Goal: Task Accomplishment & Management: Use online tool/utility

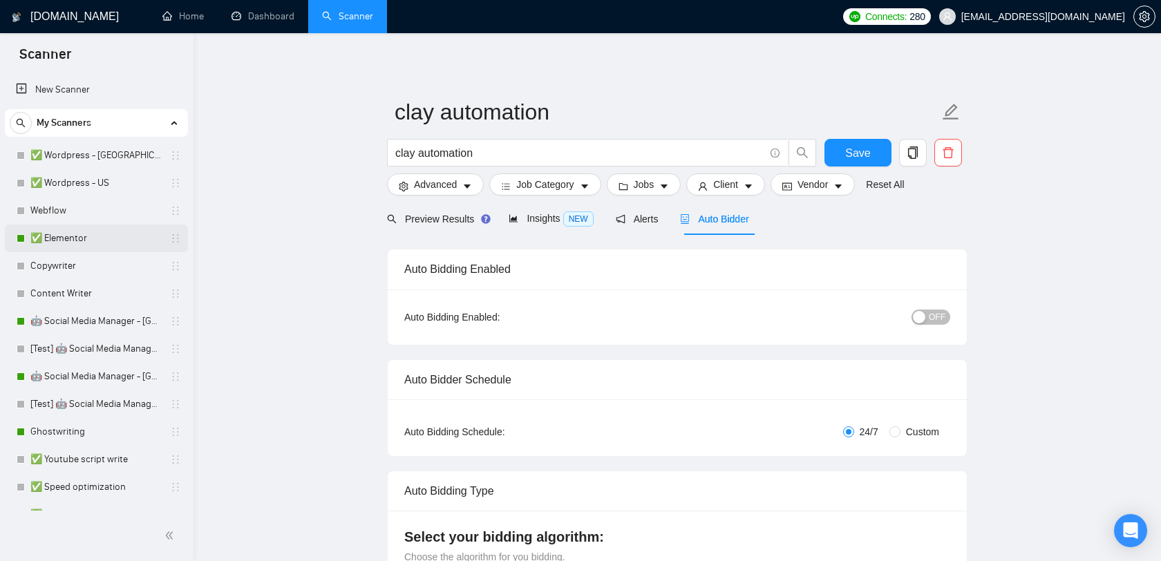
click at [124, 231] on link "✅ Elementor" at bounding box center [95, 239] width 131 height 28
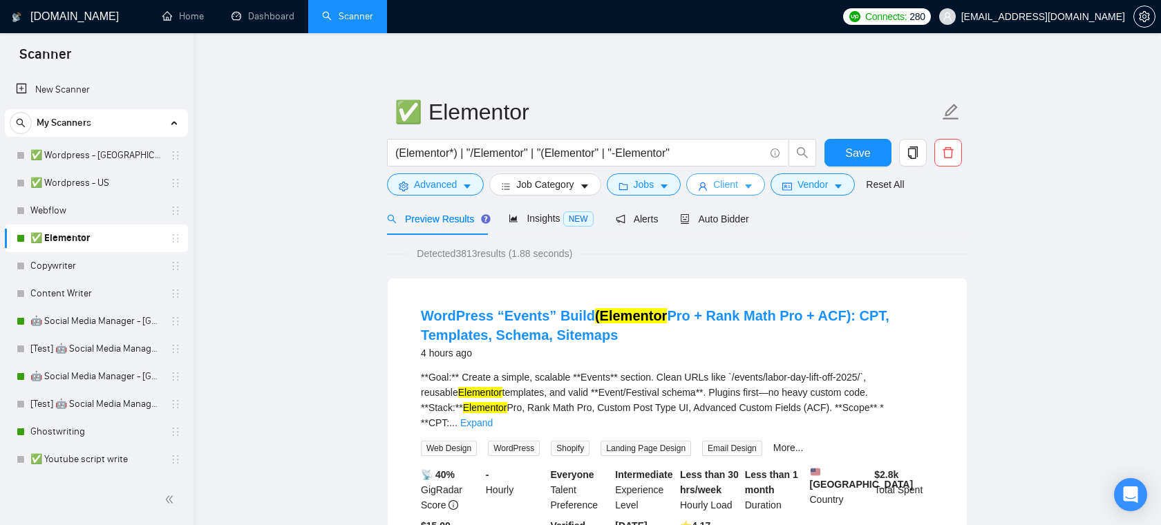
click at [748, 186] on button "Client" at bounding box center [725, 184] width 79 height 22
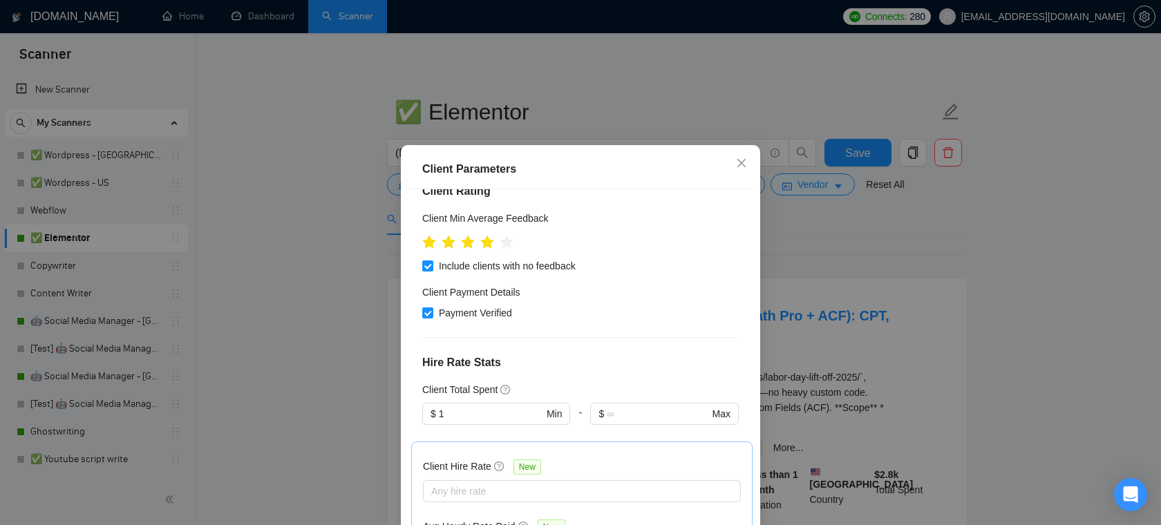
scroll to position [227, 0]
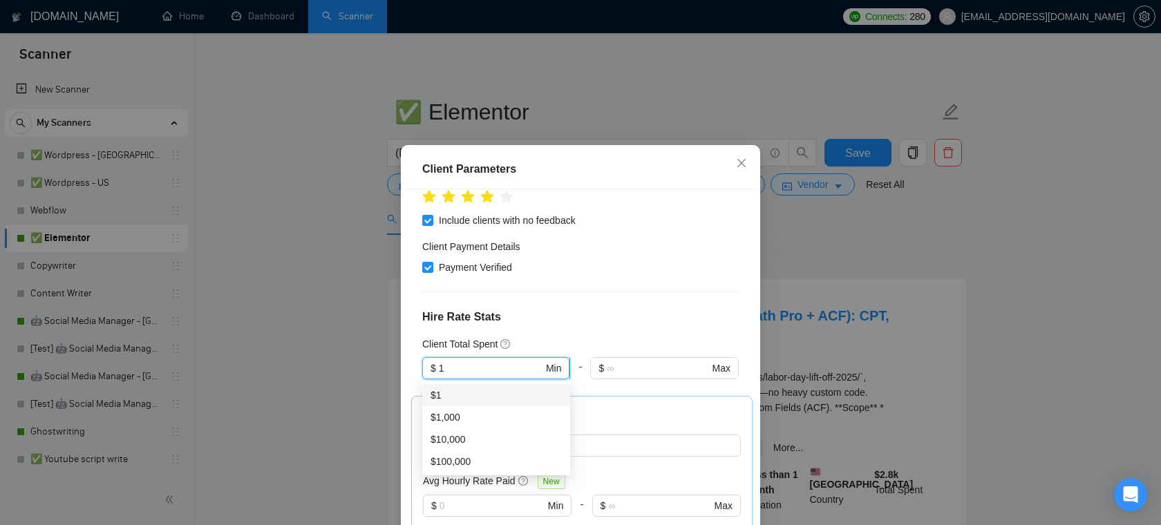
click at [488, 365] on input "1" at bounding box center [491, 368] width 104 height 15
click at [452, 421] on div "$1,000" at bounding box center [495, 417] width 131 height 15
type input "1000"
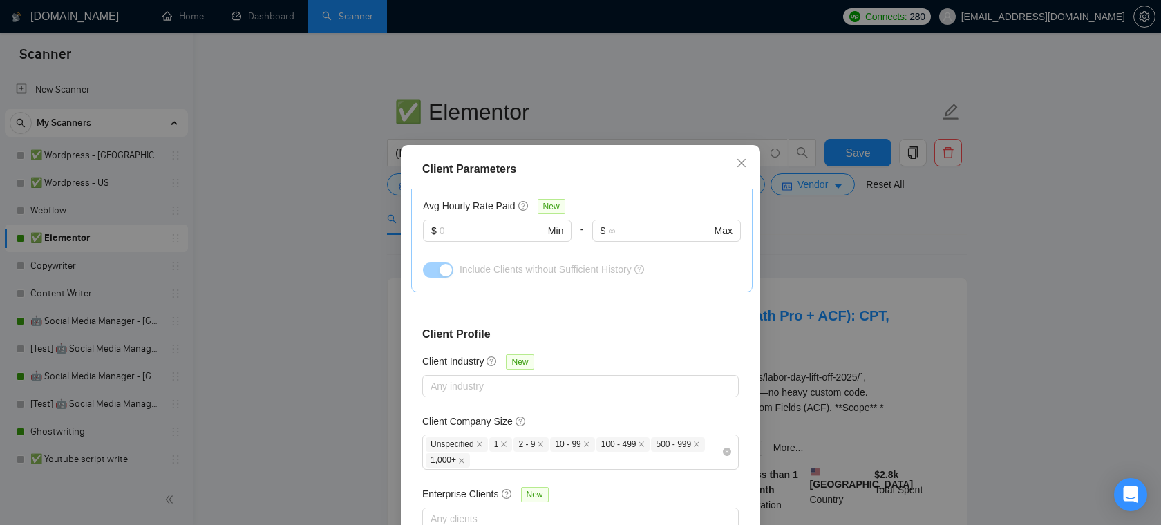
scroll to position [506, 0]
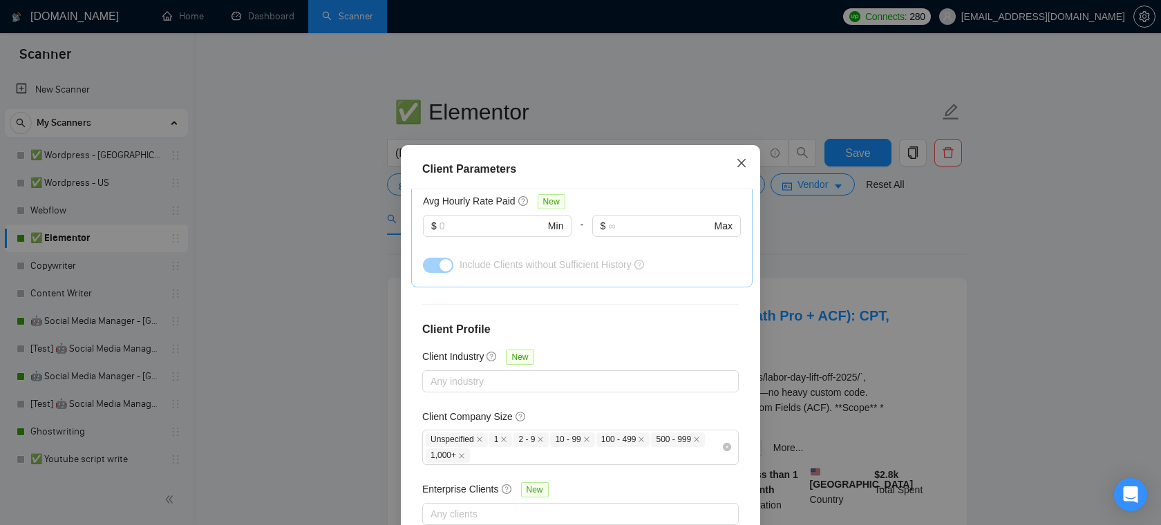
click at [746, 160] on icon "close" at bounding box center [741, 163] width 11 height 11
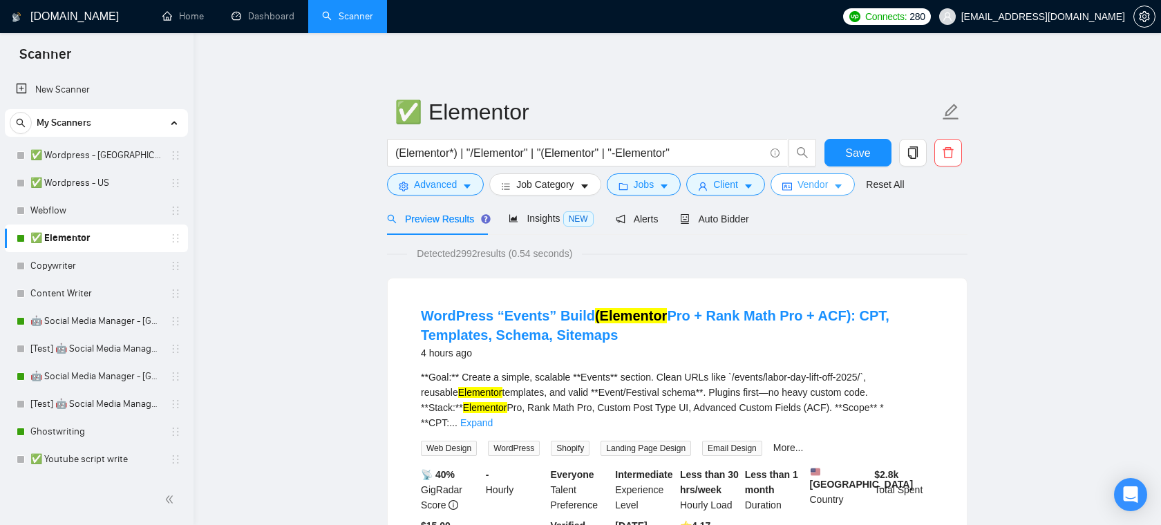
click at [827, 189] on span "Vendor" at bounding box center [812, 184] width 30 height 15
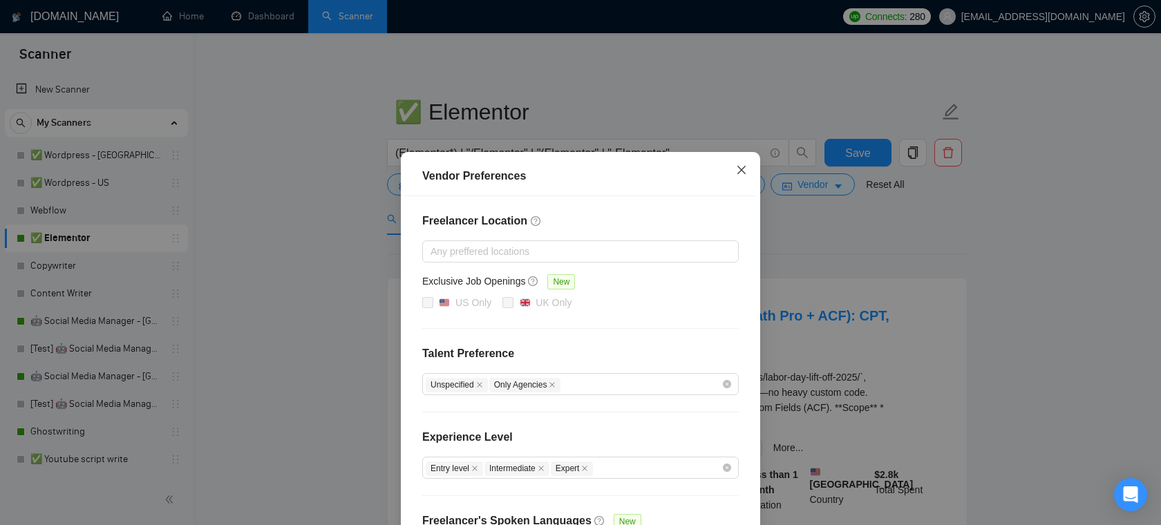
click at [741, 168] on icon "close" at bounding box center [741, 169] width 11 height 11
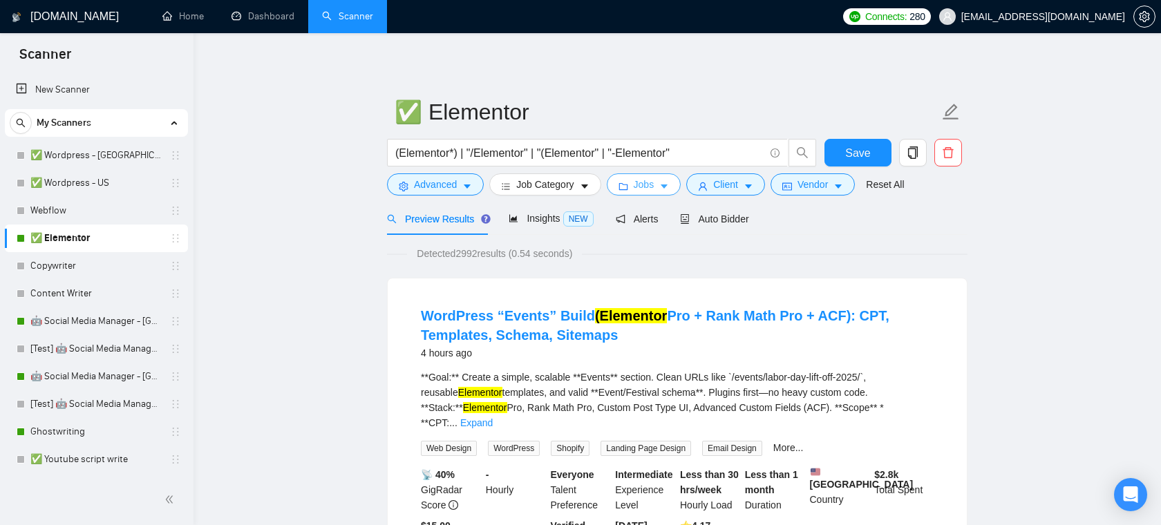
click at [635, 188] on button "Jobs" at bounding box center [644, 184] width 75 height 22
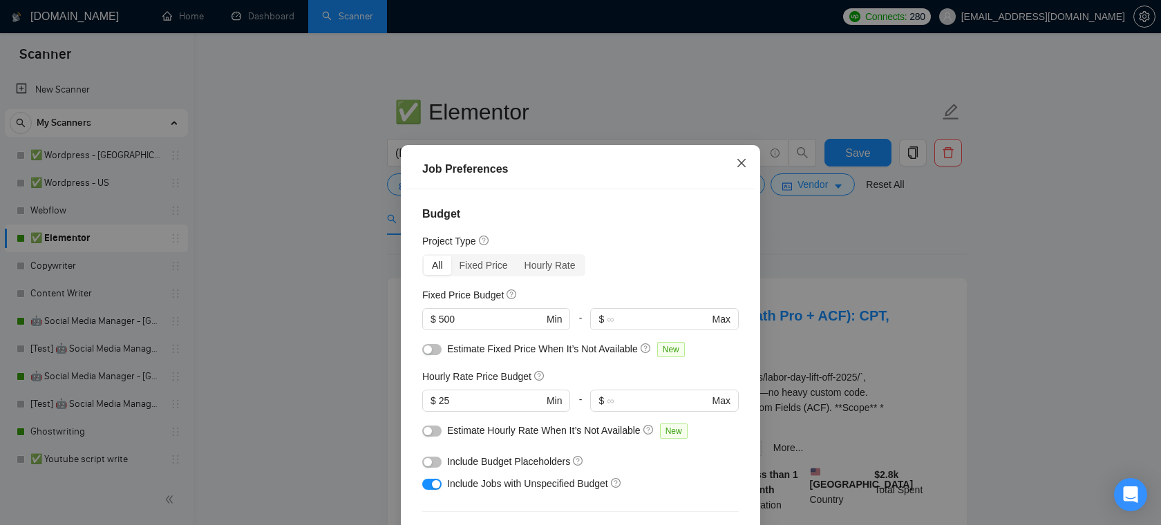
click at [750, 164] on span "Close" at bounding box center [741, 163] width 37 height 37
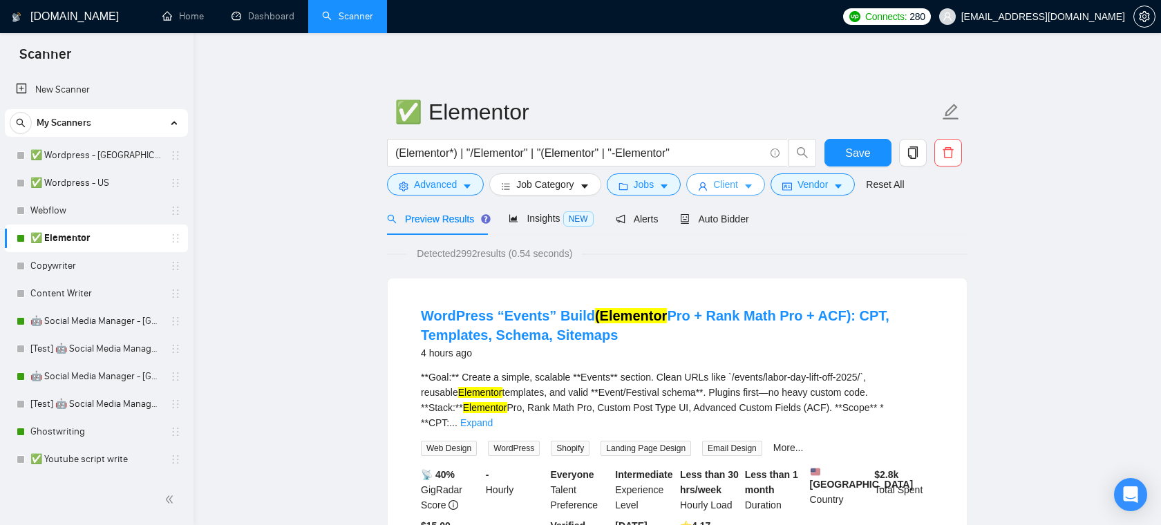
click at [710, 192] on button "Client" at bounding box center [725, 184] width 79 height 22
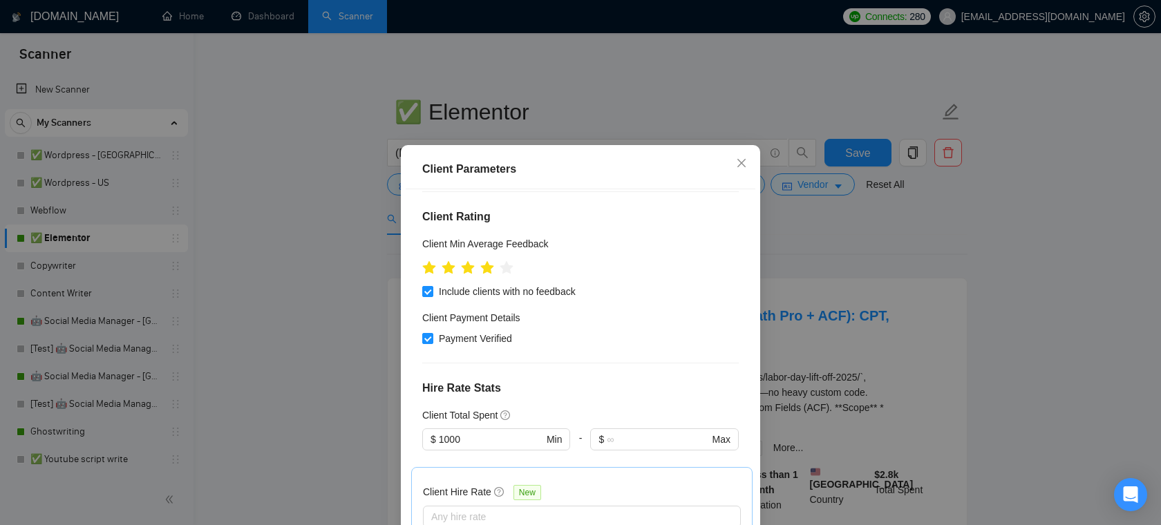
scroll to position [0, 0]
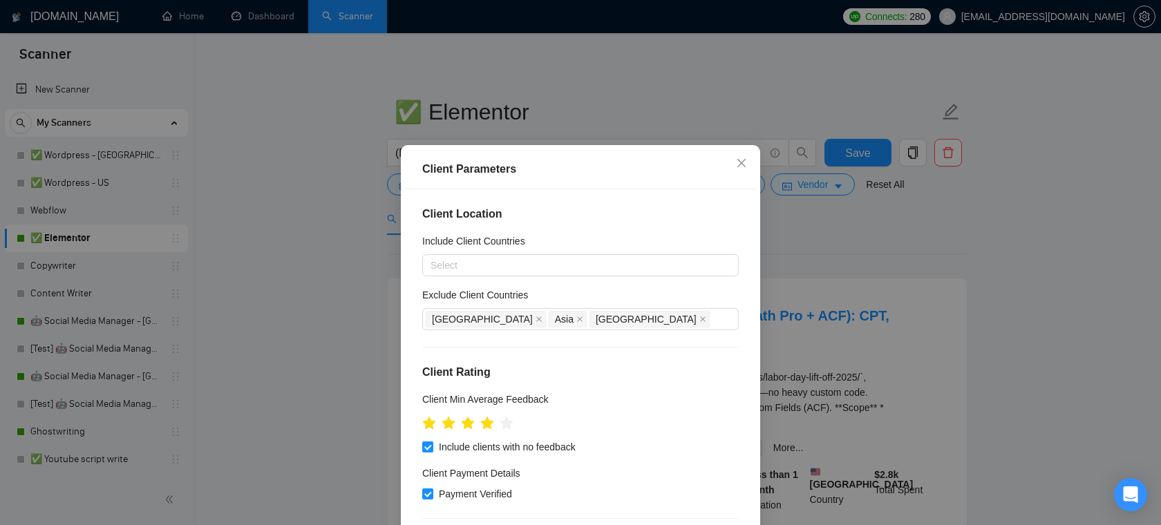
click at [495, 268] on div at bounding box center [574, 265] width 296 height 17
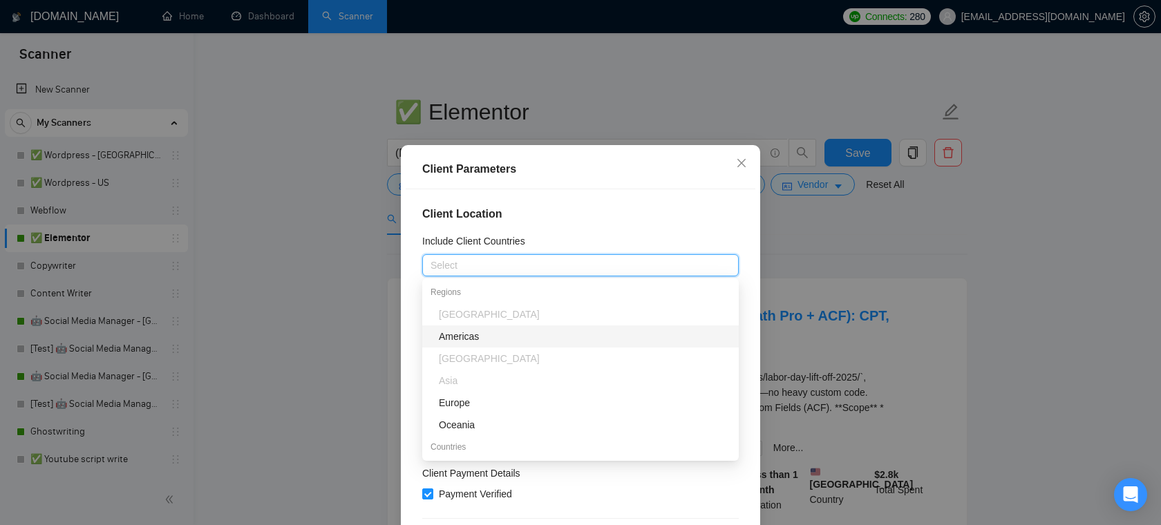
click at [567, 200] on div "Client Location Include Client Countries Select Exclude Client Countries [GEOGR…" at bounding box center [581, 373] width 350 height 368
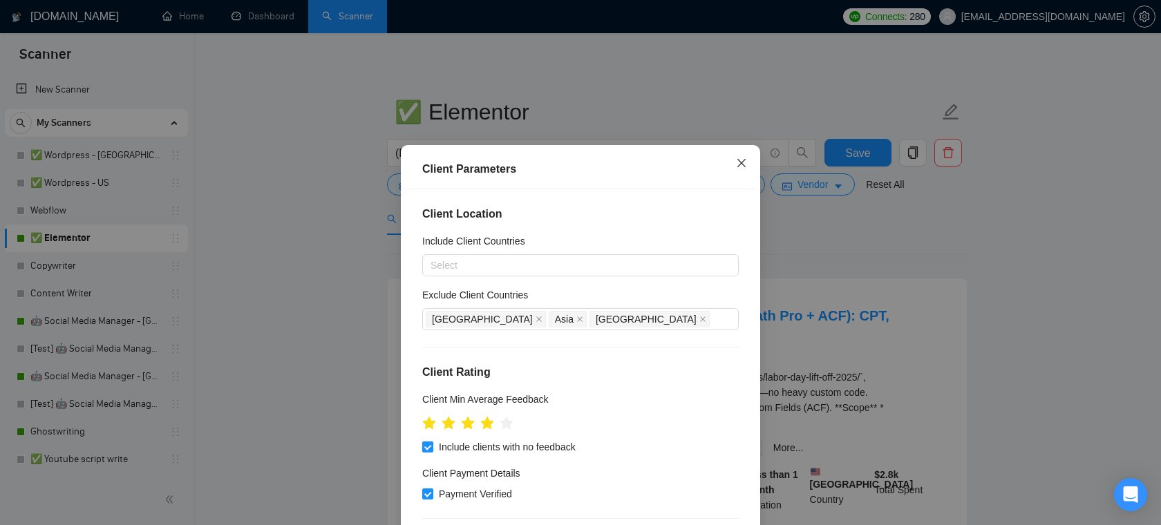
click at [739, 162] on icon "close" at bounding box center [741, 162] width 8 height 8
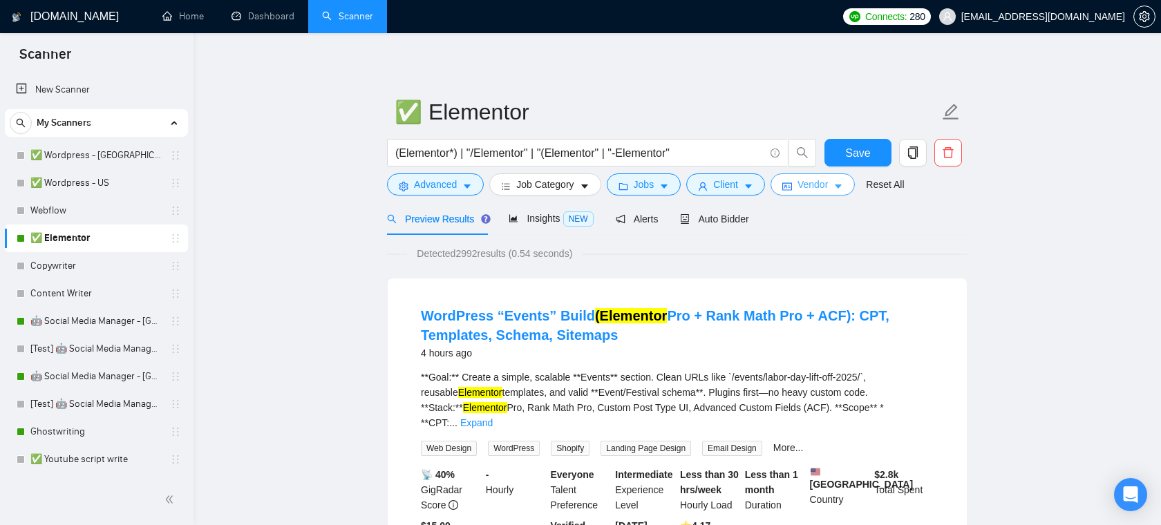
click at [811, 184] on span "Vendor" at bounding box center [812, 184] width 30 height 15
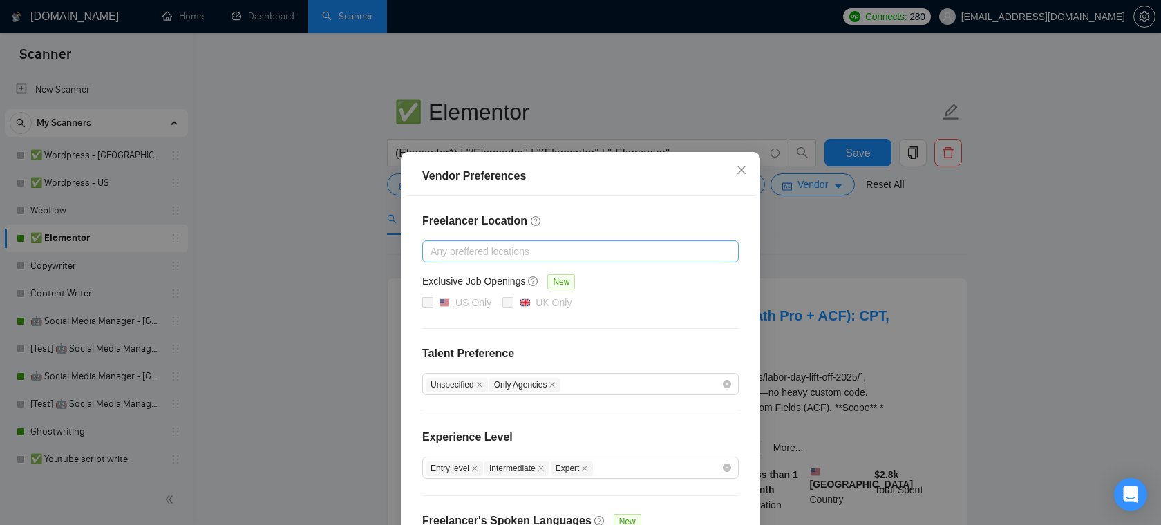
click at [488, 259] on div at bounding box center [574, 251] width 296 height 17
click at [741, 175] on icon "close" at bounding box center [741, 169] width 11 height 11
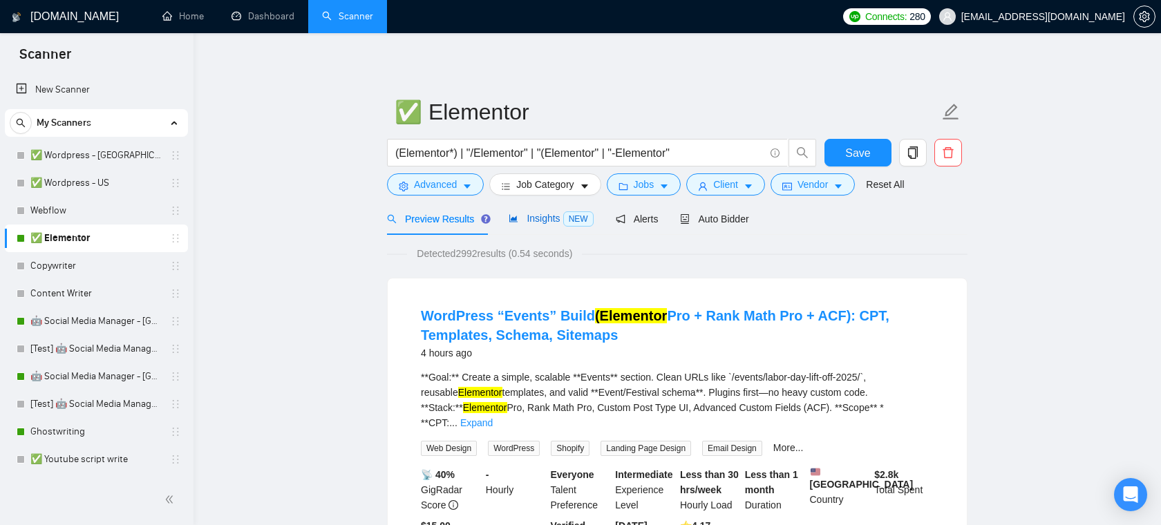
click at [533, 218] on span "Insights NEW" at bounding box center [551, 218] width 84 height 11
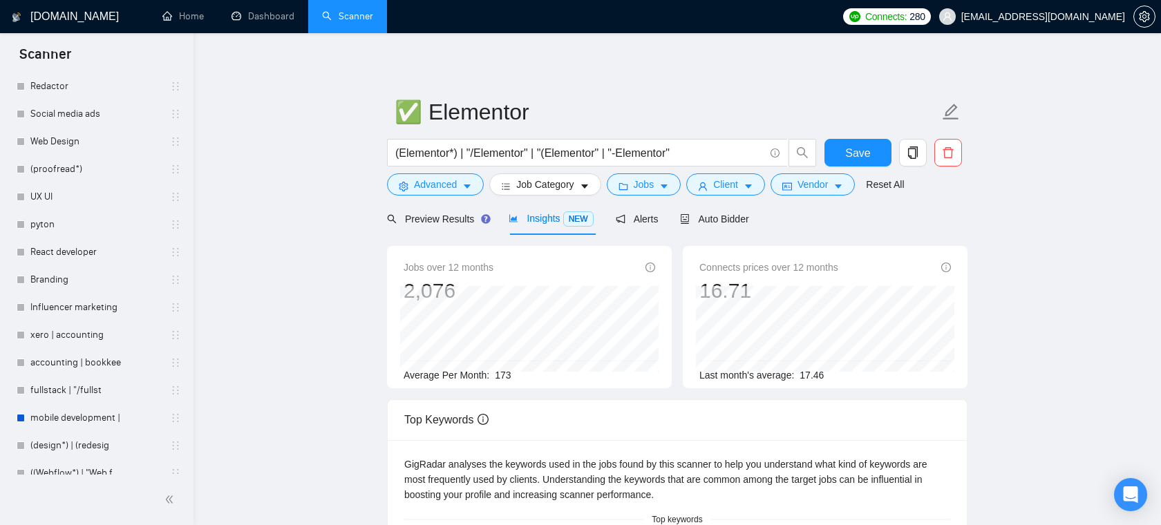
scroll to position [855, 0]
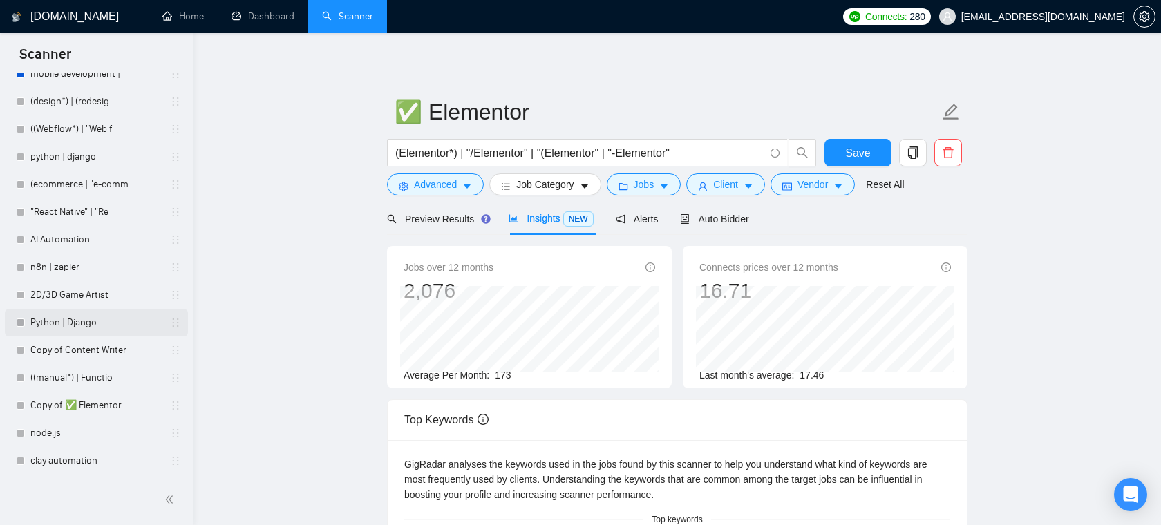
click at [59, 322] on link "Python | Django" at bounding box center [95, 323] width 131 height 28
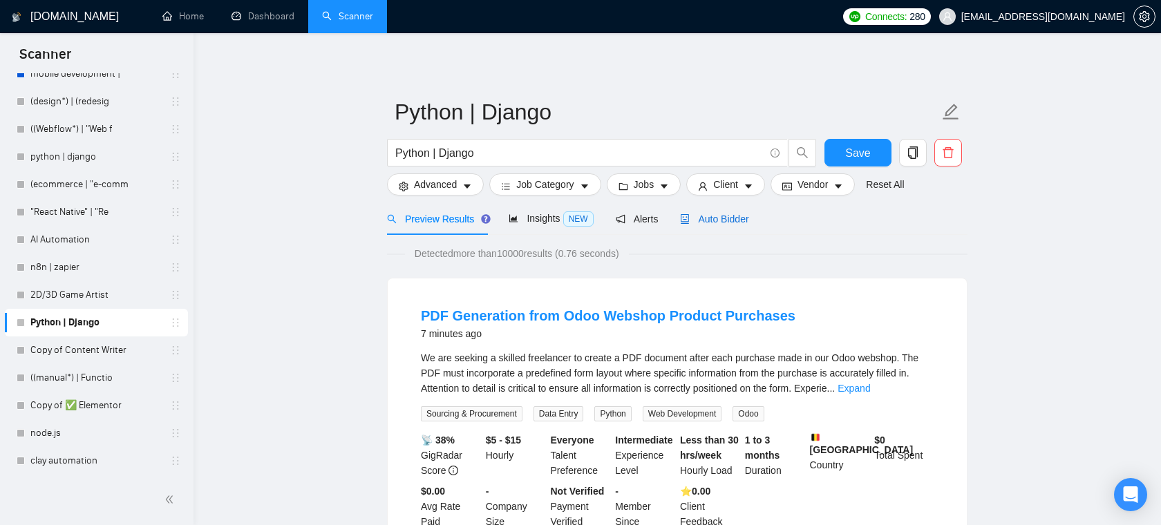
click at [705, 218] on span "Auto Bidder" at bounding box center [714, 218] width 68 height 11
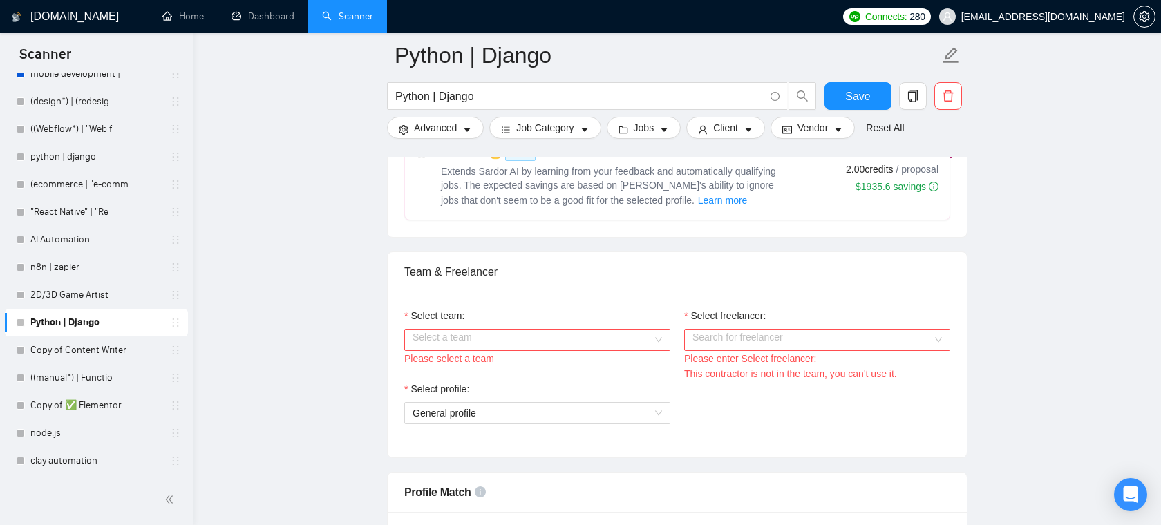
scroll to position [672, 0]
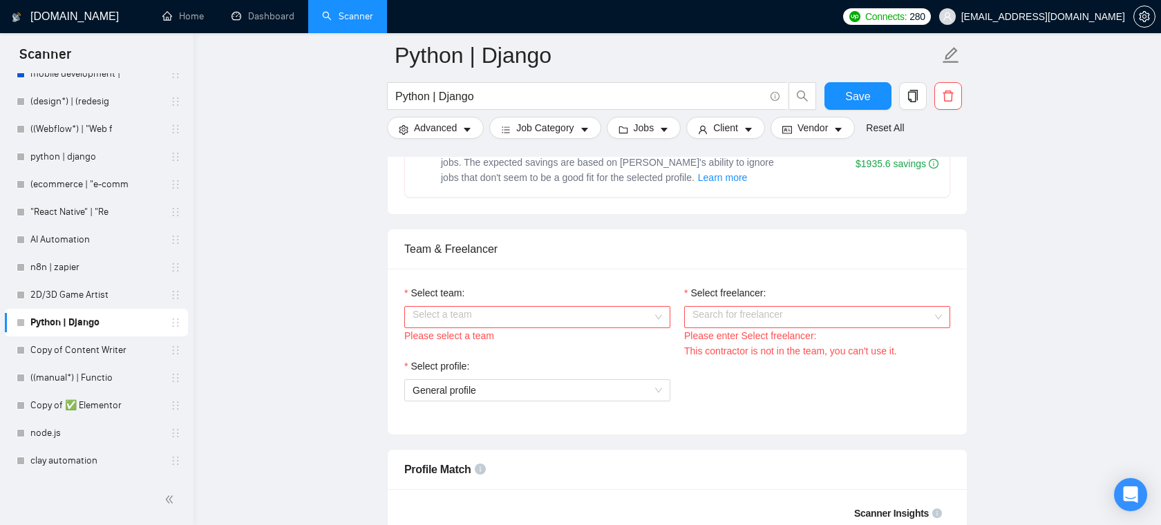
click at [531, 327] on input "Select team:" at bounding box center [532, 317] width 240 height 21
click at [508, 357] on div "Areia Consulting" at bounding box center [536, 359] width 249 height 15
click at [728, 327] on input "Select freelancer:" at bounding box center [812, 317] width 240 height 21
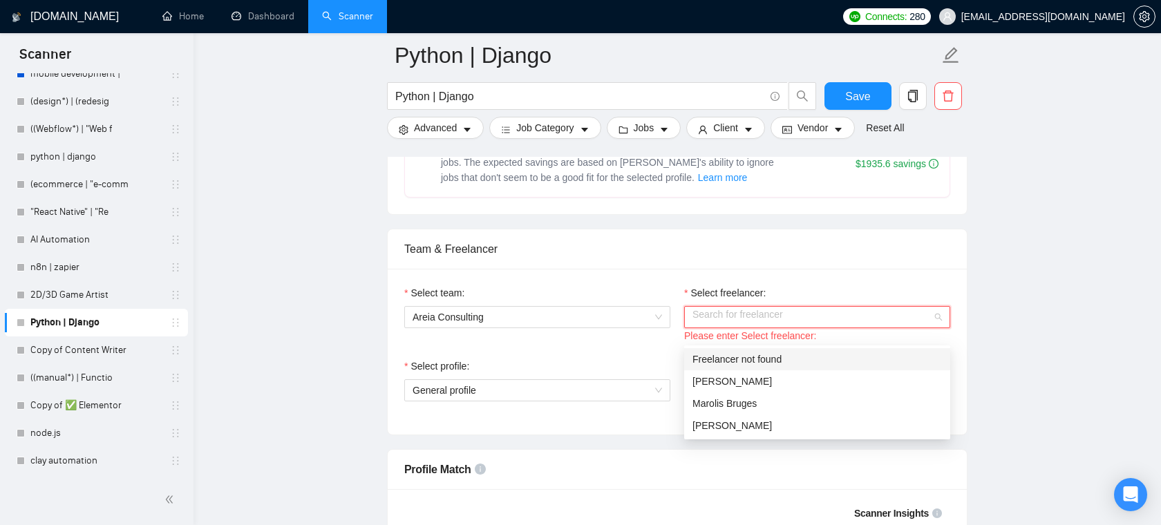
click at [739, 292] on div "Select team: Areia Consulting Select freelancer: Search for freelancer Please e…" at bounding box center [677, 352] width 579 height 166
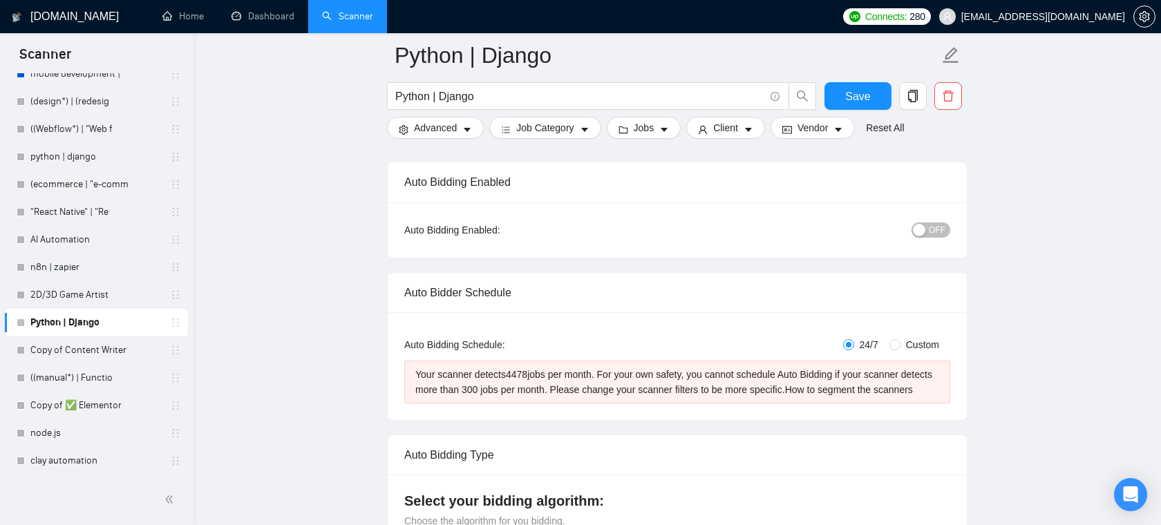
scroll to position [0, 0]
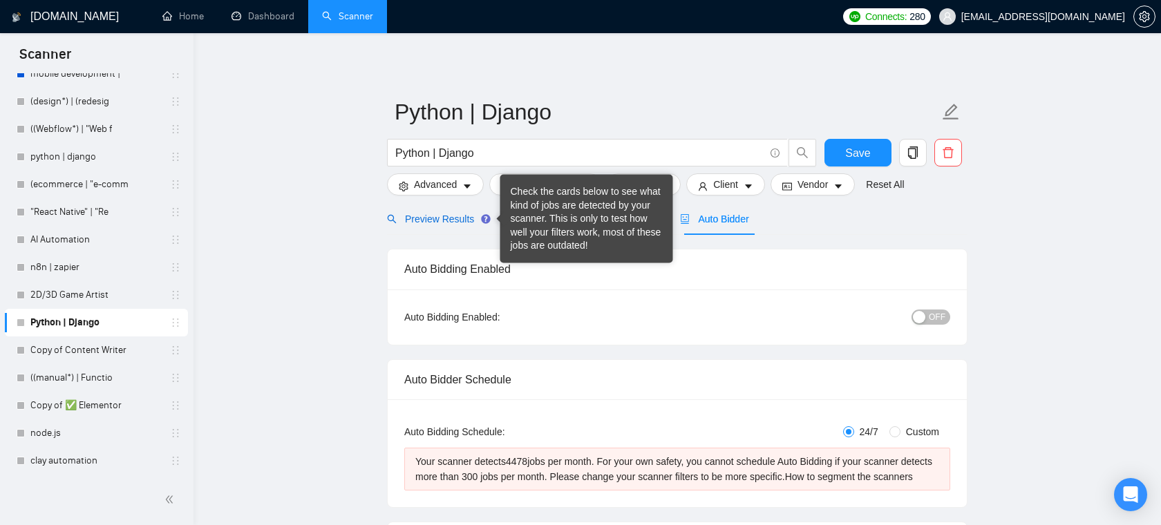
click at [474, 222] on span "Preview Results" at bounding box center [436, 218] width 99 height 11
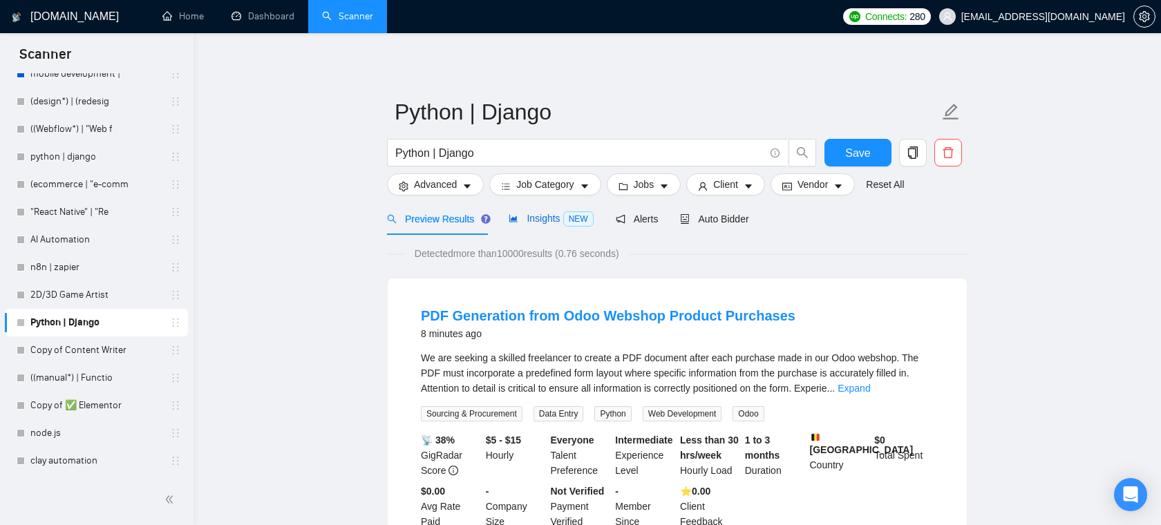
click at [569, 213] on span "NEW" at bounding box center [578, 218] width 30 height 15
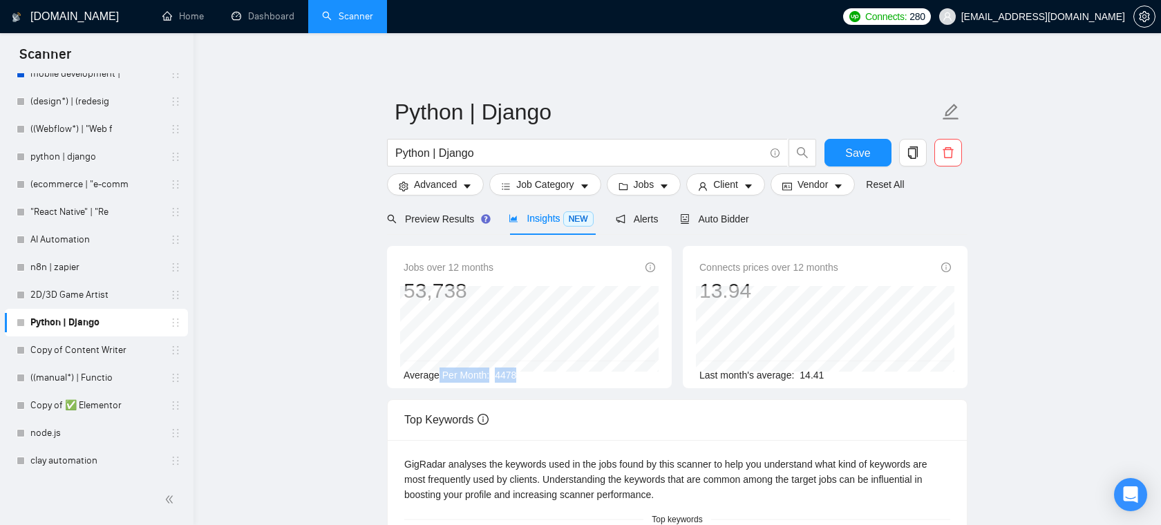
drag, startPoint x: 531, startPoint y: 379, endPoint x: 429, endPoint y: 381, distance: 101.6
click at [432, 381] on div "Average Per Month: 4478" at bounding box center [529, 375] width 251 height 15
click at [544, 375] on div "Average Per Month: 4478" at bounding box center [529, 375] width 251 height 15
click at [819, 187] on span "Vendor" at bounding box center [812, 184] width 30 height 15
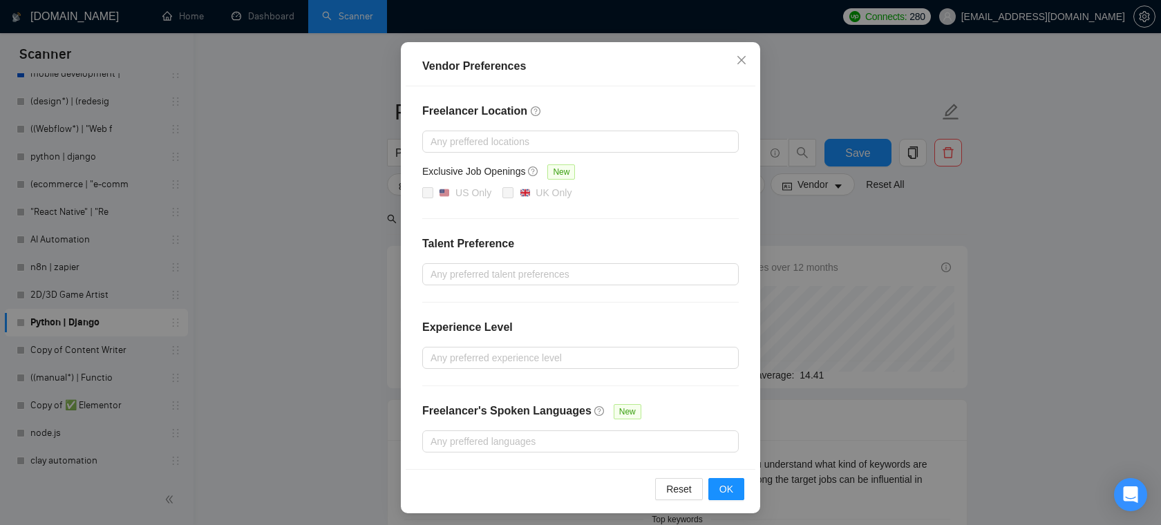
scroll to position [111, 0]
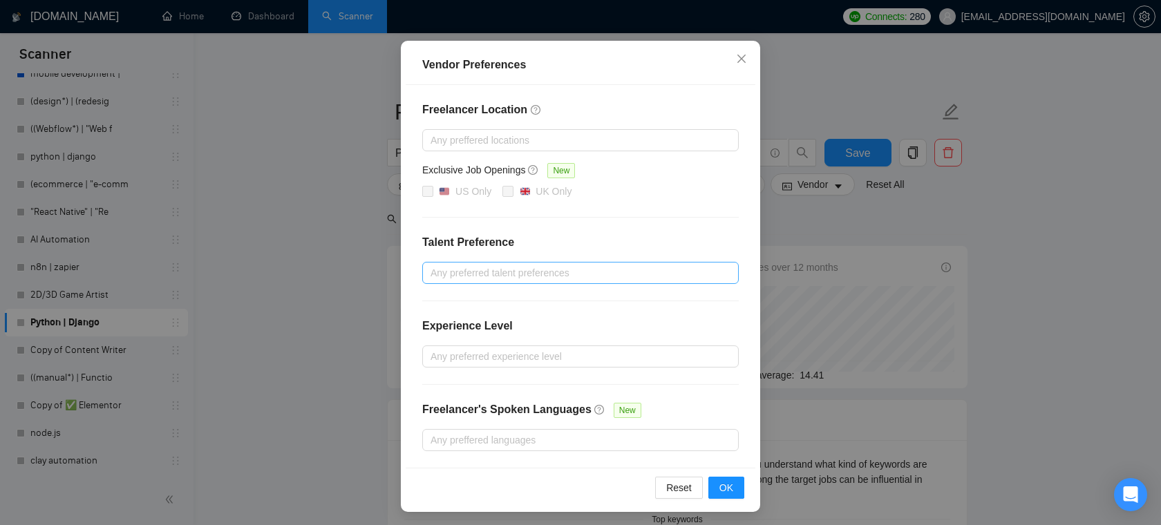
click at [539, 269] on div at bounding box center [574, 273] width 296 height 17
click at [462, 319] on span "Only Freelancers" at bounding box center [484, 321] width 74 height 11
click at [440, 319] on input "Only Freelancers" at bounding box center [435, 321] width 10 height 10
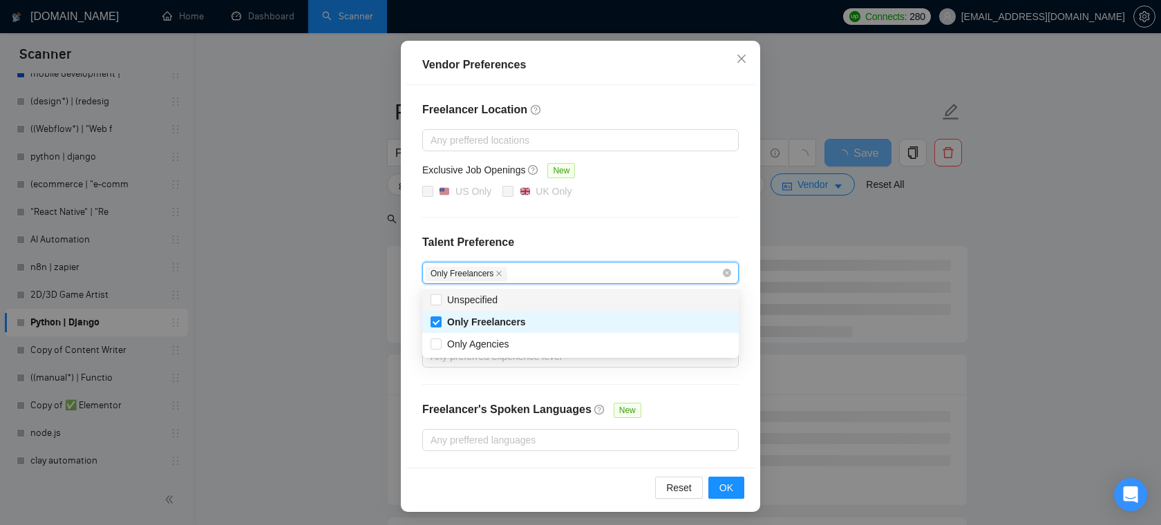
click at [589, 236] on h4 "Talent Preference" at bounding box center [580, 242] width 316 height 17
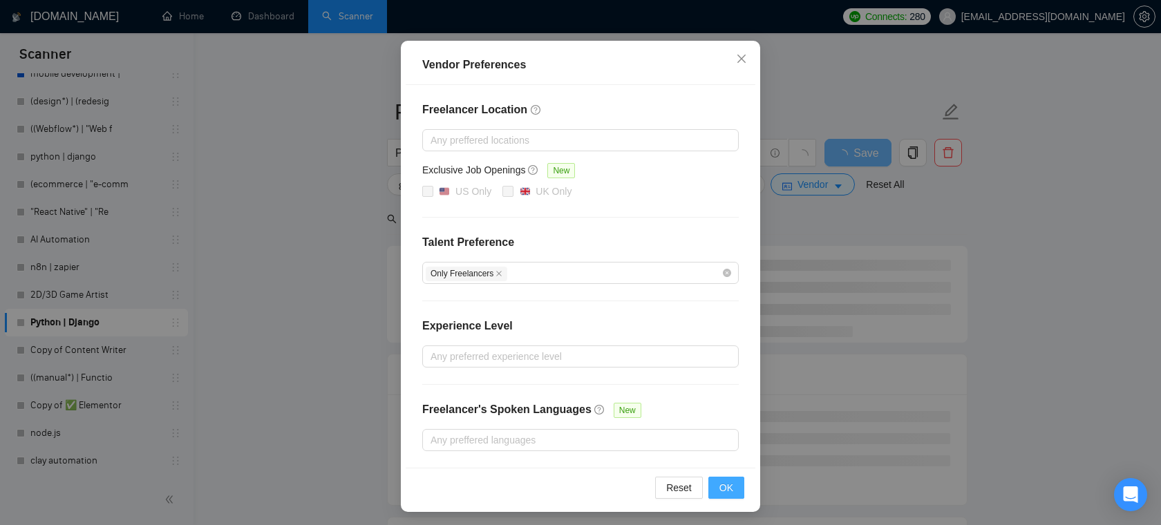
click at [723, 484] on span "OK" at bounding box center [726, 487] width 14 height 15
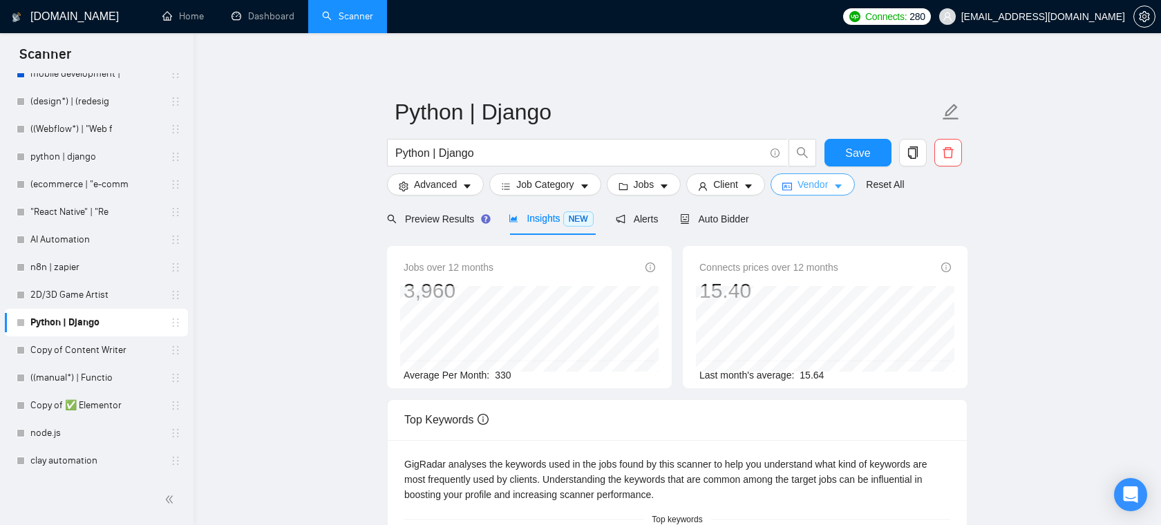
click at [823, 189] on span "Vendor" at bounding box center [812, 184] width 30 height 15
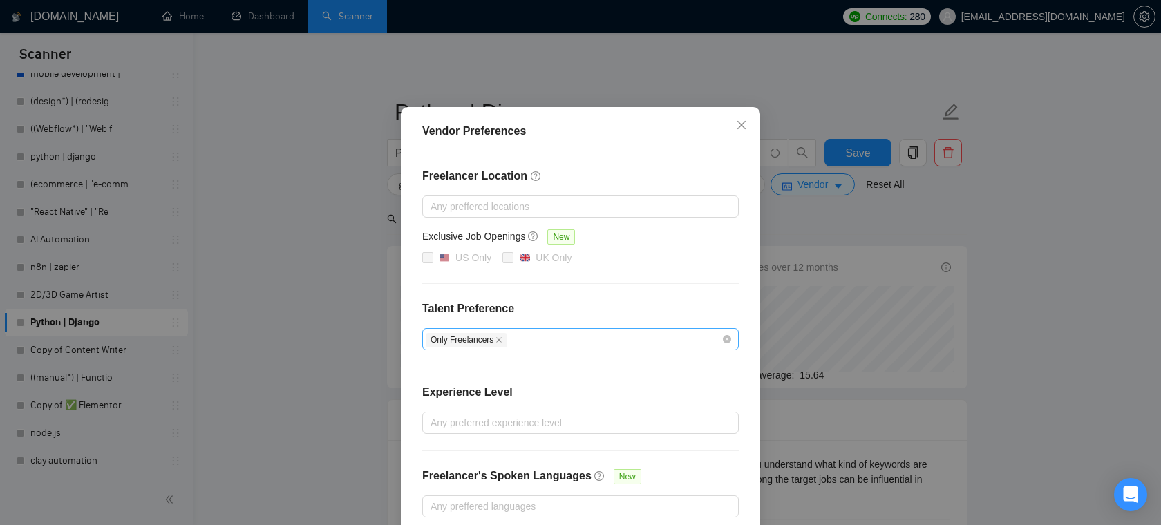
click at [502, 348] on span "Only Freelancers" at bounding box center [467, 340] width 82 height 15
click at [500, 343] on icon "close" at bounding box center [498, 339] width 7 height 7
checkbox input "false"
click at [495, 348] on div at bounding box center [574, 339] width 296 height 17
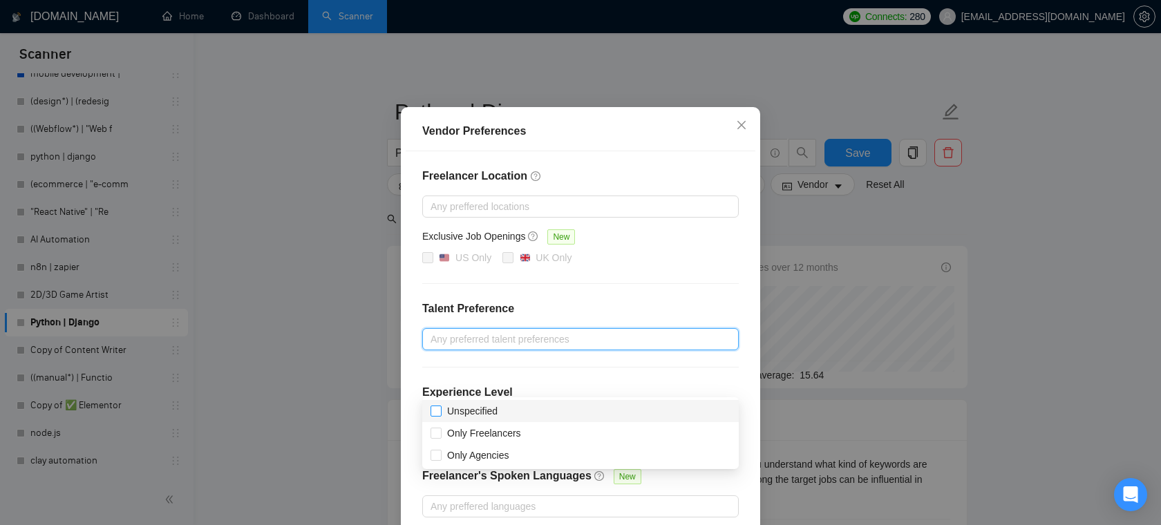
click at [437, 412] on input "Unspecified" at bounding box center [435, 411] width 10 height 10
checkbox input "true"
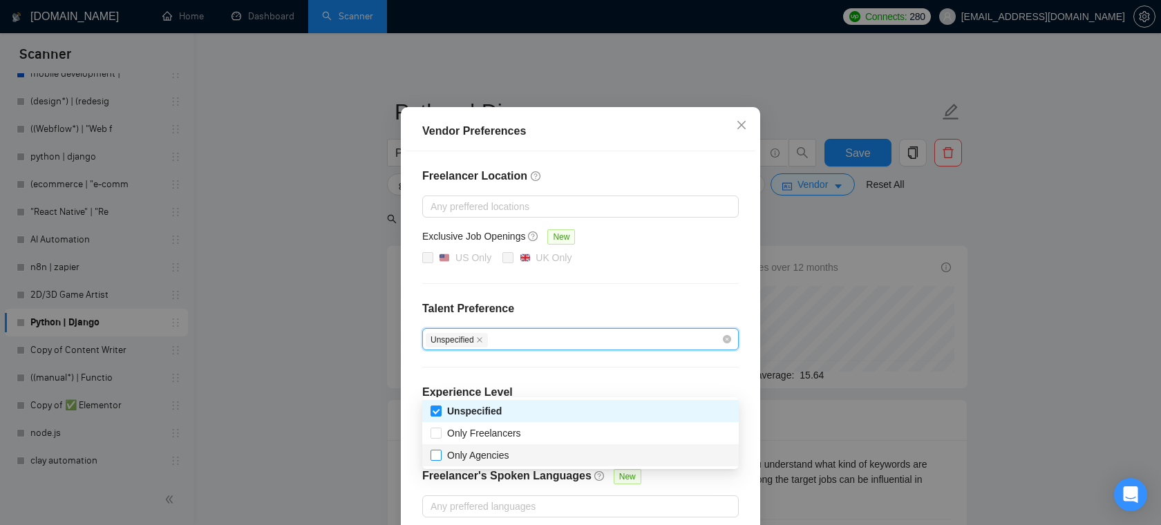
click at [434, 459] on span at bounding box center [435, 455] width 11 height 11
click at [434, 459] on input "Only Agencies" at bounding box center [435, 455] width 10 height 10
click at [438, 459] on input "Only Agencies" at bounding box center [435, 455] width 10 height 10
checkbox input "true"
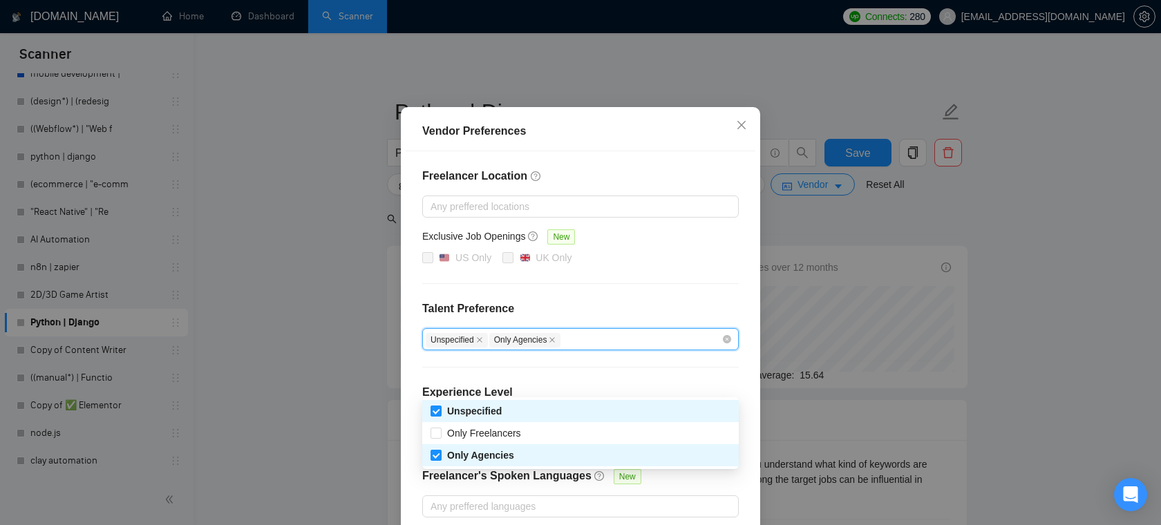
click at [623, 340] on div "Freelancer Location Any preffered locations Exclusive Job Openings New US Only …" at bounding box center [581, 342] width 350 height 383
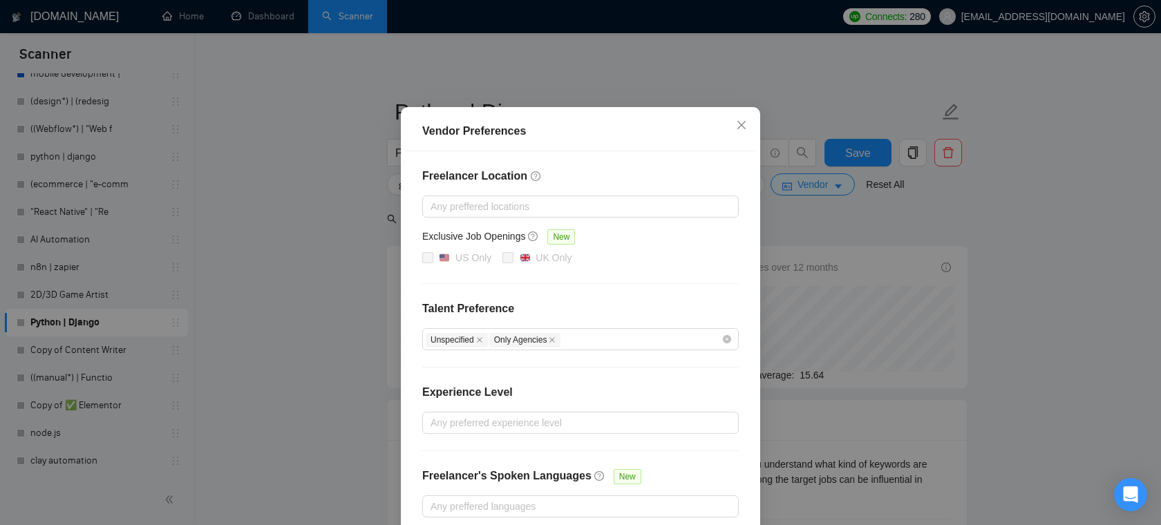
scroll to position [114, 0]
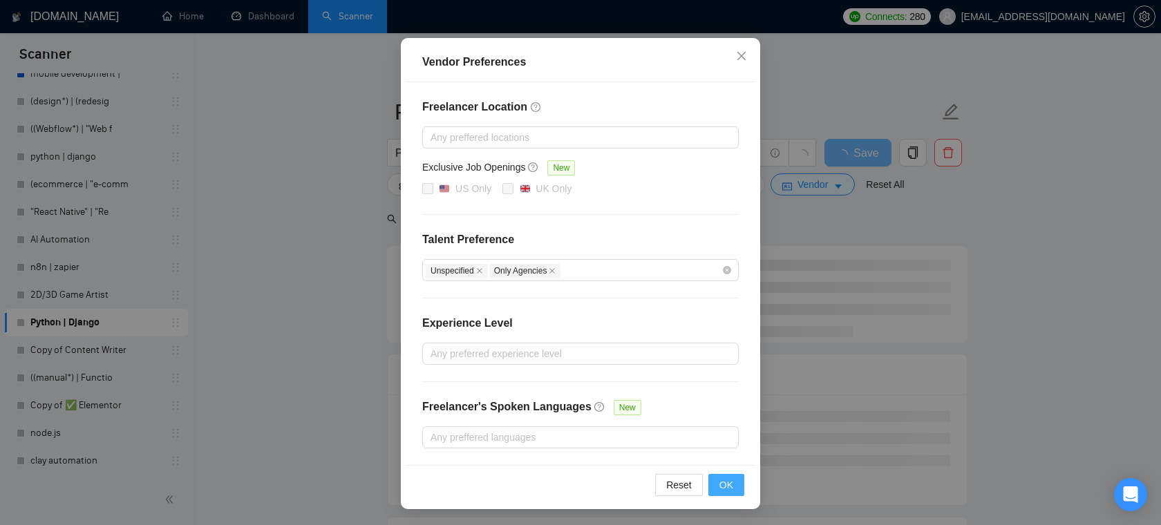
click at [728, 482] on span "OK" at bounding box center [726, 484] width 14 height 15
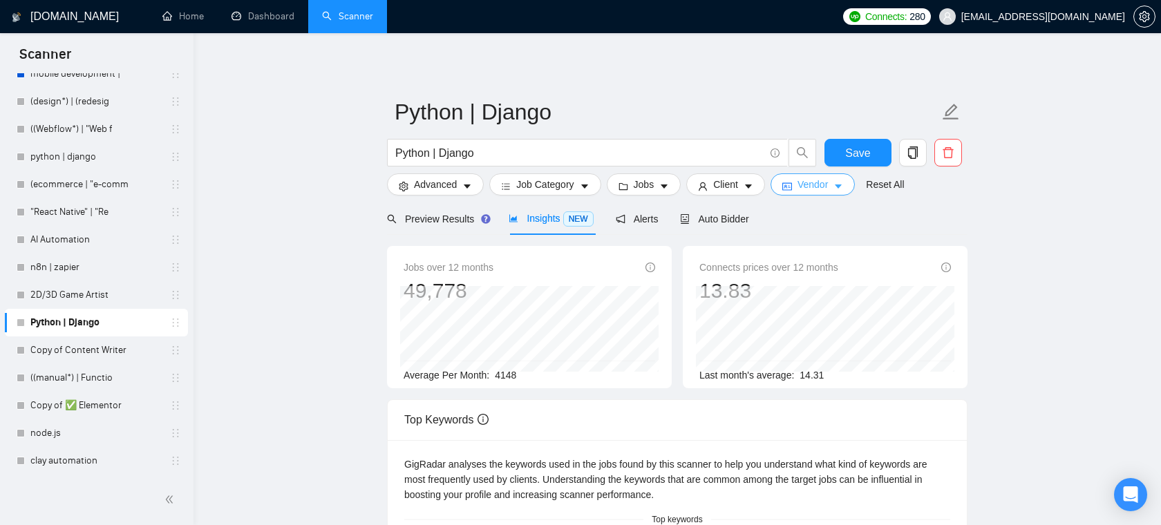
scroll to position [855, 0]
click at [719, 218] on span "Auto Bidder" at bounding box center [714, 218] width 68 height 11
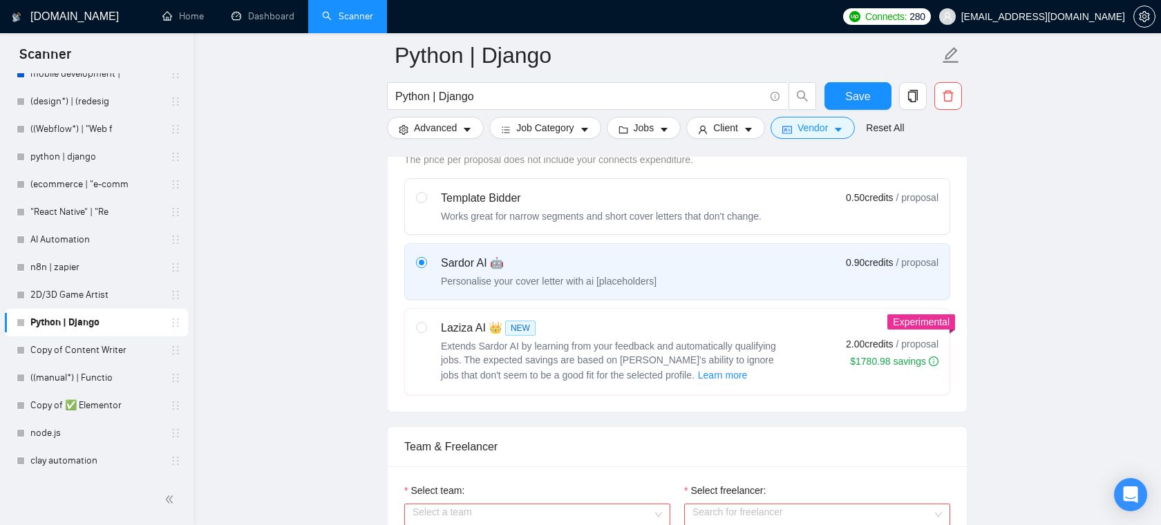
scroll to position [688, 0]
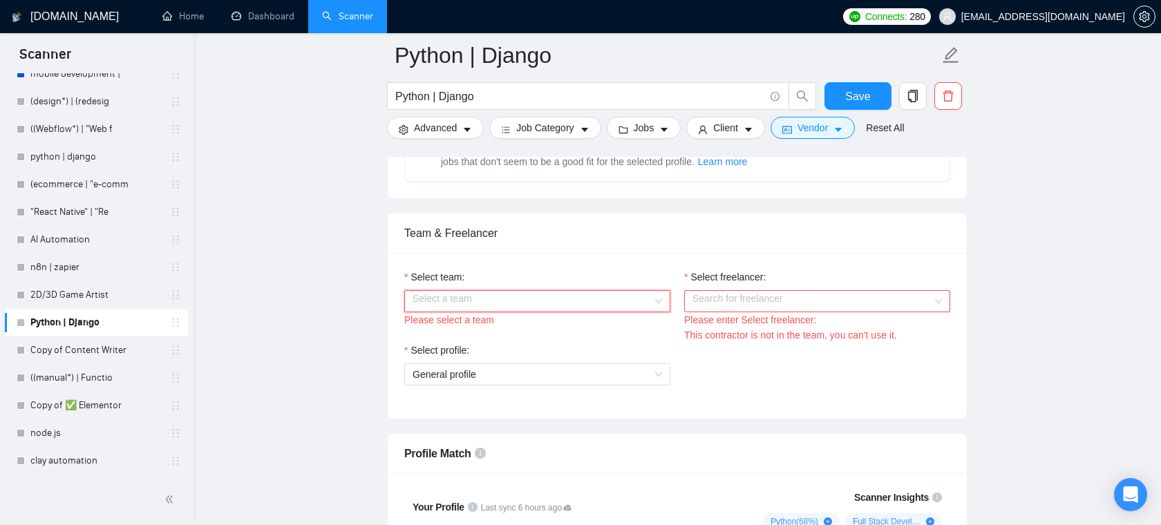
click at [569, 312] on input "Select team:" at bounding box center [532, 301] width 240 height 21
click at [462, 348] on div "Areia Consulting" at bounding box center [536, 343] width 249 height 15
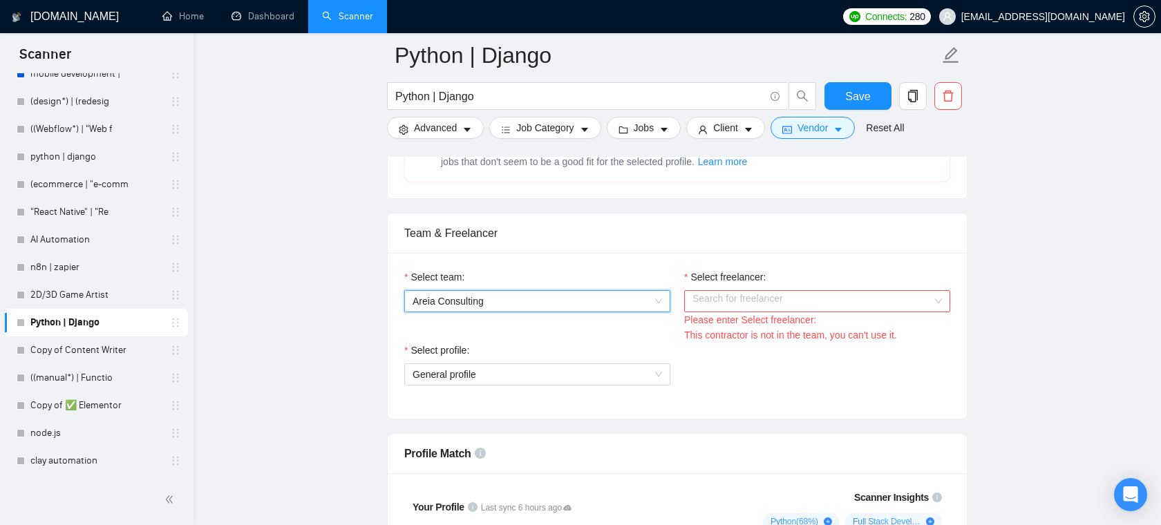
click at [746, 312] on input "Select freelancer:" at bounding box center [812, 301] width 240 height 21
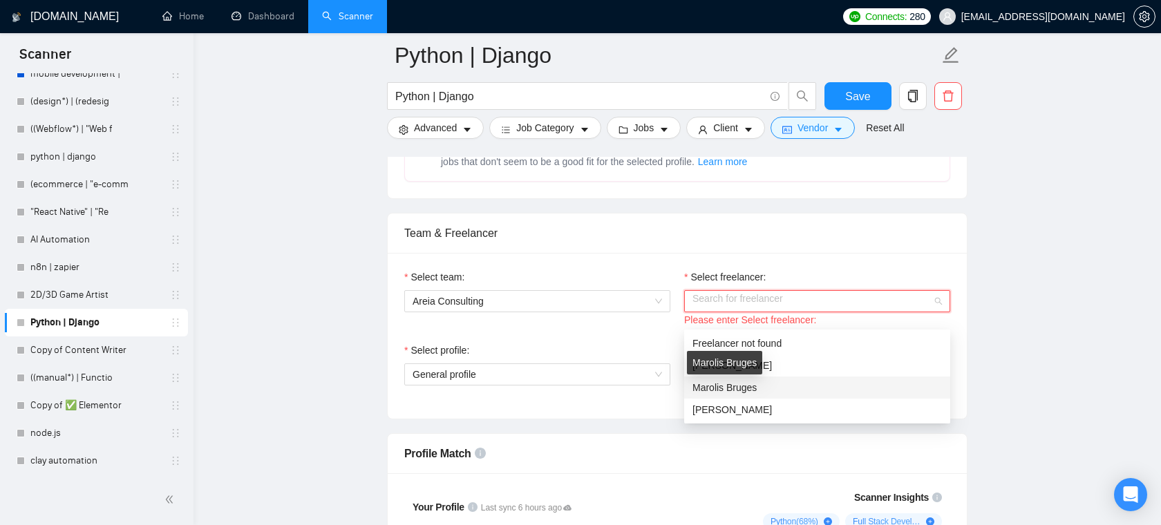
click at [728, 387] on span "Marolis Bruges" at bounding box center [724, 387] width 64 height 11
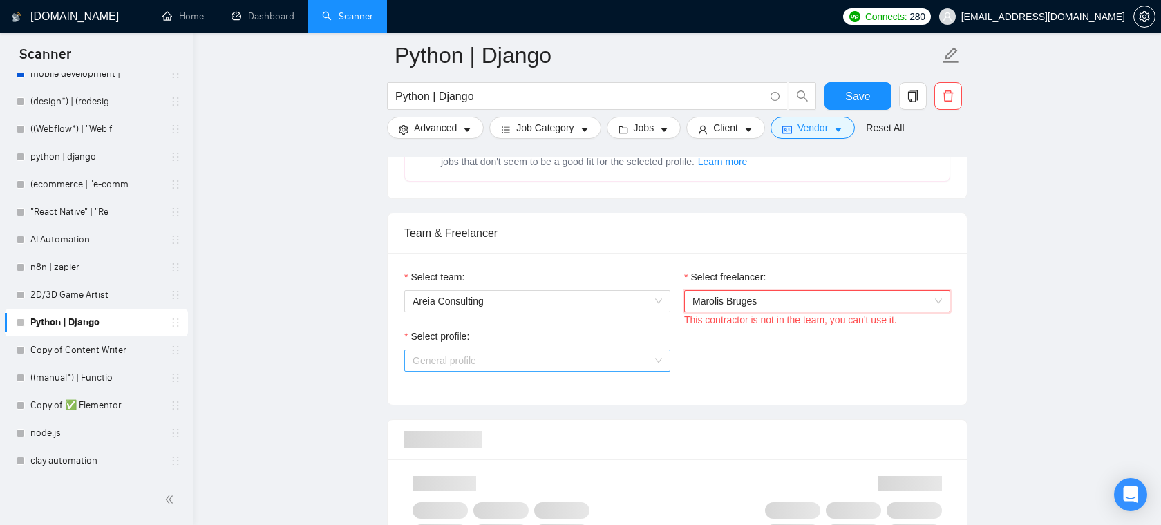
click at [563, 371] on span "General profile" at bounding box center [536, 360] width 249 height 21
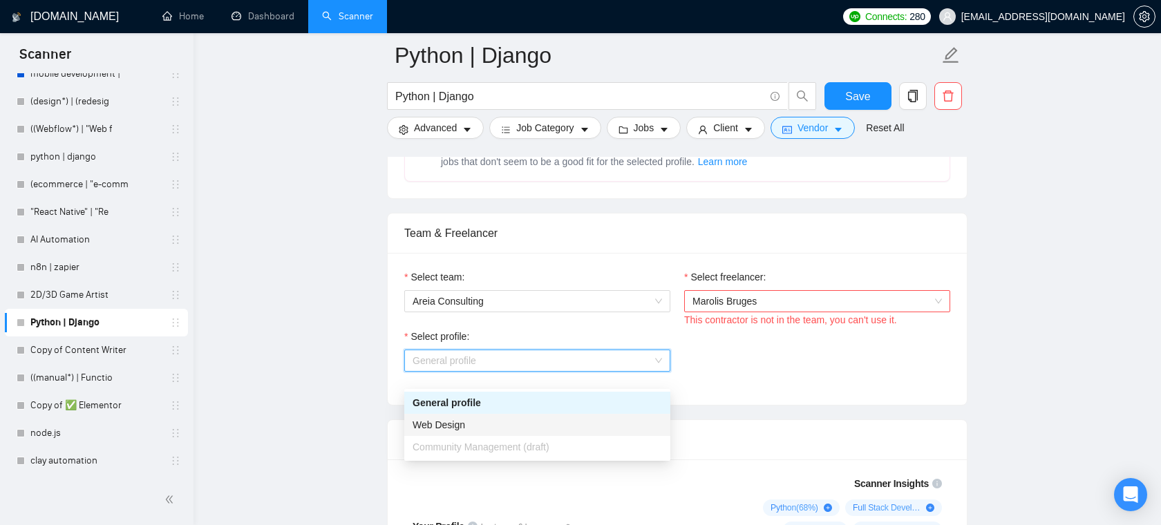
click at [450, 428] on span "Web Design" at bounding box center [438, 424] width 53 height 11
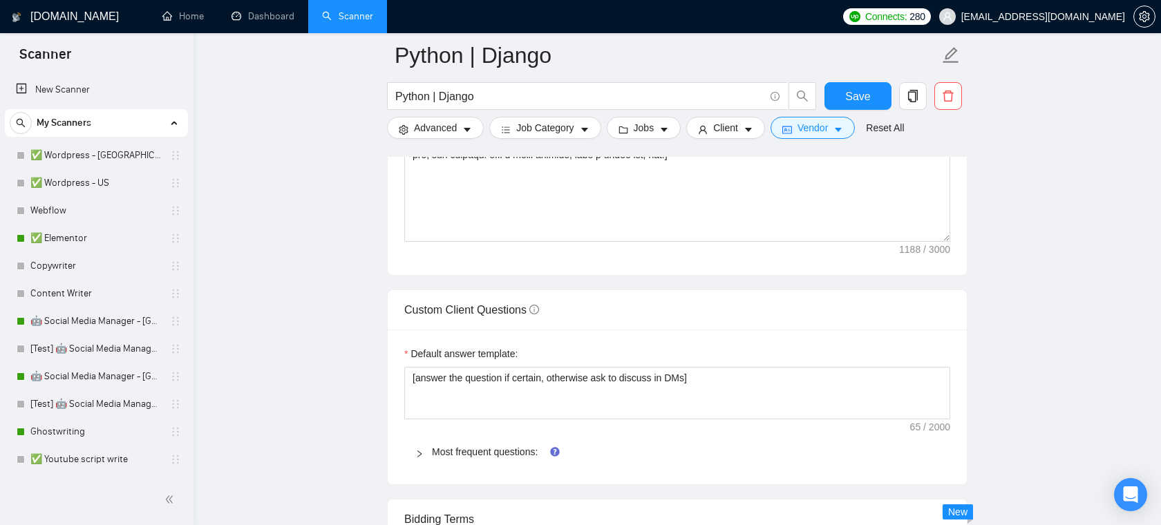
scroll to position [1872, 0]
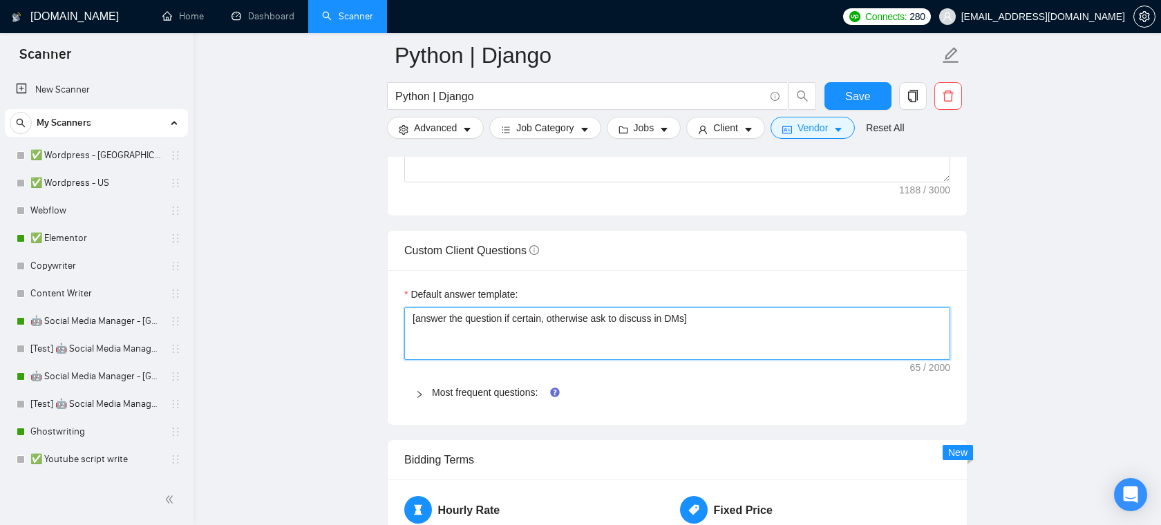
click at [453, 342] on textarea "[answer the question if certain, otherwise ask to discuss in DMs]" at bounding box center [677, 333] width 546 height 53
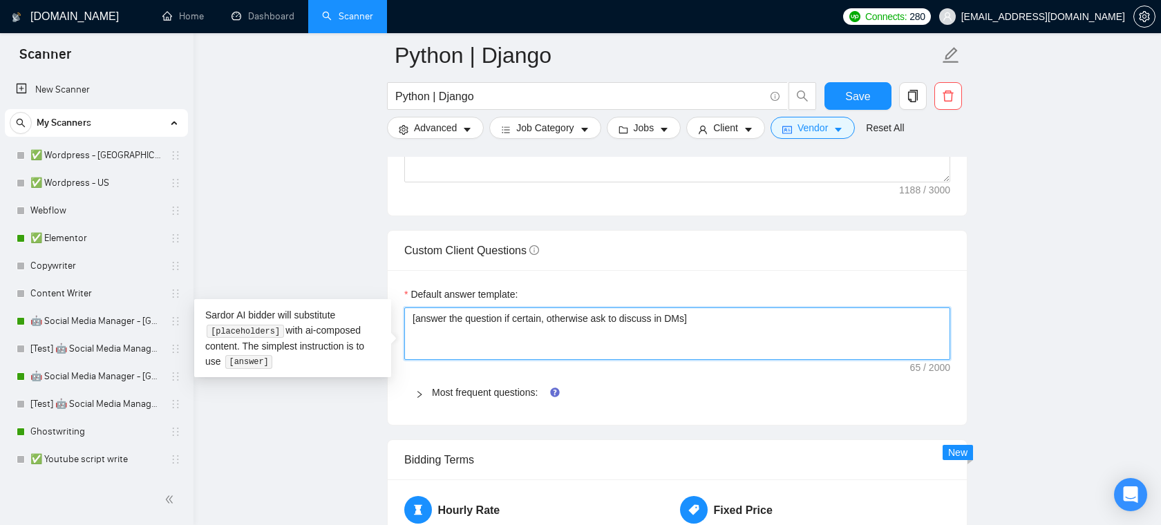
drag, startPoint x: 551, startPoint y: 332, endPoint x: 510, endPoint y: 334, distance: 40.8
click at [510, 334] on textarea "[answer the question if certain, otherwise ask to discuss in DMs]" at bounding box center [677, 333] width 546 height 53
click at [638, 336] on textarea "[answer the question if certain, otherwise ask to discuss in DMs]" at bounding box center [677, 333] width 546 height 53
drag, startPoint x: 662, startPoint y: 336, endPoint x: 705, endPoint y: 335, distance: 42.9
click at [705, 335] on textarea "[answer the question if certain, otherwise ask to discuss in DMs]" at bounding box center [677, 333] width 546 height 53
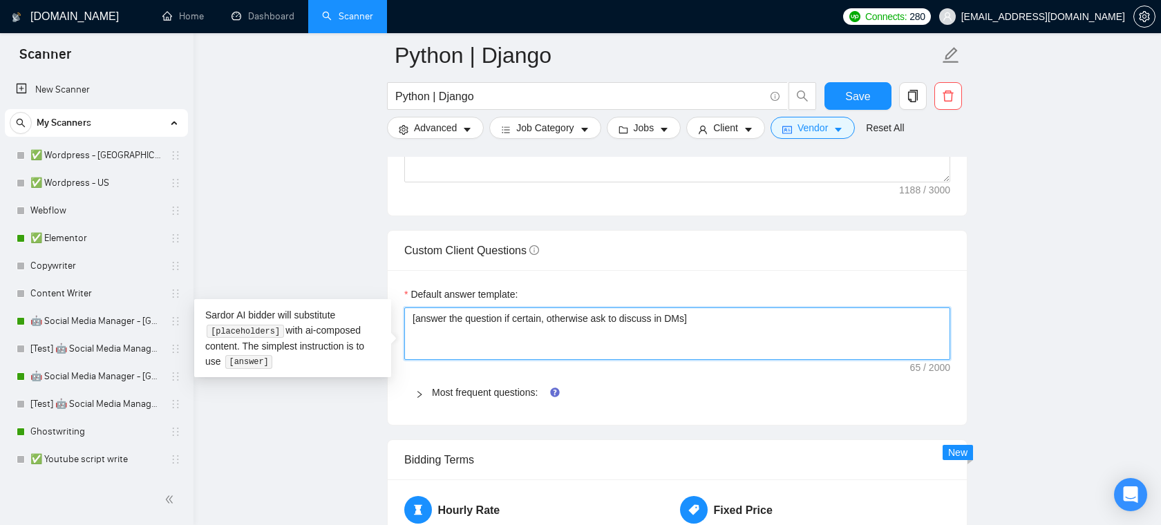
click at [705, 335] on textarea "[answer the question if certain, otherwise ask to discuss in DMs]" at bounding box center [677, 333] width 546 height 53
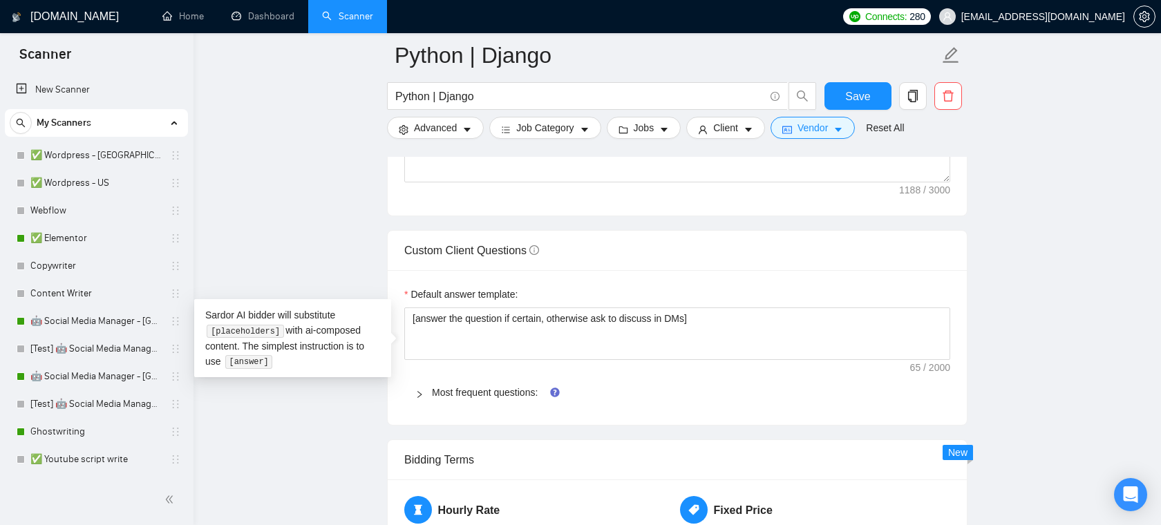
click at [643, 302] on div "Default answer template:" at bounding box center [677, 297] width 546 height 21
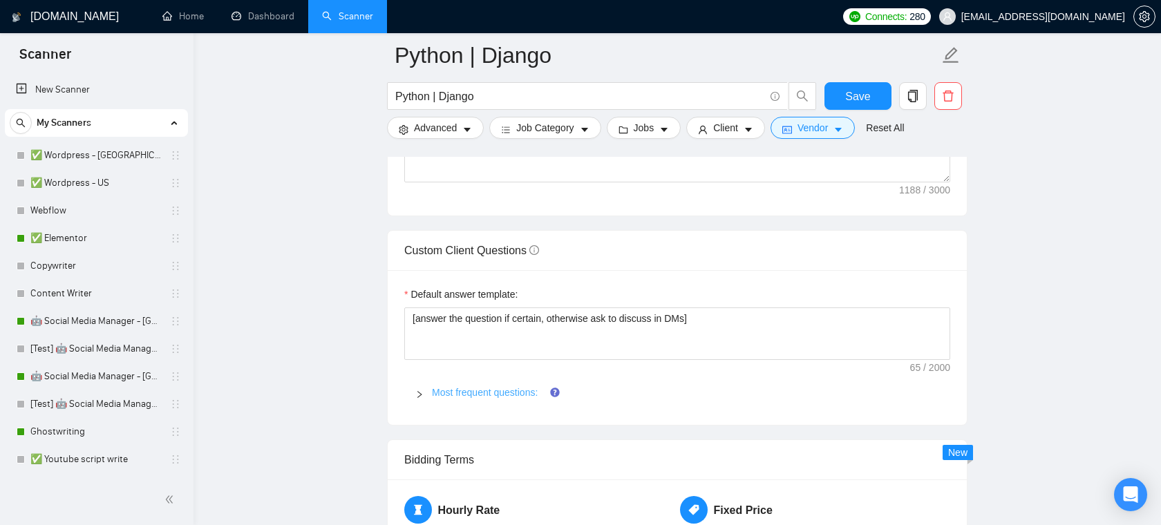
click at [495, 398] on link "Most frequent questions:" at bounding box center [485, 392] width 106 height 11
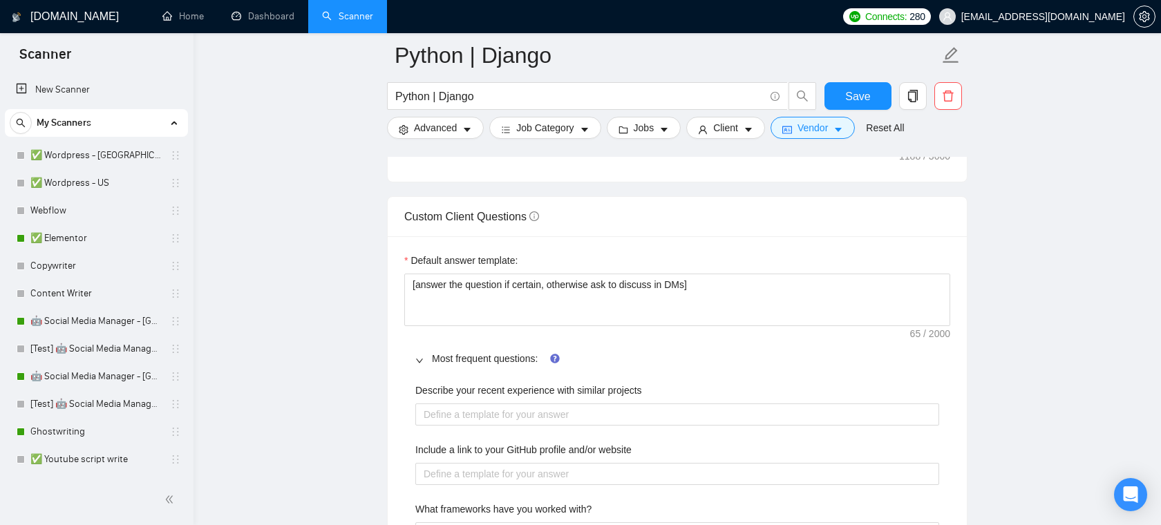
scroll to position [1924, 0]
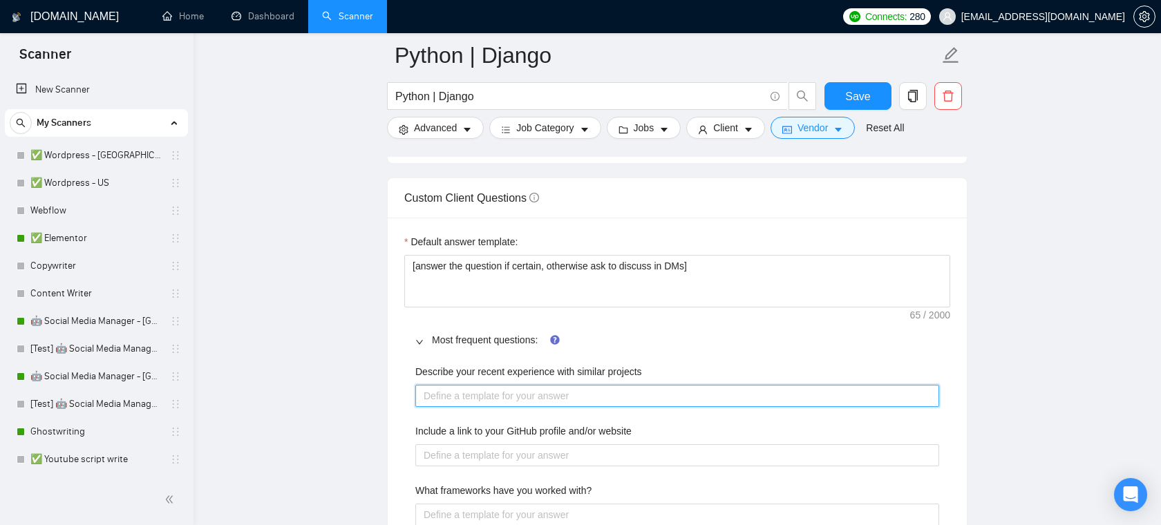
click at [547, 407] on projects "Describe your recent experience with similar projects" at bounding box center [677, 396] width 524 height 22
type projects "P"
type projects "Py"
type projects "Pyt"
type projects "Pyth"
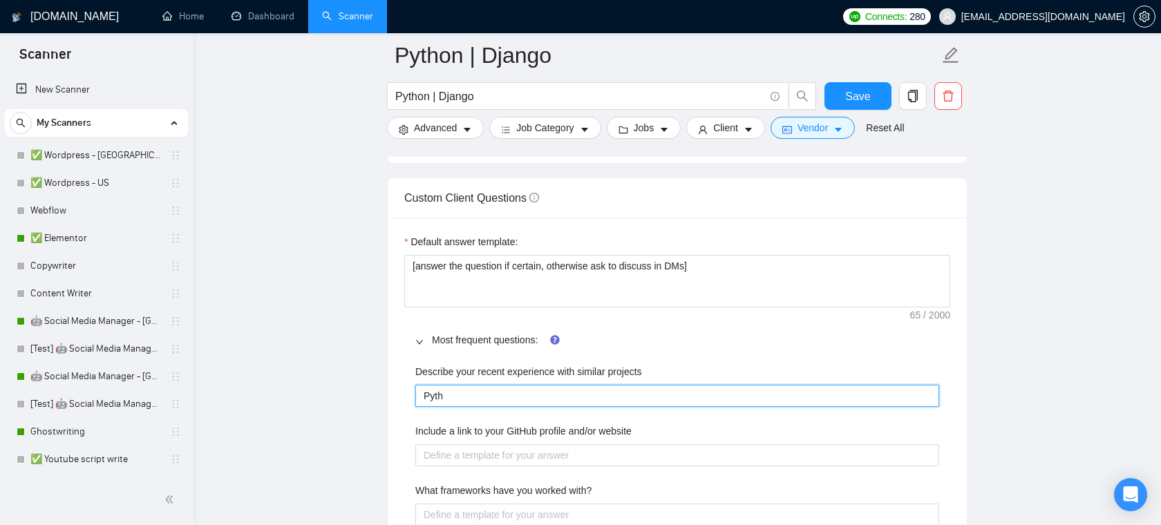
type projects "Pytho"
type projects "Python"
type projects "Python D"
type projects "Python Dj"
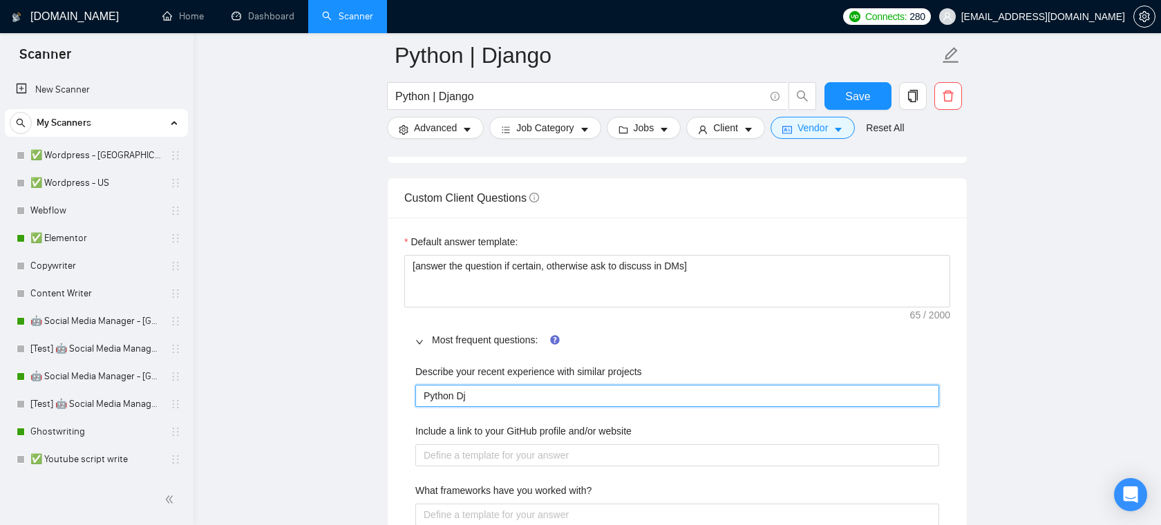
type projects "Python Dja"
type projects "Python Djan"
type projects "Python Djann"
type projects "Python Djanng"
type projects "Python Djanngo"
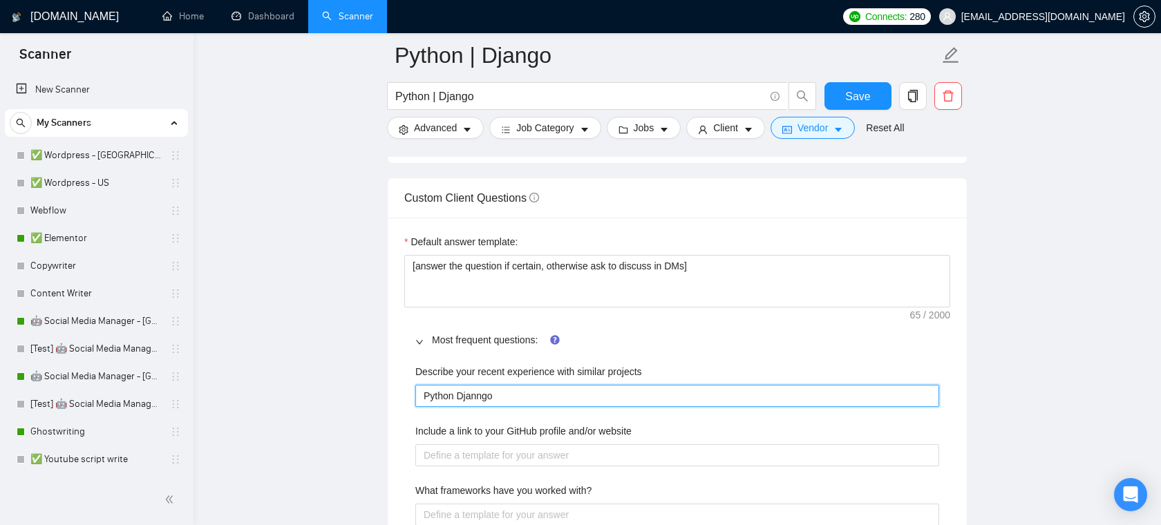
type projects "Python Djanngo"
type projects "Python Djanng"
type projects "Python Djann"
type projects "Python Djanngo"
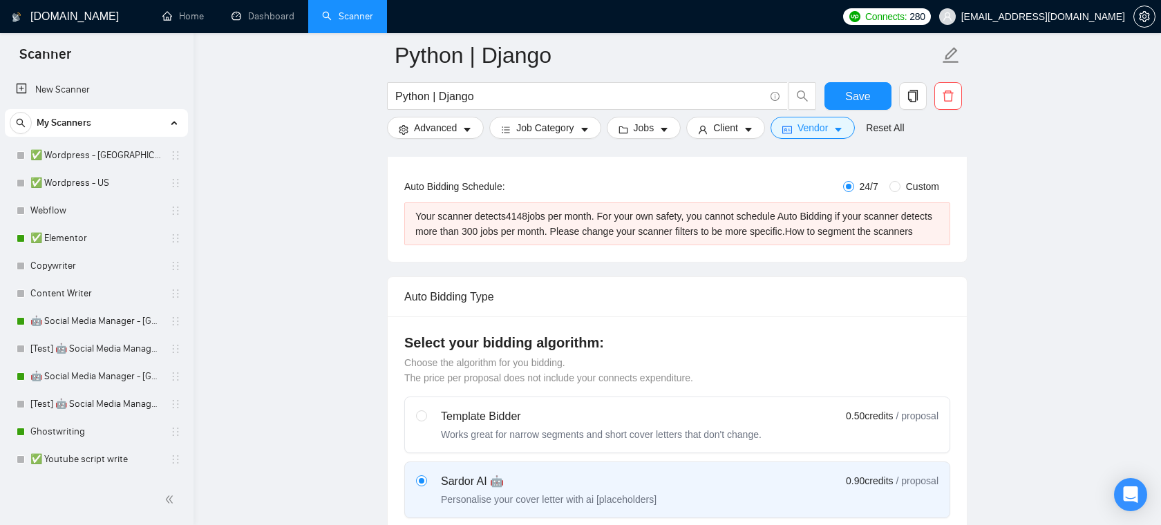
scroll to position [187, 0]
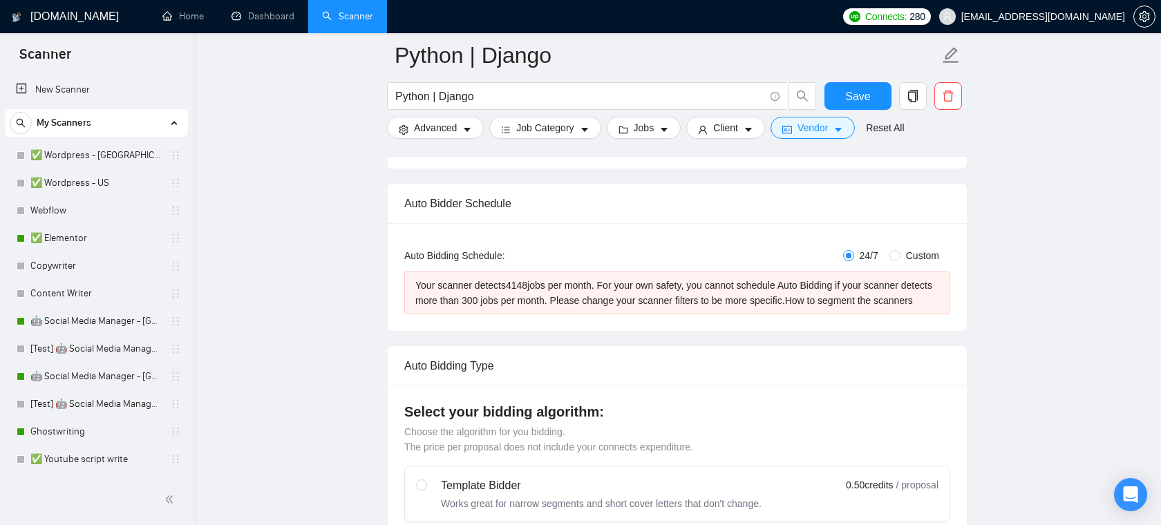
type projects "Python Djanngo"
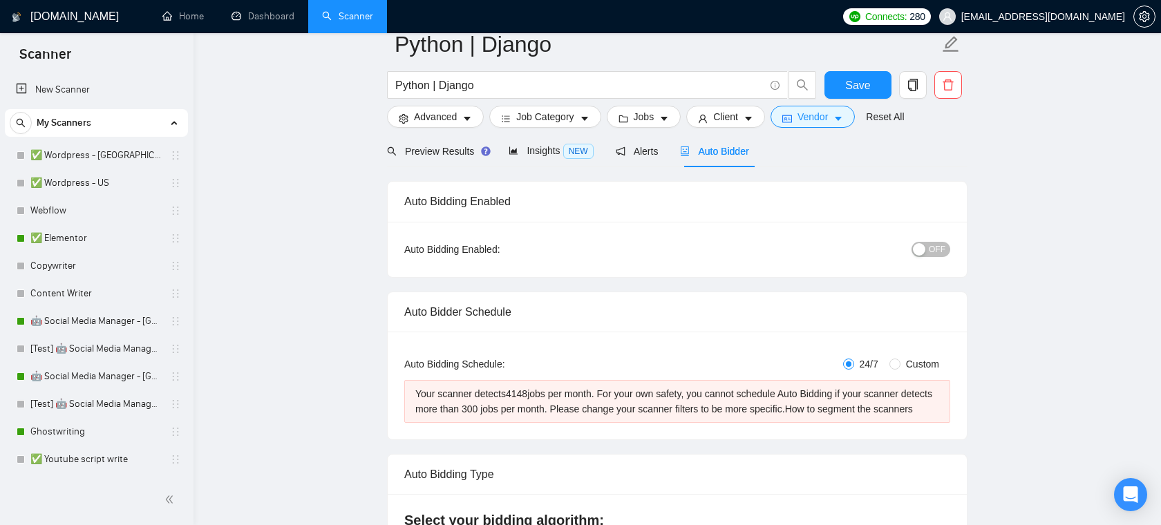
scroll to position [0, 0]
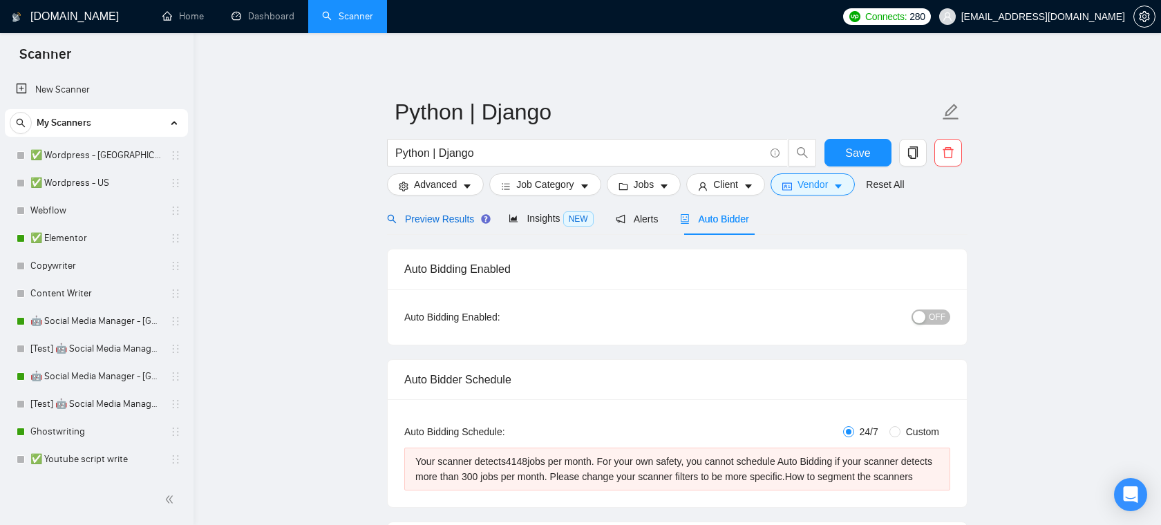
click at [453, 215] on span "Preview Results" at bounding box center [436, 218] width 99 height 11
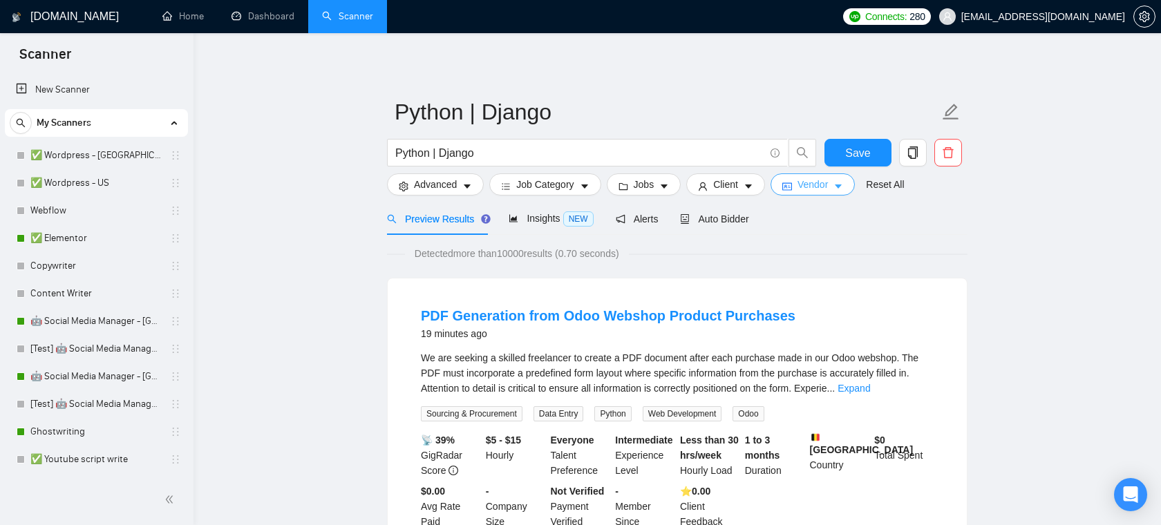
click at [815, 184] on span "Vendor" at bounding box center [812, 184] width 30 height 15
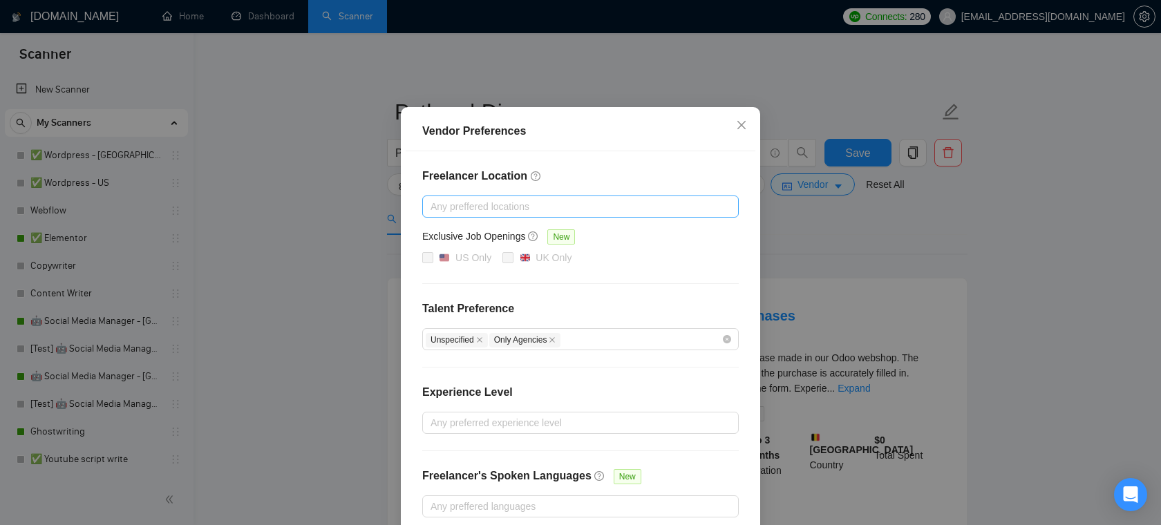
click at [619, 215] on div at bounding box center [574, 206] width 296 height 17
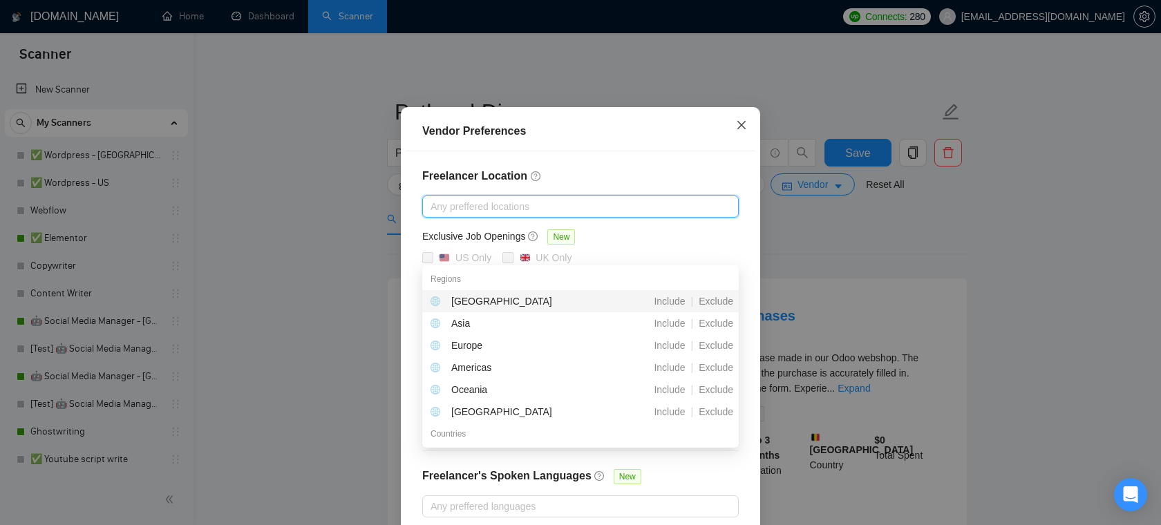
click at [744, 129] on icon "close" at bounding box center [741, 125] width 8 height 8
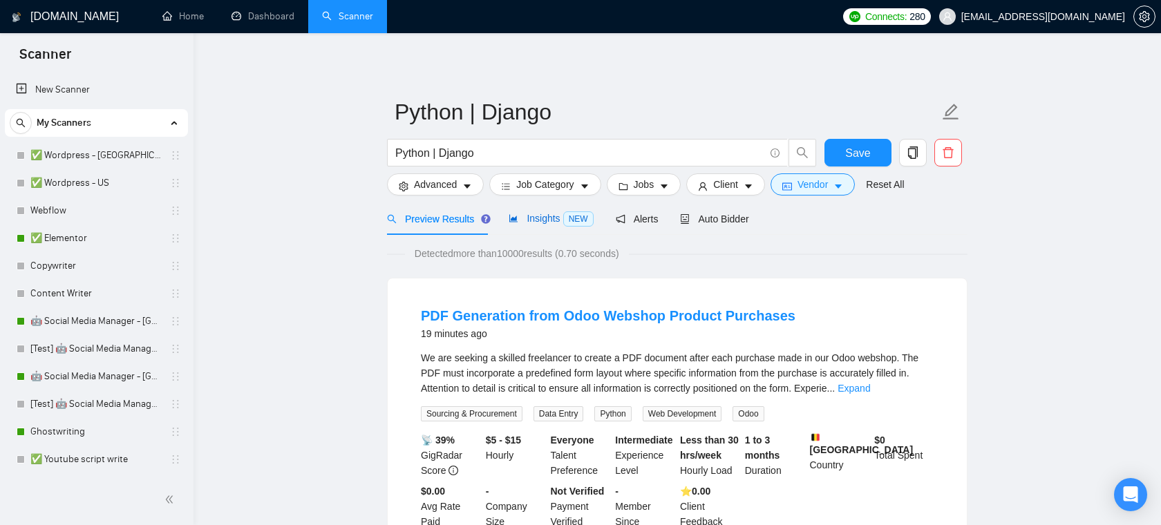
click at [529, 218] on span "Insights NEW" at bounding box center [551, 218] width 84 height 11
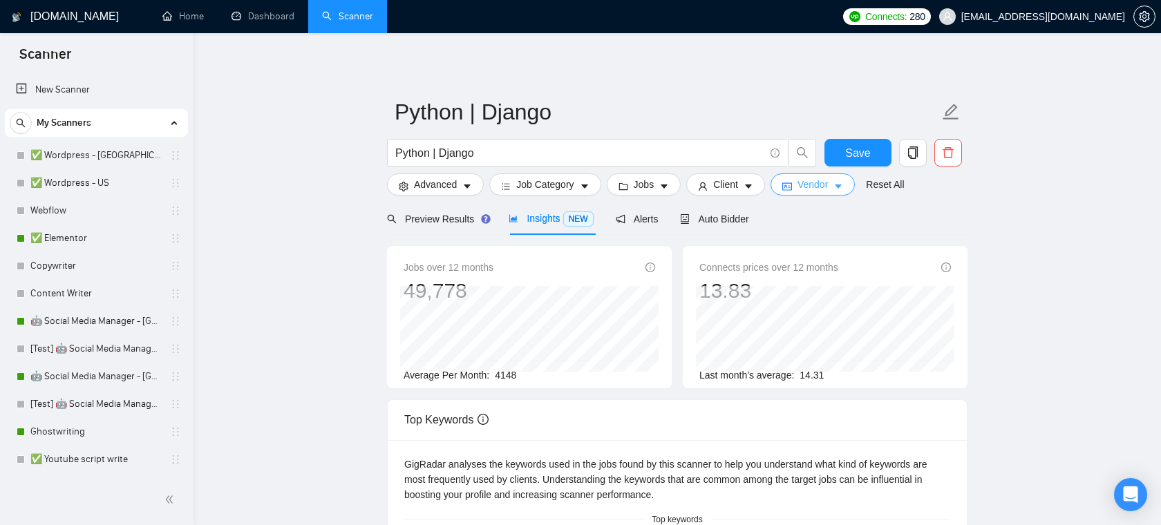
click at [808, 186] on span "Vendor" at bounding box center [812, 184] width 30 height 15
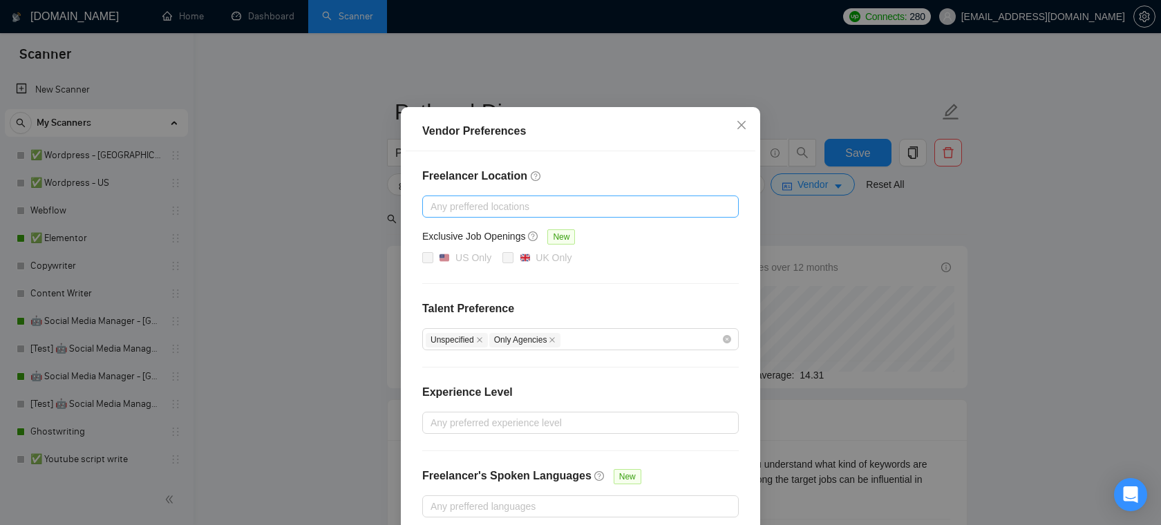
click at [482, 218] on div "Any preffered locations" at bounding box center [580, 207] width 316 height 22
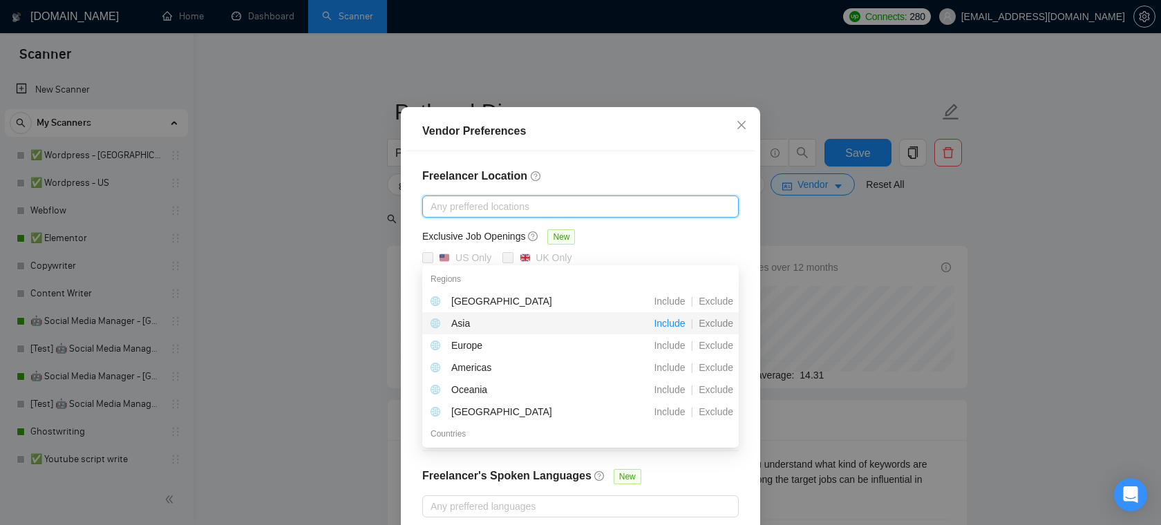
click at [672, 325] on span "Include" at bounding box center [669, 323] width 42 height 11
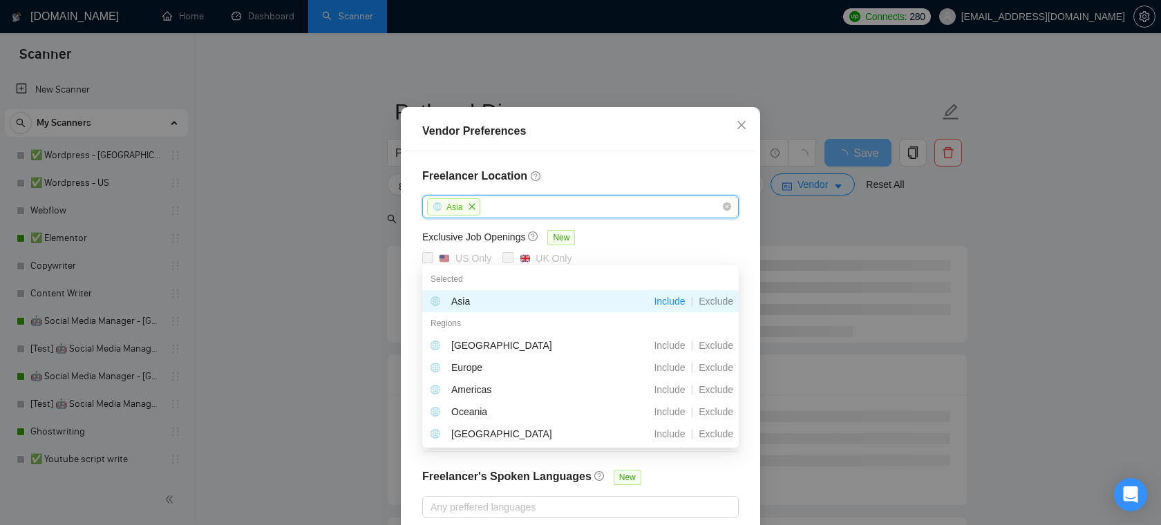
click at [681, 184] on h4 "Freelancer Location" at bounding box center [580, 176] width 316 height 17
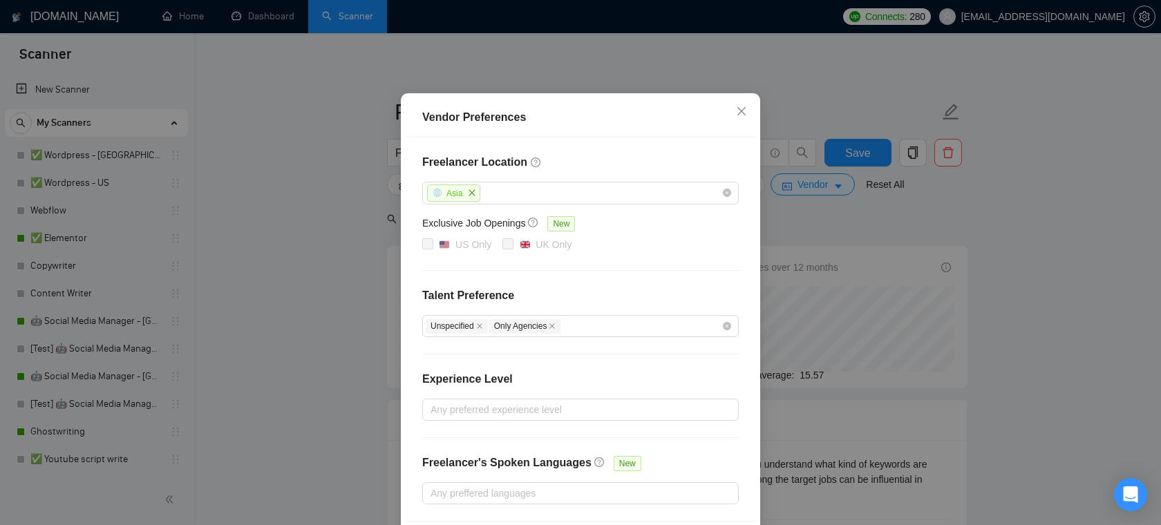
scroll to position [114, 0]
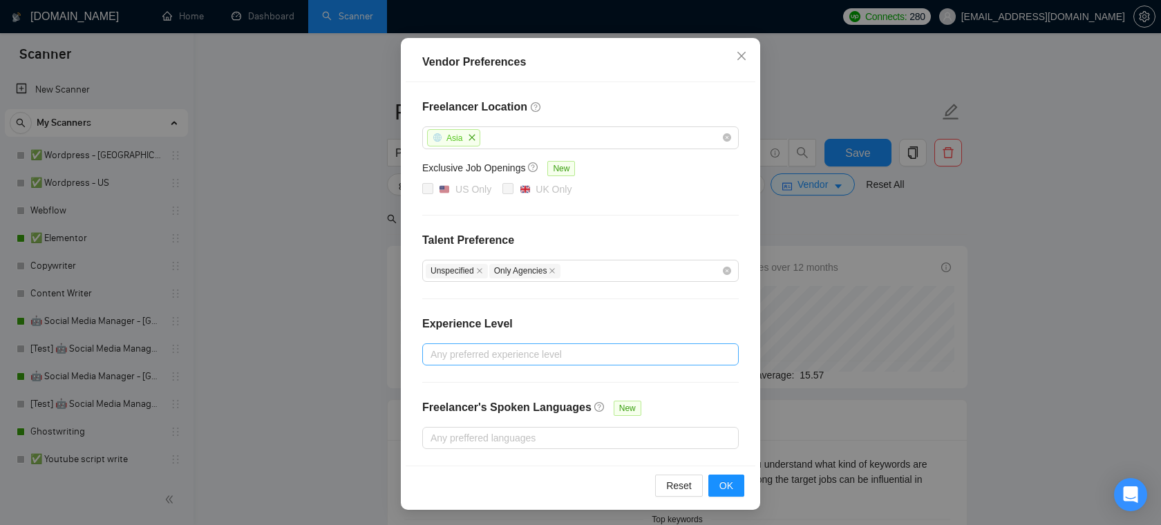
click at [526, 350] on div at bounding box center [574, 354] width 296 height 17
click at [438, 403] on input "Intermediate" at bounding box center [435, 402] width 10 height 10
checkbox input "true"
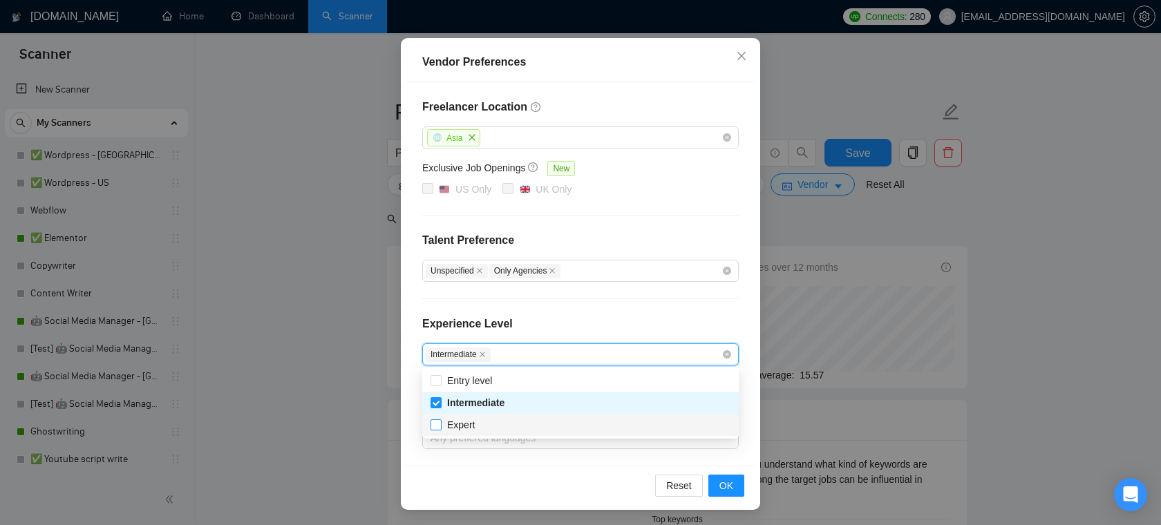
click at [433, 421] on input "Expert" at bounding box center [435, 424] width 10 height 10
checkbox input "true"
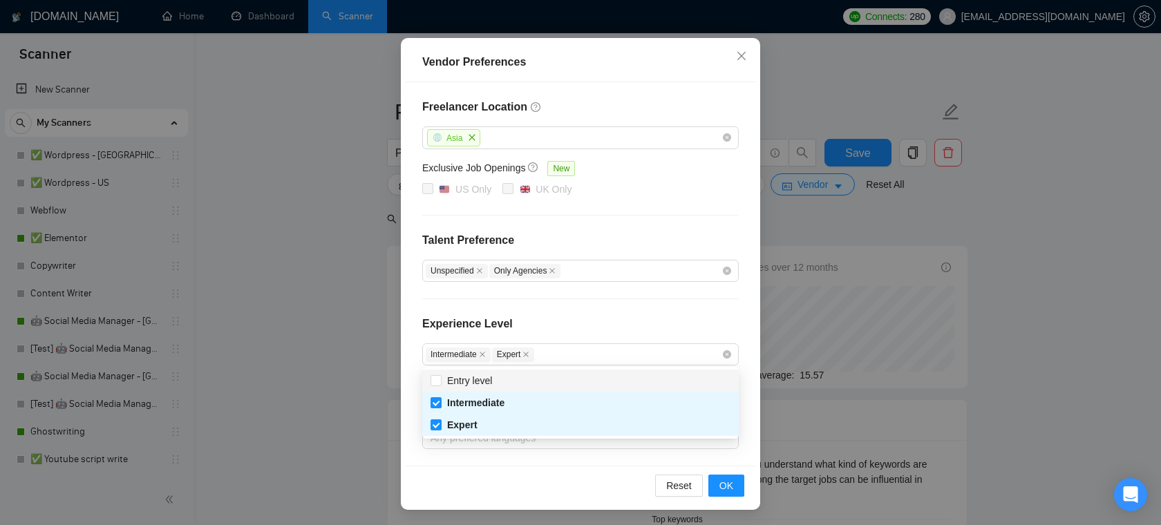
click at [608, 316] on div "Experience Level" at bounding box center [580, 330] width 316 height 28
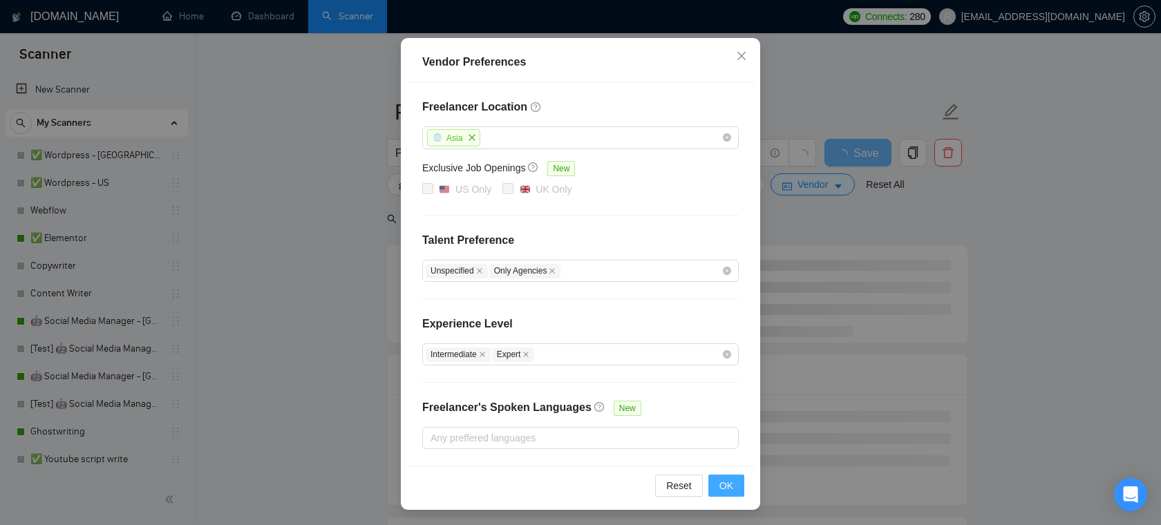
click at [728, 480] on span "OK" at bounding box center [726, 485] width 14 height 15
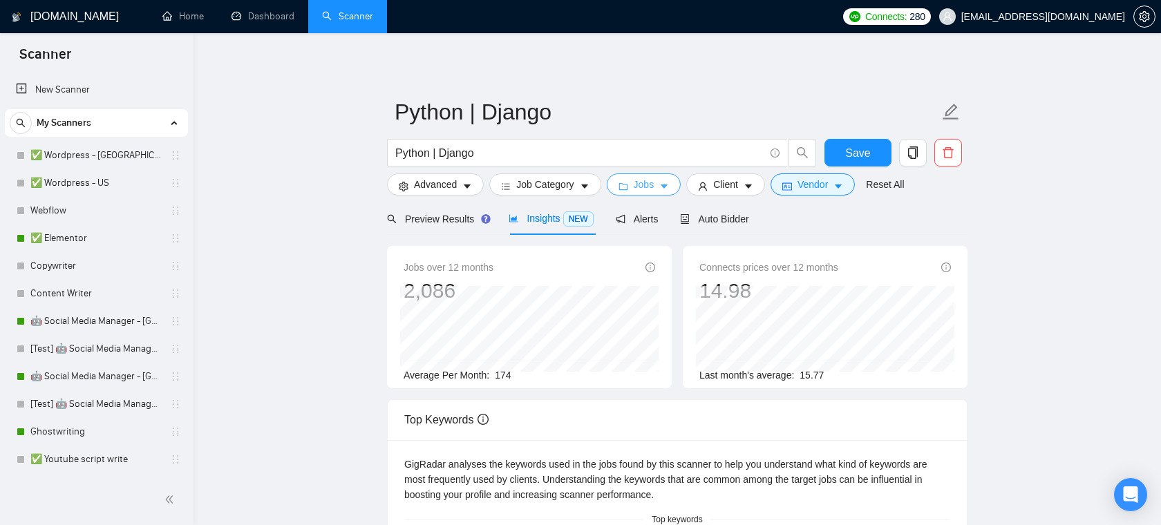
click at [632, 183] on button "Jobs" at bounding box center [644, 184] width 75 height 22
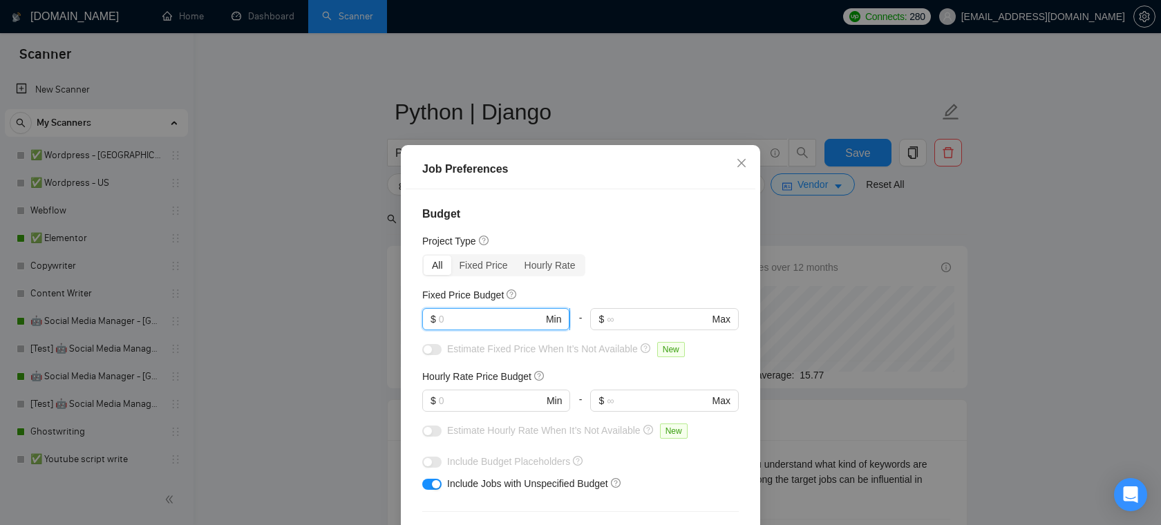
click at [466, 325] on input "text" at bounding box center [491, 319] width 104 height 15
click at [476, 410] on span "$ Min" at bounding box center [495, 401] width 147 height 22
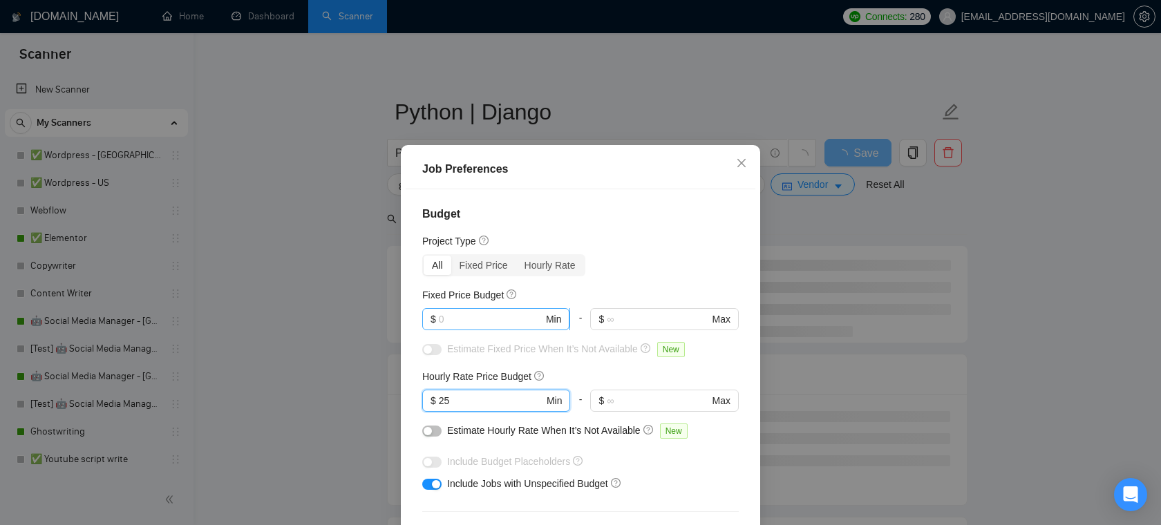
type input "25"
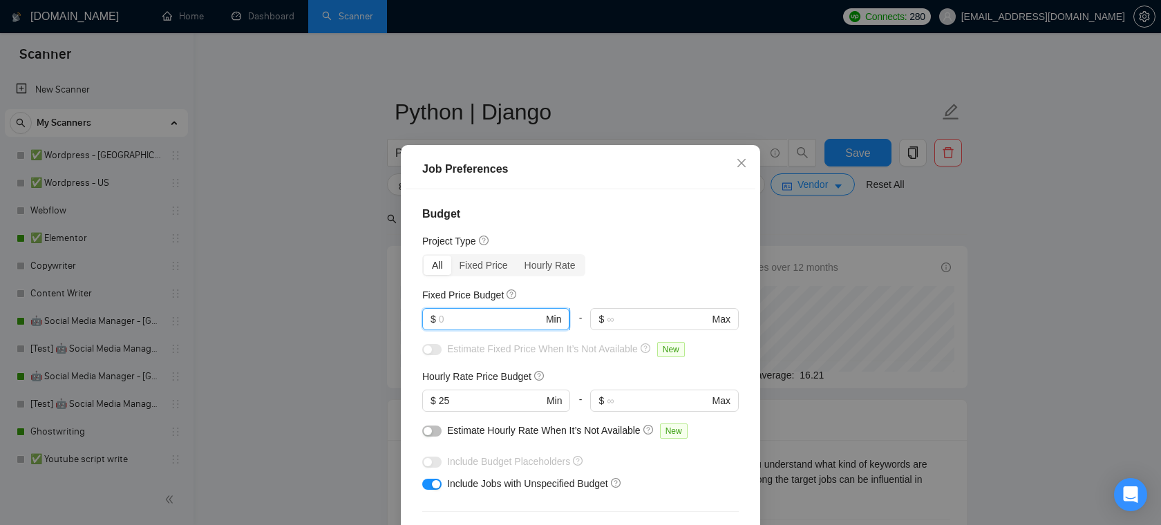
click at [501, 319] on input "text" at bounding box center [491, 319] width 104 height 15
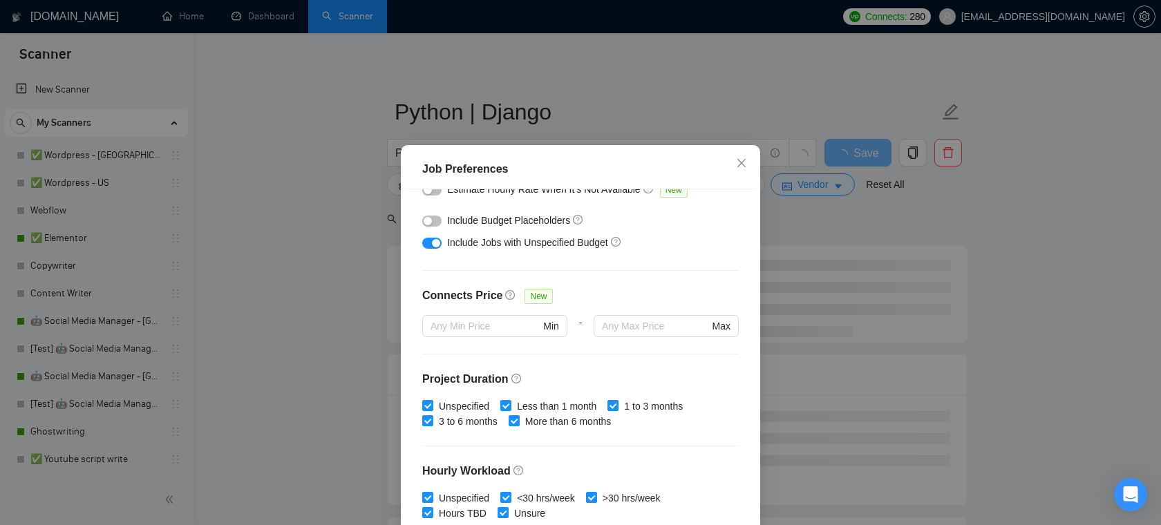
scroll to position [243, 0]
type input "3000"
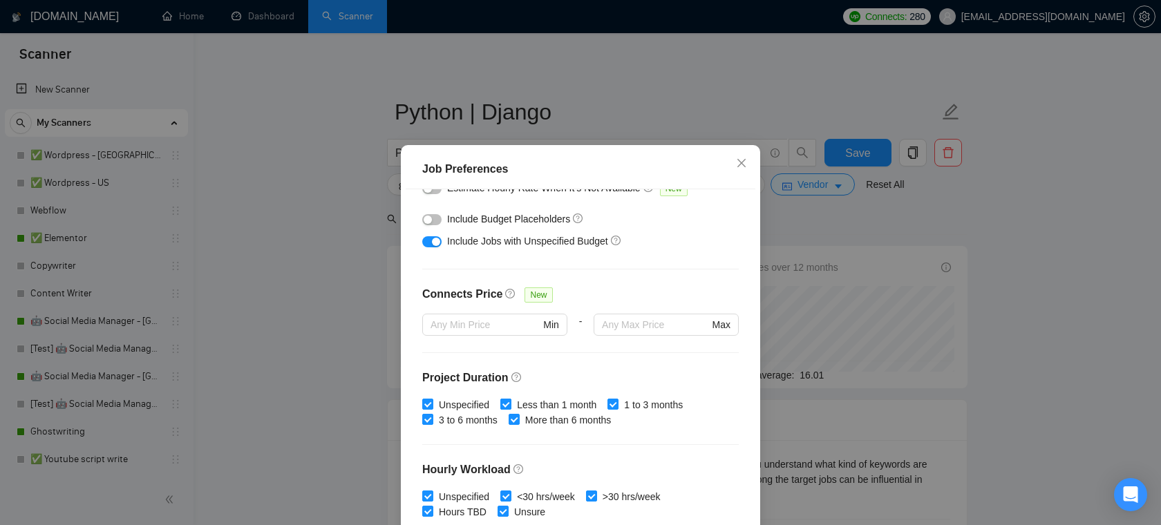
click at [544, 401] on span "Less than 1 month" at bounding box center [556, 404] width 91 height 15
click at [510, 401] on input "Less than 1 month" at bounding box center [505, 404] width 10 height 10
checkbox input "false"
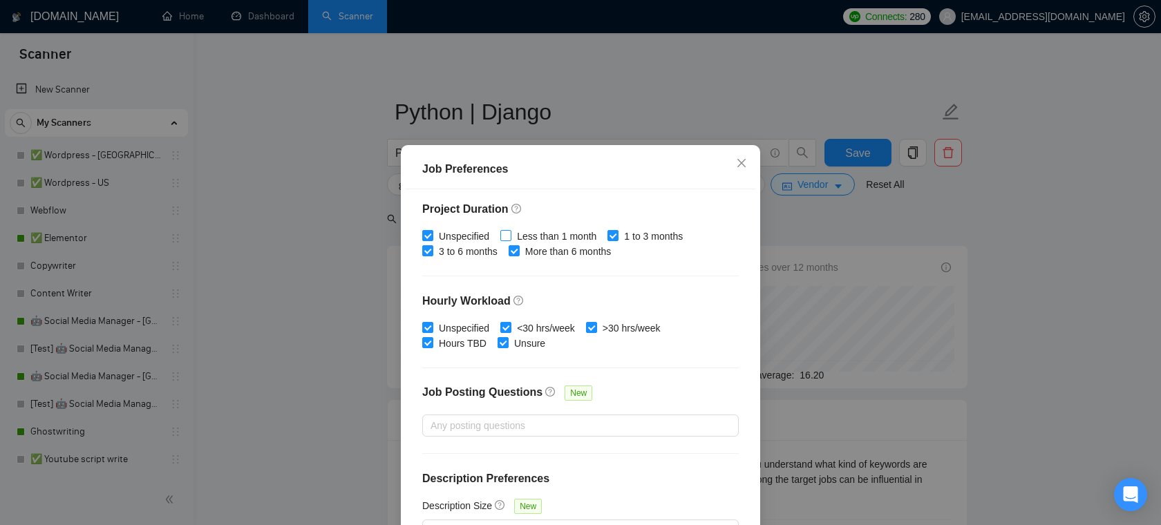
scroll to position [92, 0]
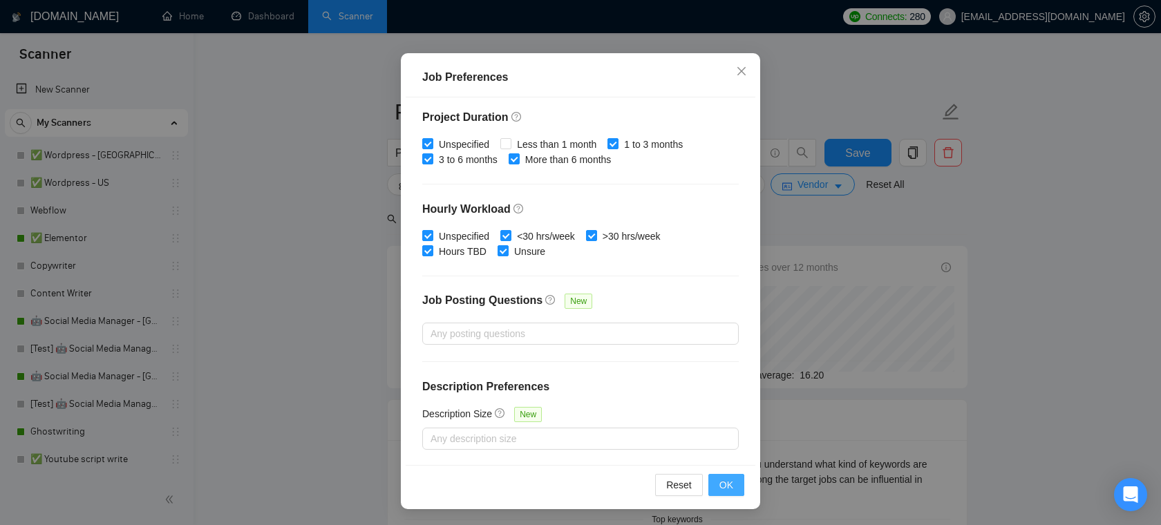
click at [730, 486] on span "OK" at bounding box center [726, 484] width 14 height 15
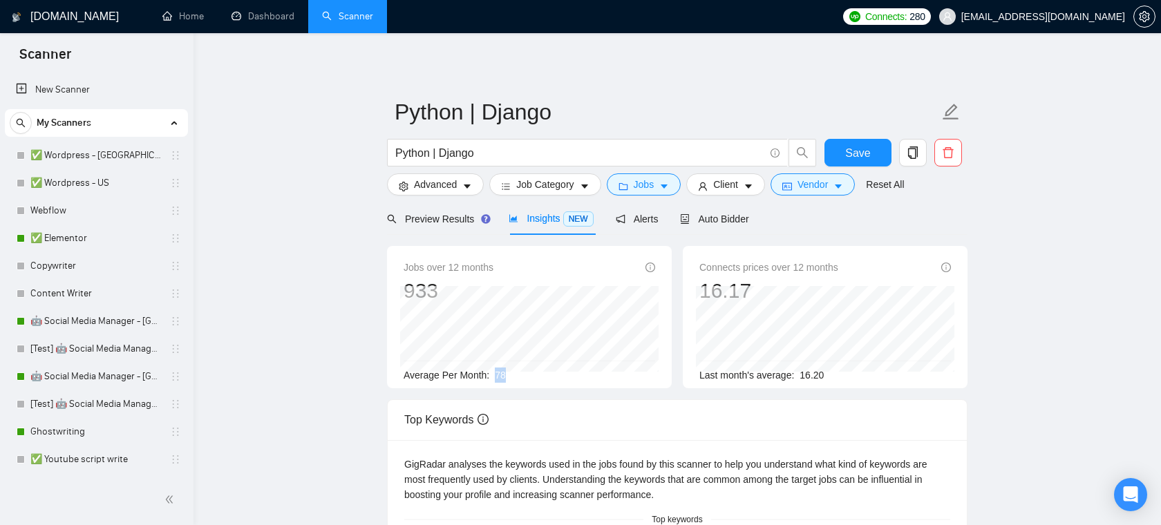
drag, startPoint x: 497, startPoint y: 372, endPoint x: 509, endPoint y: 371, distance: 11.1
click at [509, 371] on div "Average Per Month: 78" at bounding box center [529, 375] width 251 height 15
click at [520, 372] on div "Average Per Month: 78" at bounding box center [529, 375] width 251 height 15
click at [475, 223] on span "Preview Results" at bounding box center [436, 218] width 99 height 11
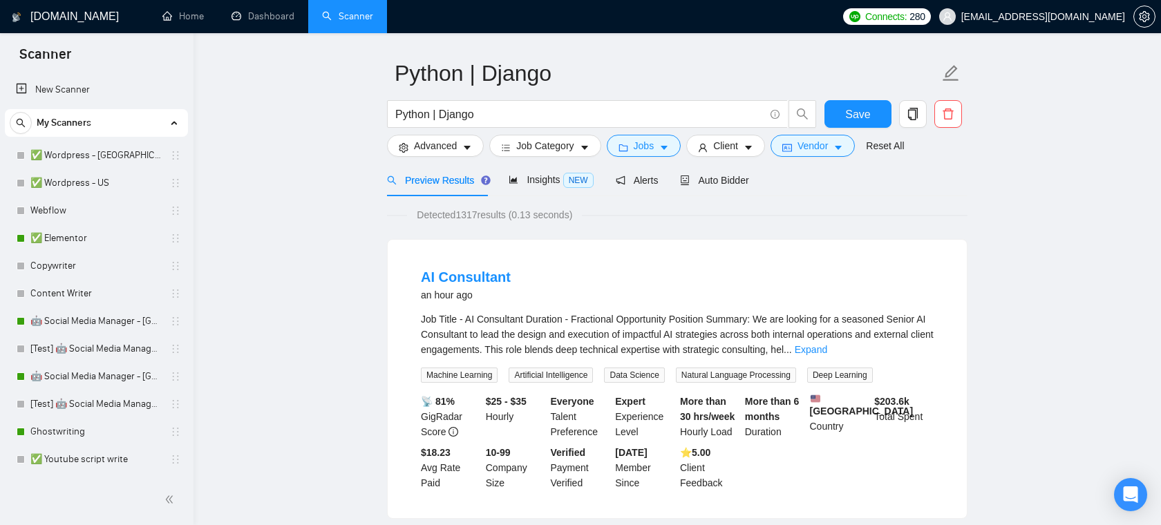
scroll to position [64, 0]
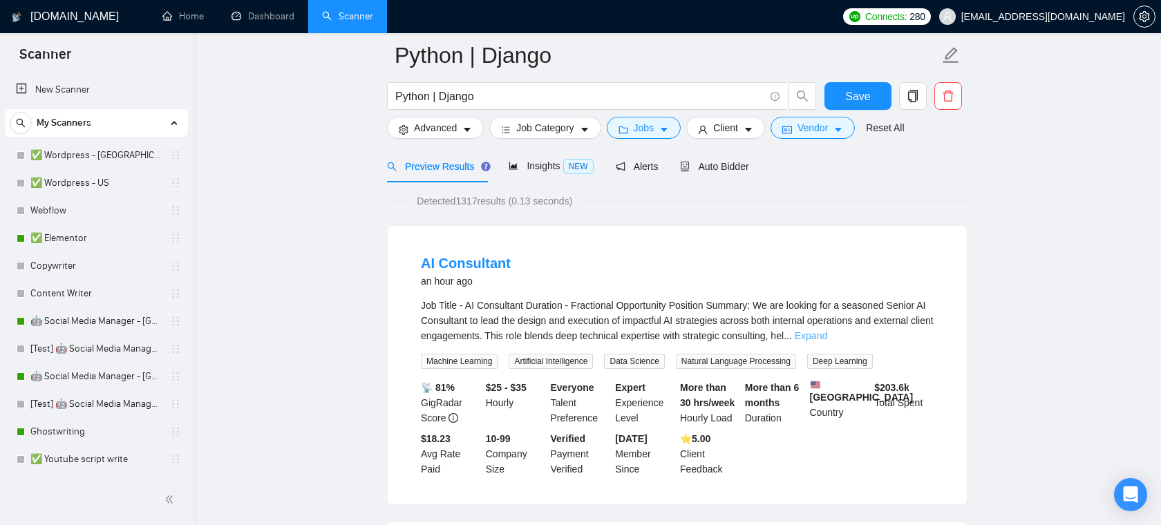
click at [827, 332] on link "Expand" at bounding box center [811, 335] width 32 height 11
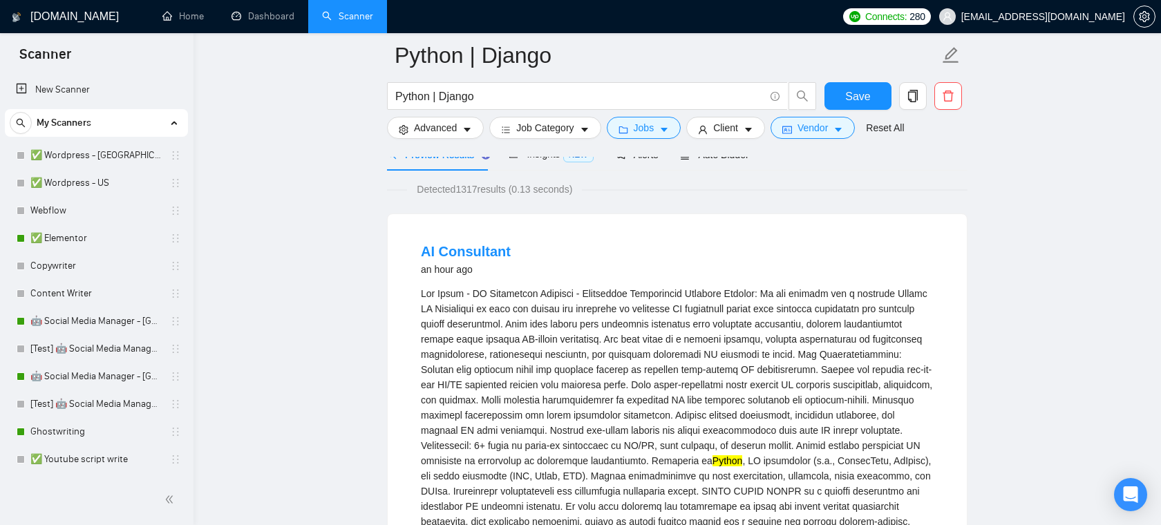
scroll to position [0, 0]
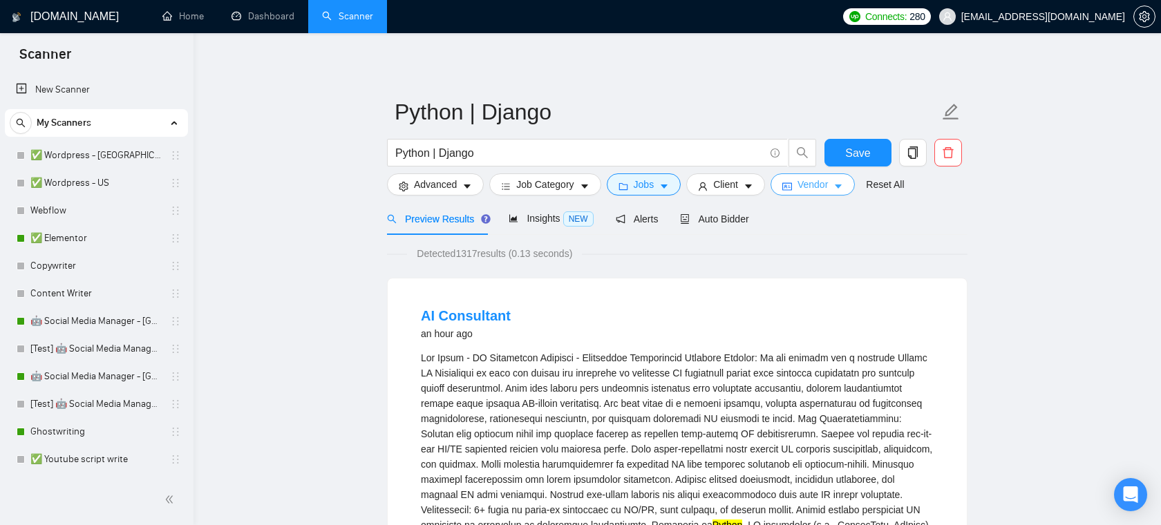
click at [806, 182] on span "Vendor" at bounding box center [812, 184] width 30 height 15
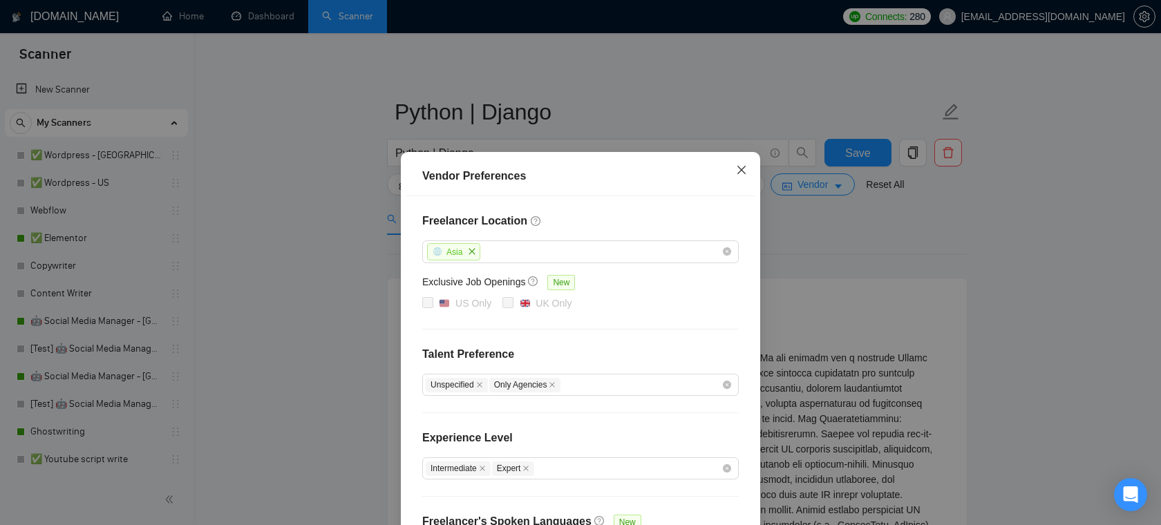
click at [742, 167] on icon "close" at bounding box center [741, 169] width 11 height 11
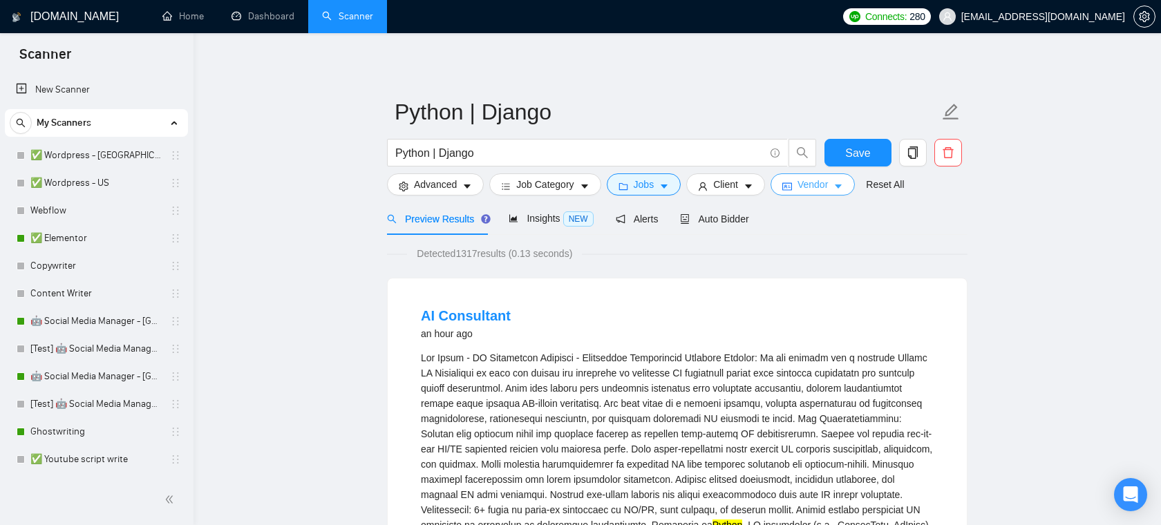
click at [817, 183] on span "Vendor" at bounding box center [812, 184] width 30 height 15
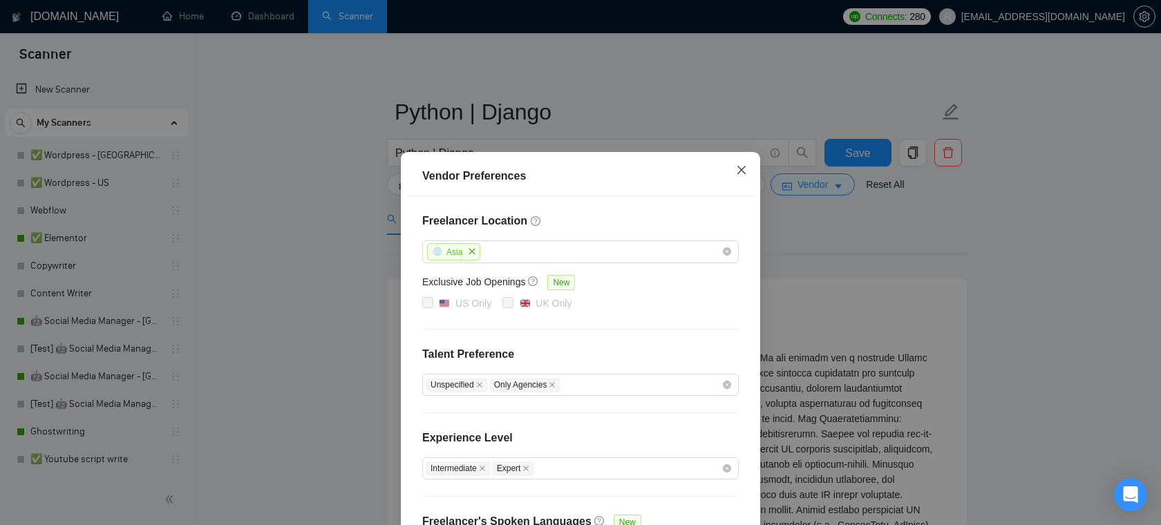
click at [741, 171] on icon "close" at bounding box center [741, 170] width 8 height 8
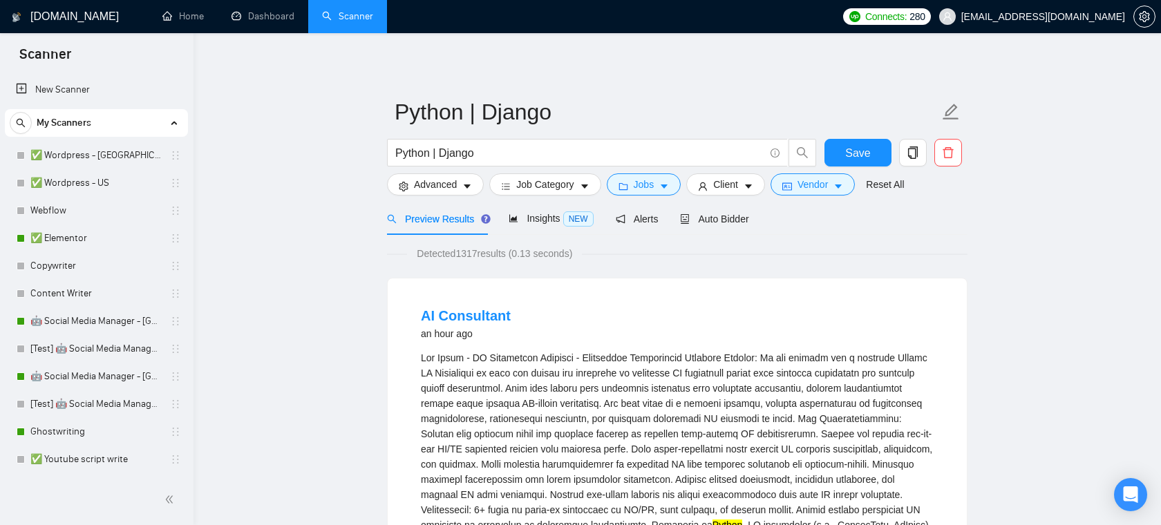
click at [746, 196] on form "Python | Django Python | Django Save Advanced Job Category Jobs Client Vendor R…" at bounding box center [677, 146] width 580 height 113
click at [738, 191] on span "Client" at bounding box center [725, 184] width 25 height 15
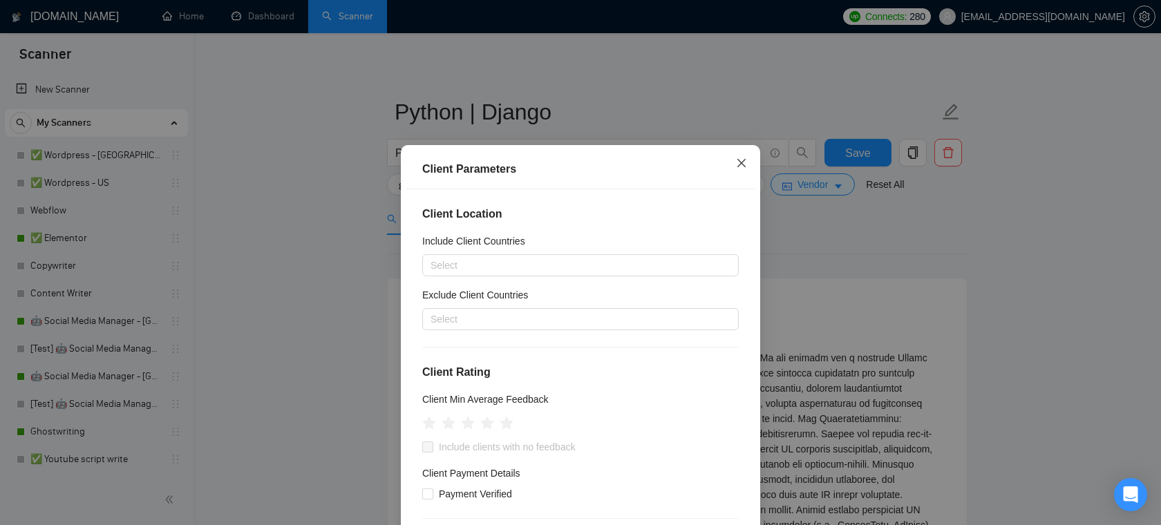
click at [739, 158] on span "Close" at bounding box center [741, 163] width 37 height 37
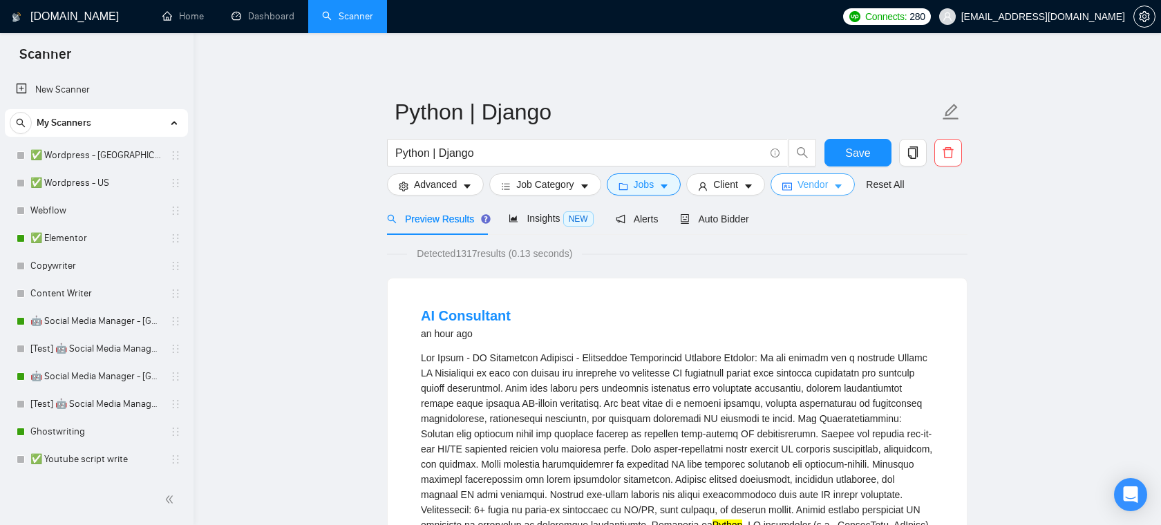
click at [813, 181] on span "Vendor" at bounding box center [812, 184] width 30 height 15
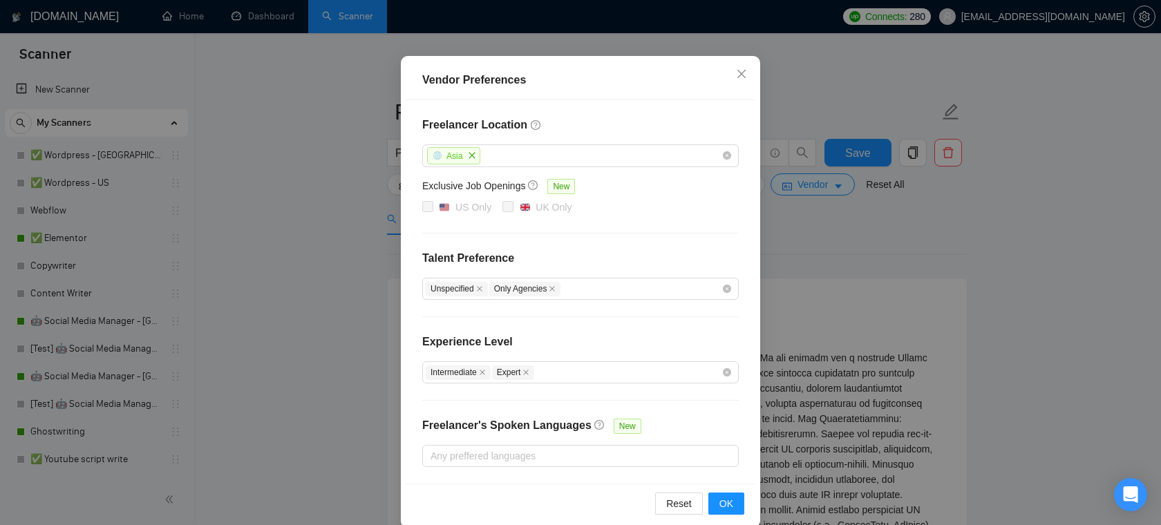
scroll to position [86, 0]
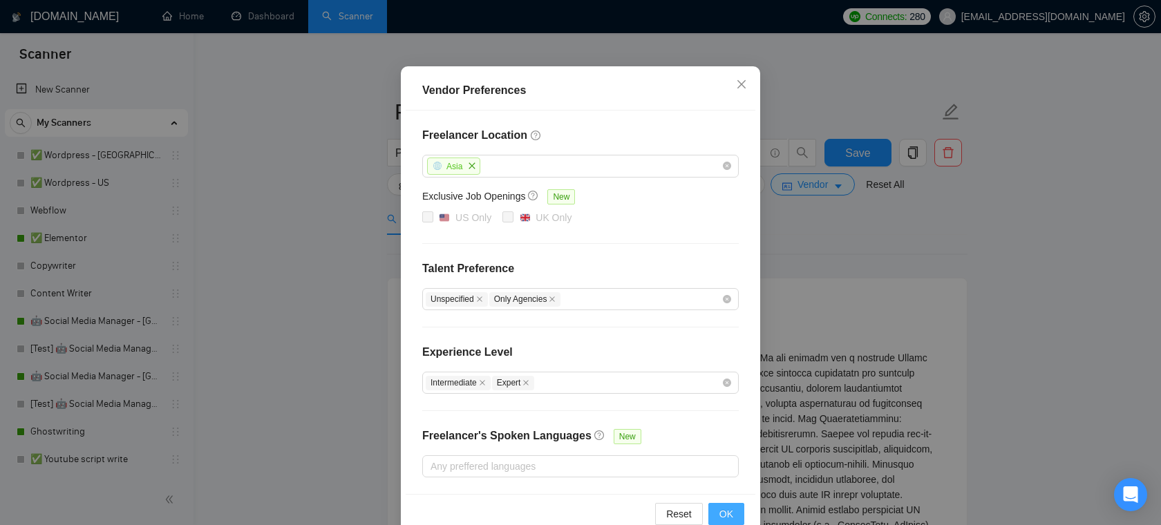
click at [720, 511] on span "OK" at bounding box center [726, 513] width 14 height 15
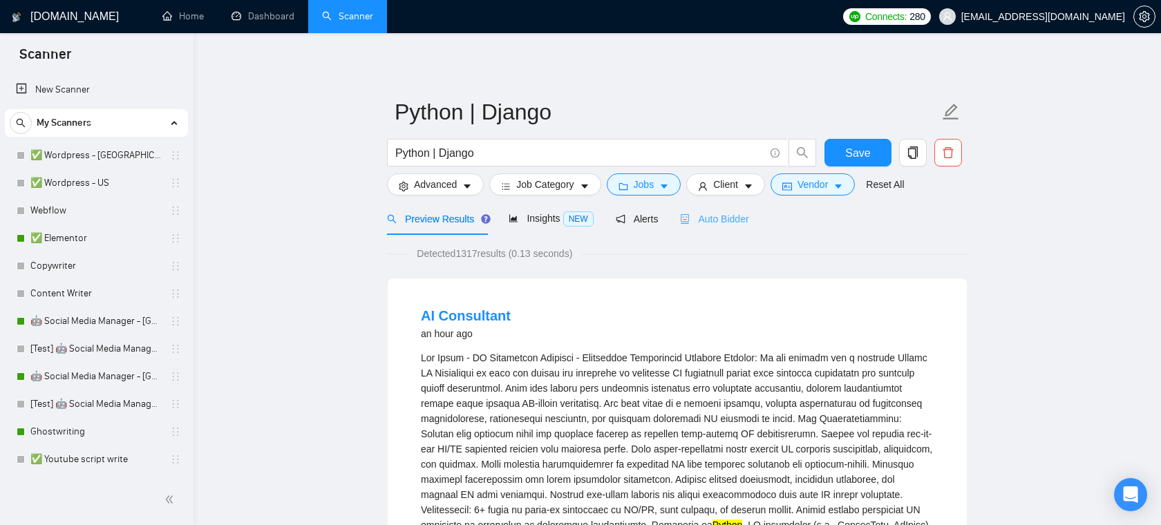
click at [724, 206] on div "Auto Bidder" at bounding box center [714, 218] width 68 height 32
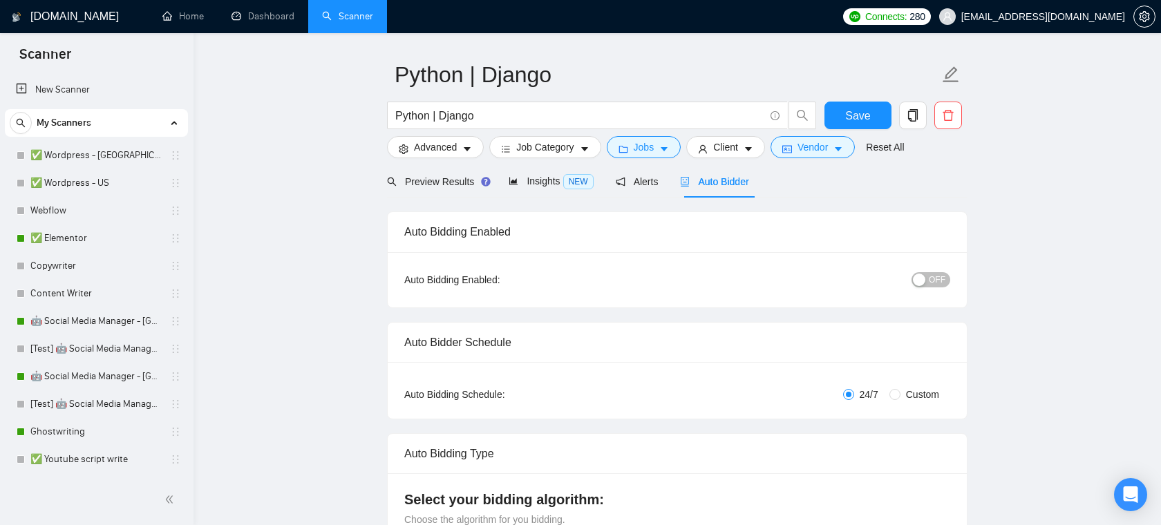
scroll to position [68, 0]
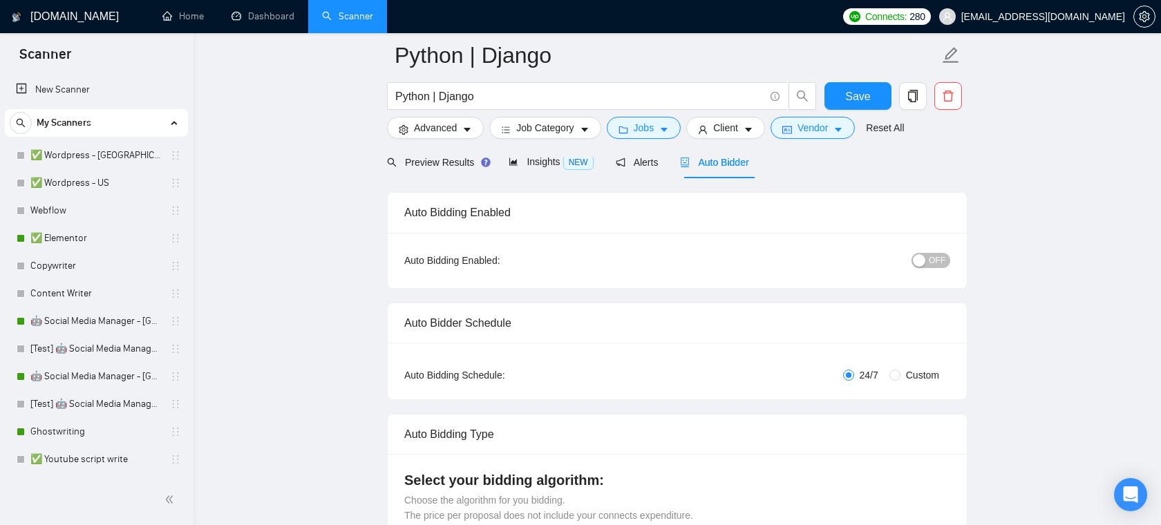
click at [911, 372] on span "Custom" at bounding box center [922, 375] width 44 height 15
click at [900, 372] on input "Custom" at bounding box center [894, 375] width 11 height 11
radio input "true"
radio input "false"
checkbox input "true"
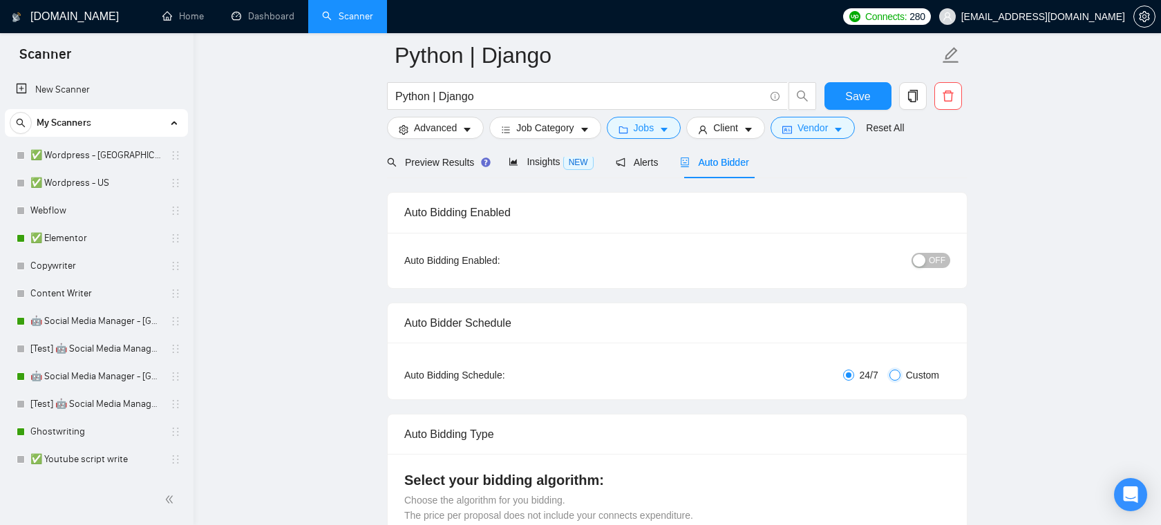
checkbox input "true"
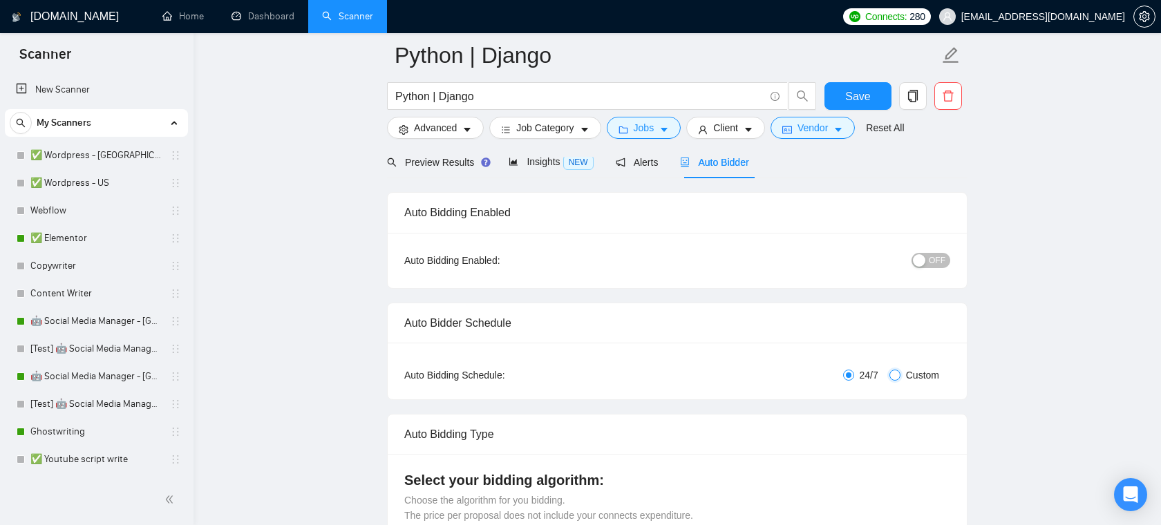
checkbox input "true"
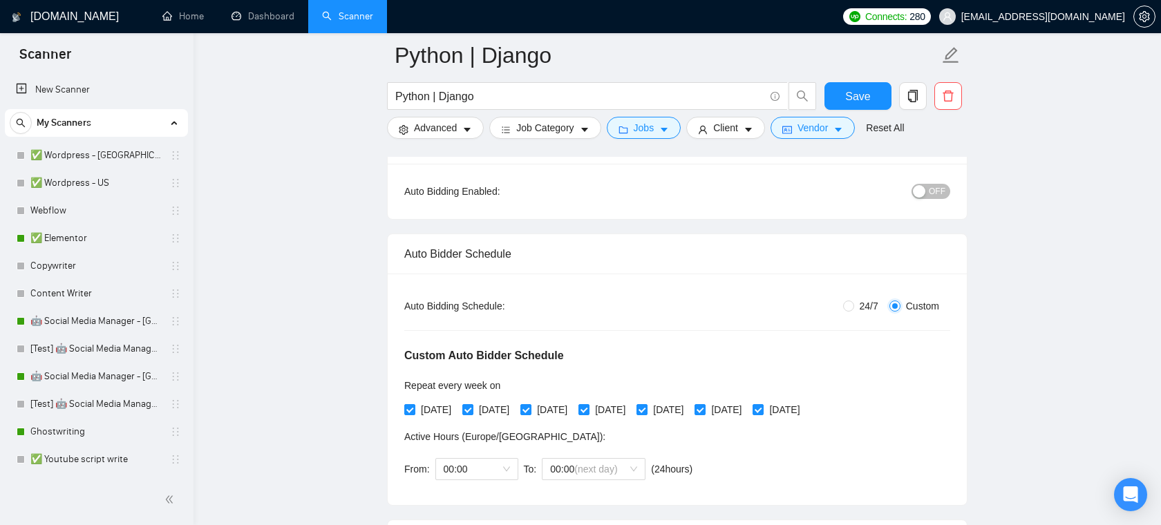
scroll to position [146, 0]
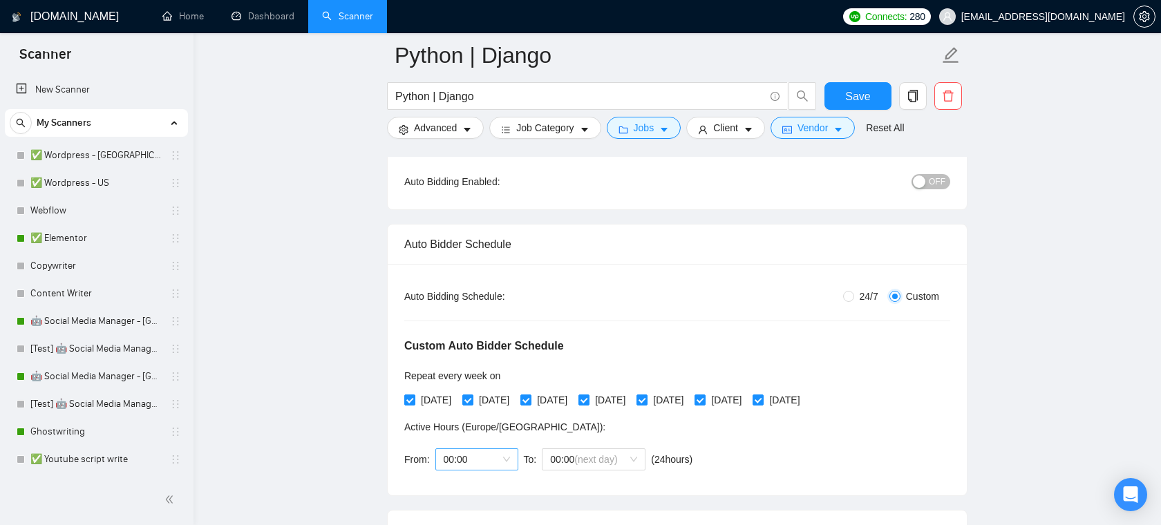
click at [481, 460] on span "00:00" at bounding box center [477, 459] width 66 height 21
click at [509, 440] on div "From: 00:00 To: 00:00 (next day) ( 24 hours) [GEOGRAPHIC_DATA]/[GEOGRAPHIC_DATA]" at bounding box center [551, 459] width 294 height 39
drag, startPoint x: 550, startPoint y: 426, endPoint x: 399, endPoint y: 432, distance: 150.7
click at [399, 432] on div "Auto Bidding Type: Automated (recommended) Semi-automated Auto Bidding Schedule…" at bounding box center [677, 379] width 579 height 231
click at [84, 159] on link "✅ Wordpress - [GEOGRAPHIC_DATA]" at bounding box center [95, 156] width 131 height 28
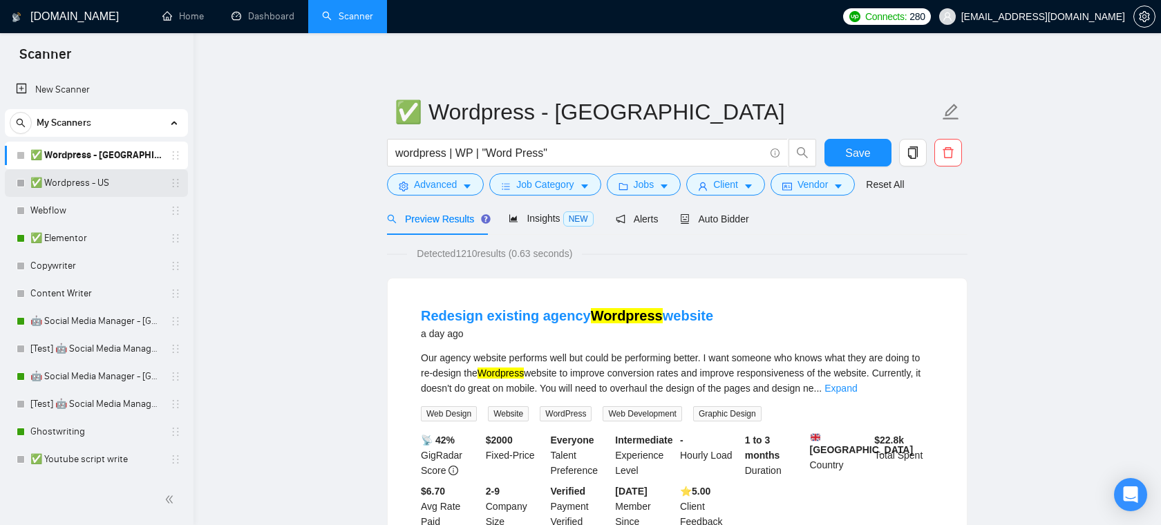
click at [92, 187] on link "✅ Wordpress - US" at bounding box center [95, 183] width 131 height 28
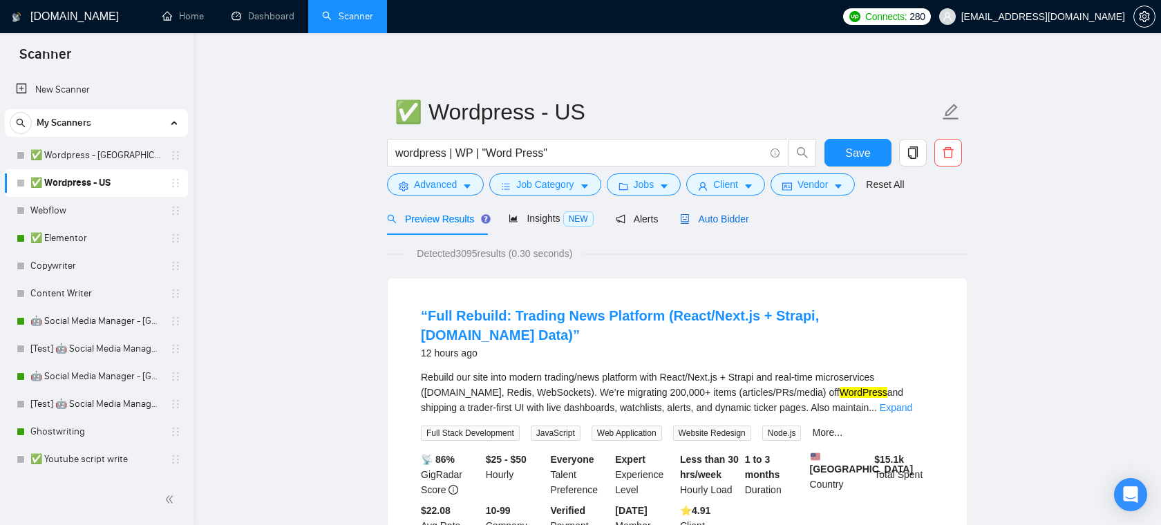
click at [741, 221] on span "Auto Bidder" at bounding box center [714, 218] width 68 height 11
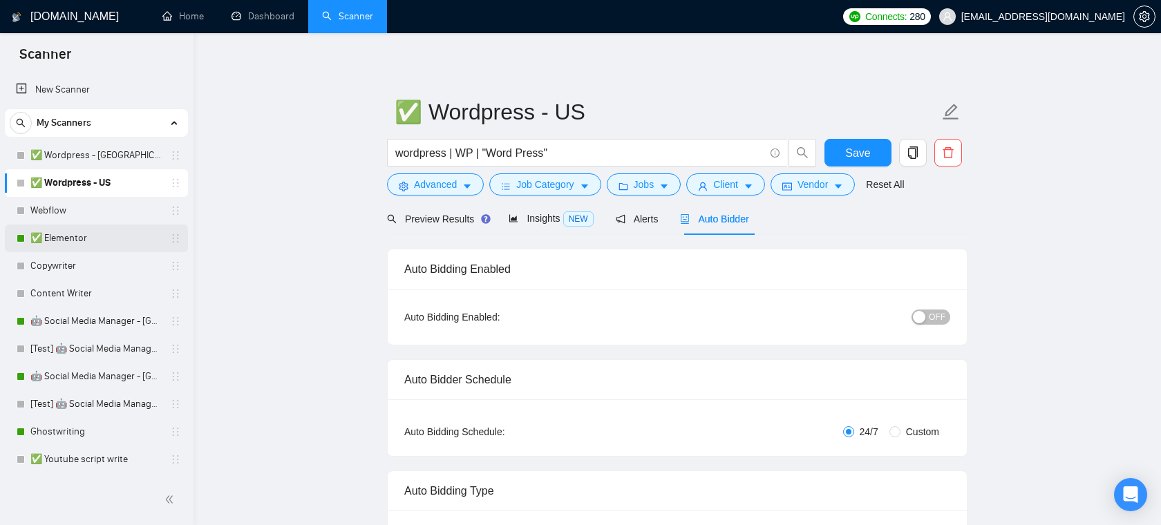
click at [96, 233] on link "✅ Elementor" at bounding box center [95, 239] width 131 height 28
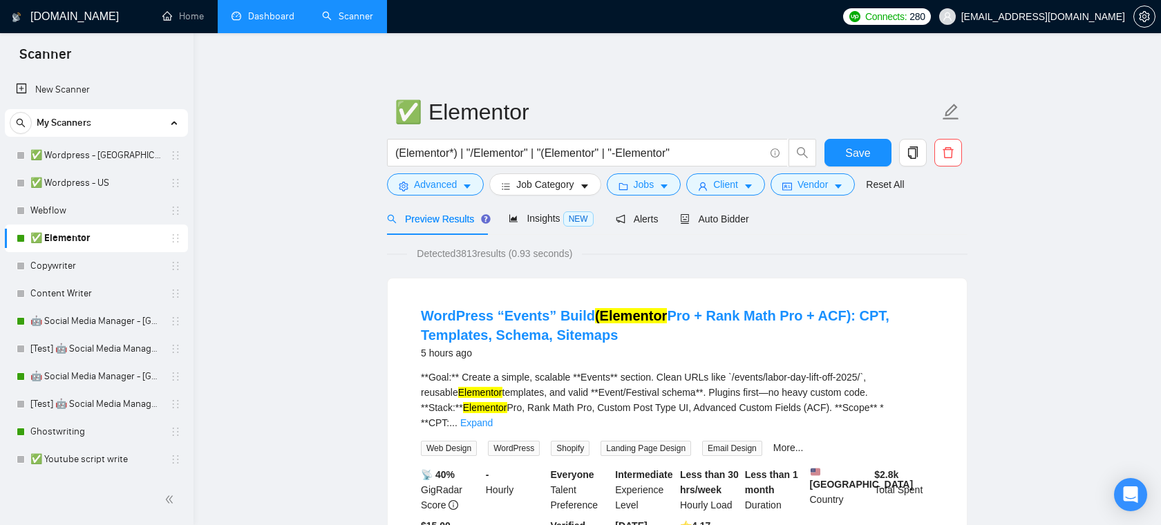
click at [278, 22] on link "Dashboard" at bounding box center [262, 16] width 63 height 12
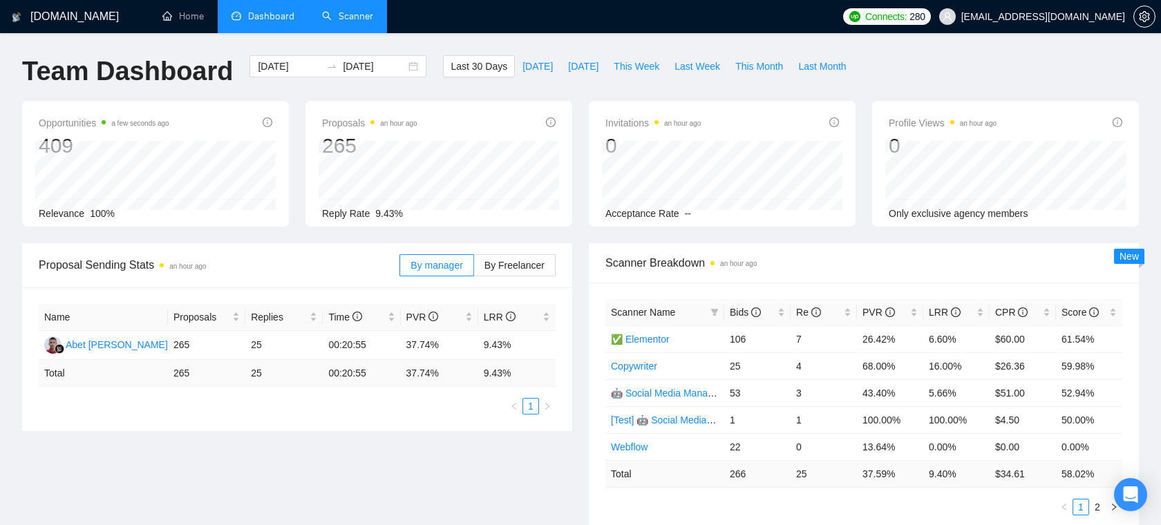
click at [357, 17] on link "Scanner" at bounding box center [347, 16] width 51 height 12
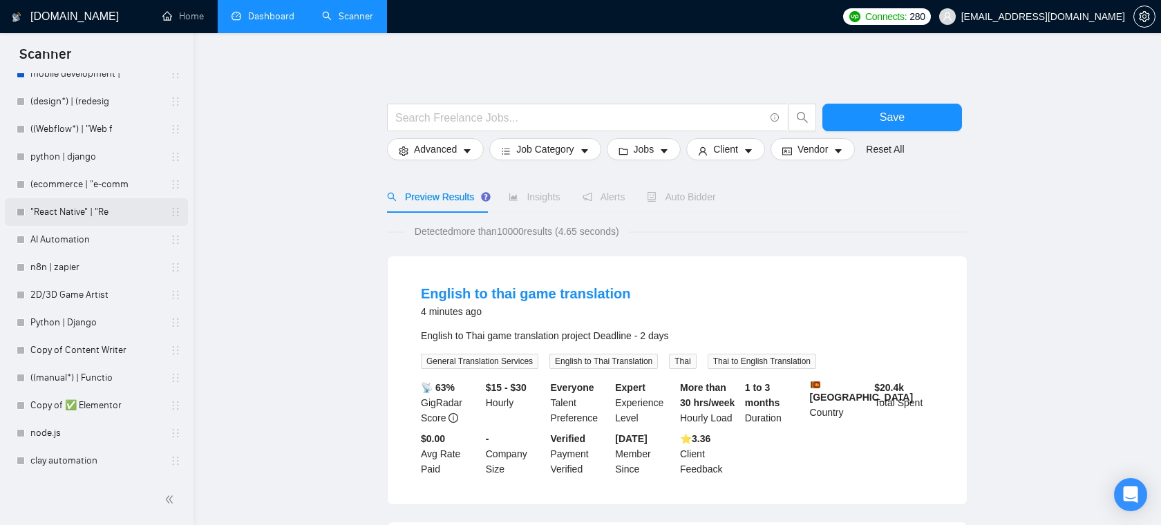
scroll to position [850, 0]
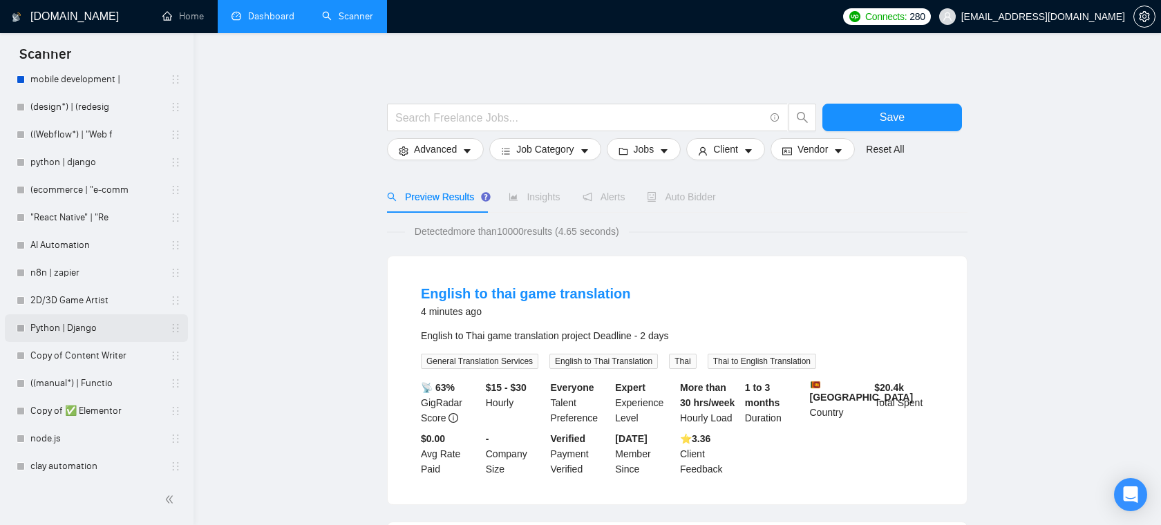
click at [75, 325] on link "Python | Django" at bounding box center [95, 328] width 131 height 28
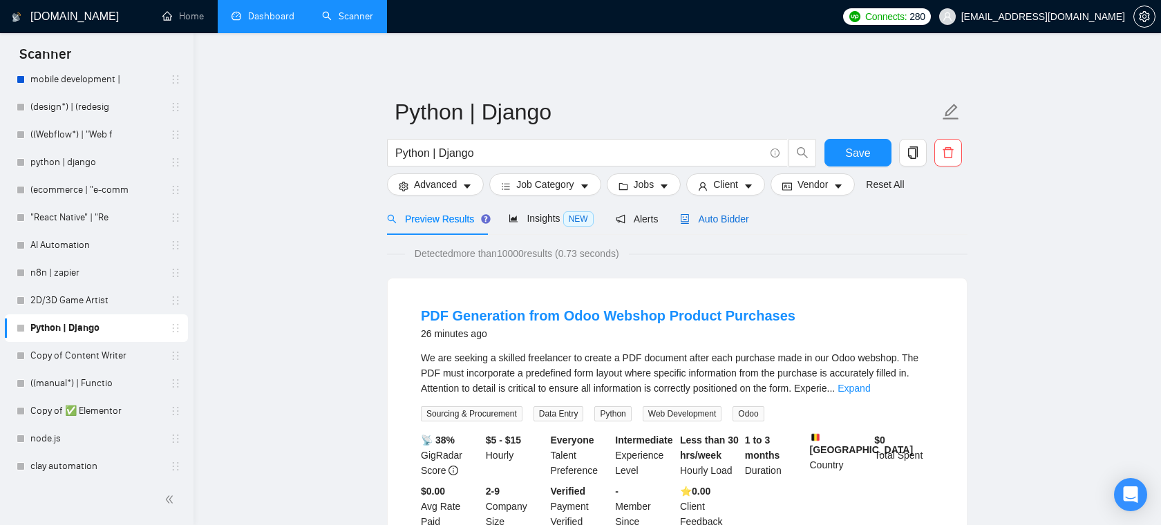
click at [712, 222] on span "Auto Bidder" at bounding box center [714, 218] width 68 height 11
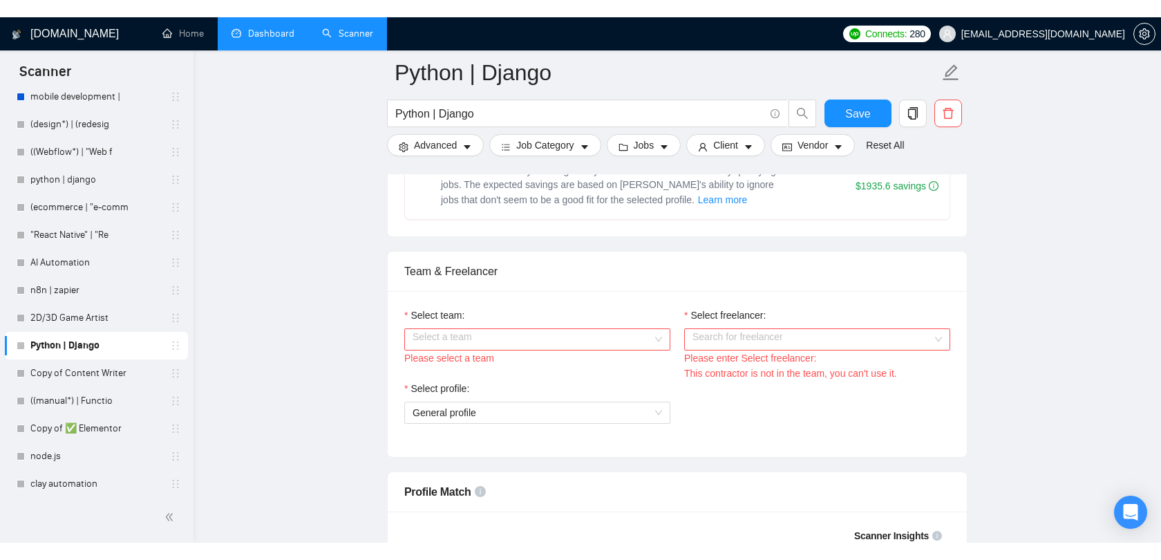
scroll to position [676, 0]
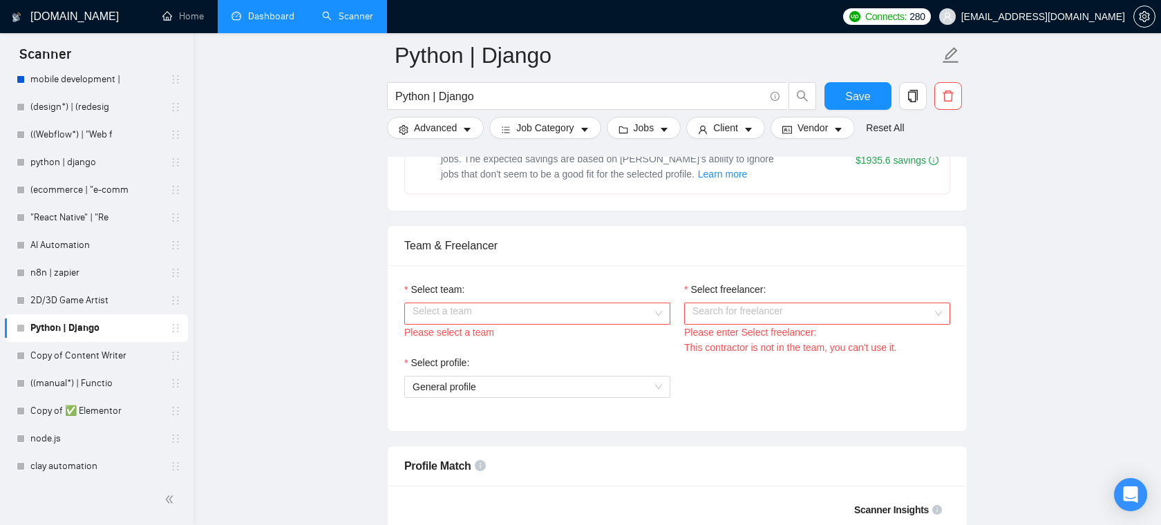
click at [607, 324] on input "Select team:" at bounding box center [532, 313] width 240 height 21
click at [546, 357] on div "Areia Consulting" at bounding box center [536, 355] width 249 height 15
click at [717, 324] on input "Select freelancer:" at bounding box center [812, 313] width 240 height 21
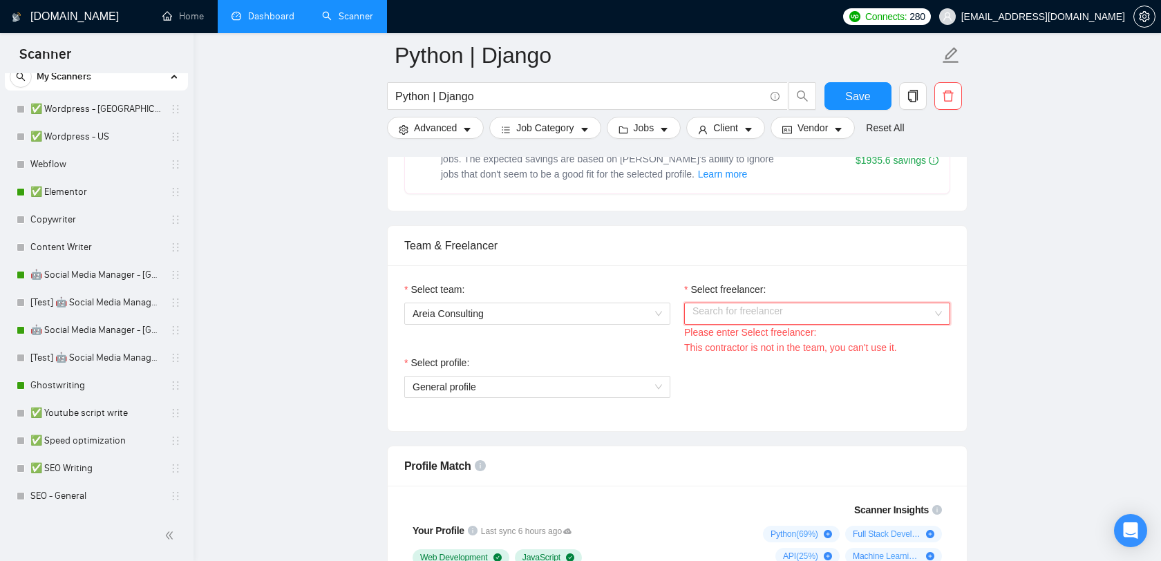
scroll to position [0, 0]
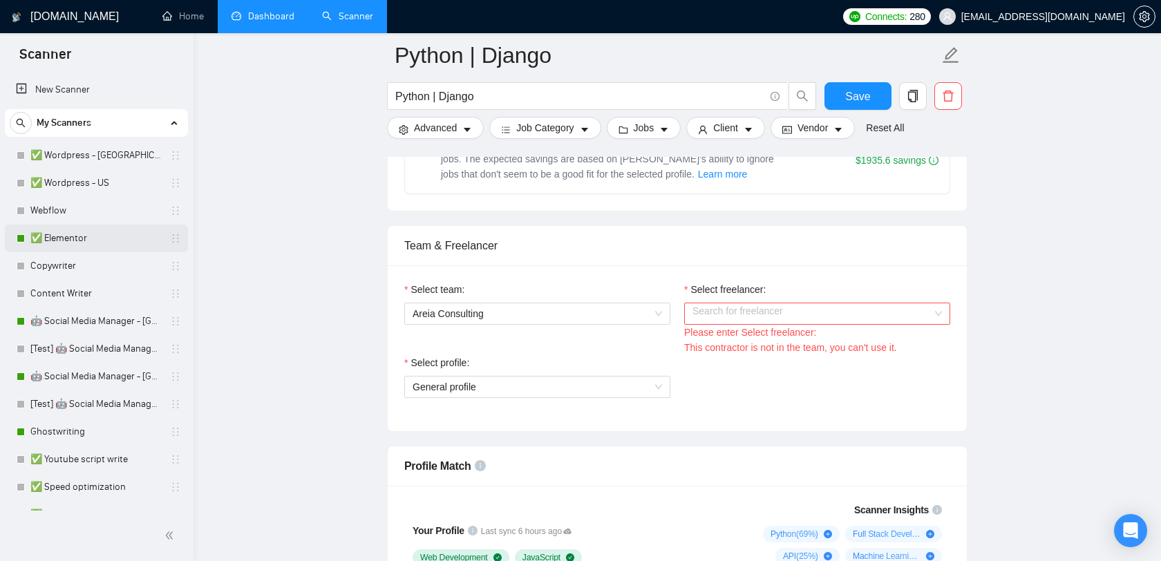
click at [76, 237] on link "✅ Elementor" at bounding box center [95, 239] width 131 height 28
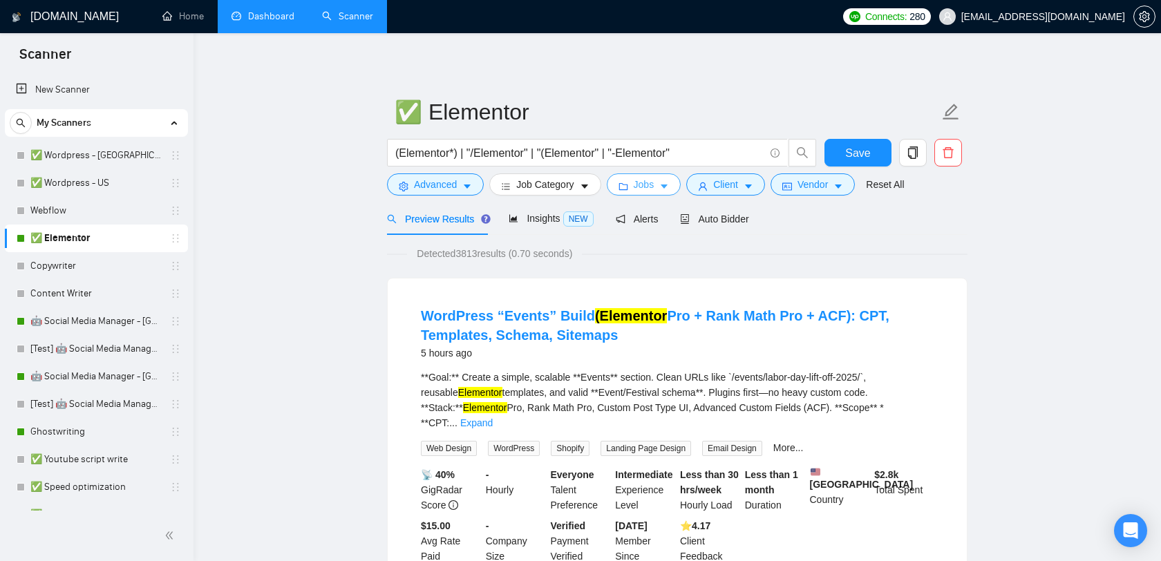
click at [635, 180] on button "Jobs" at bounding box center [644, 184] width 75 height 22
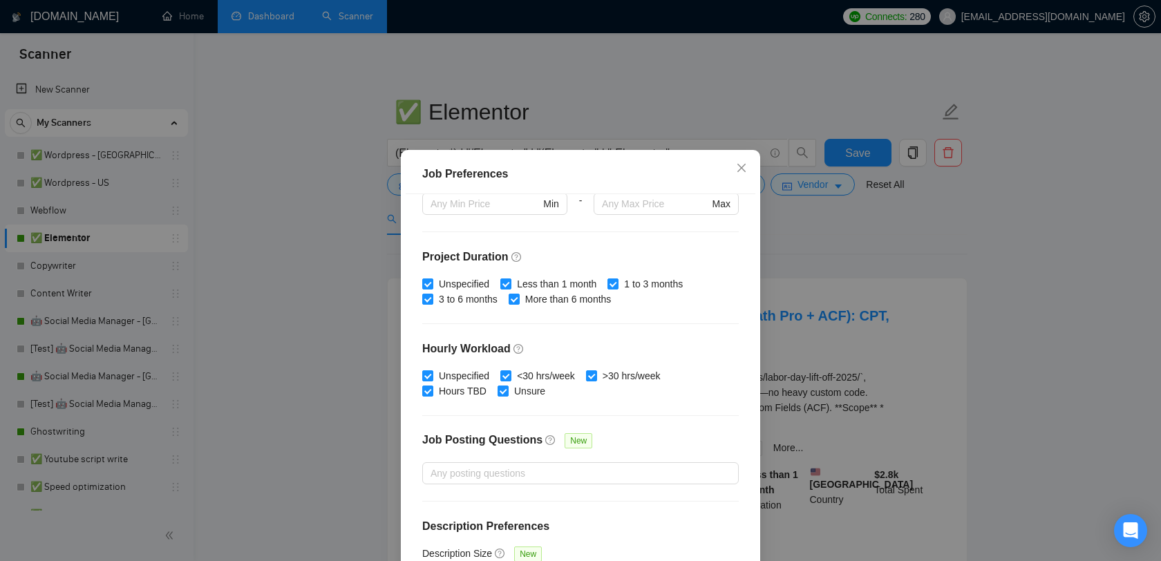
scroll to position [386, 0]
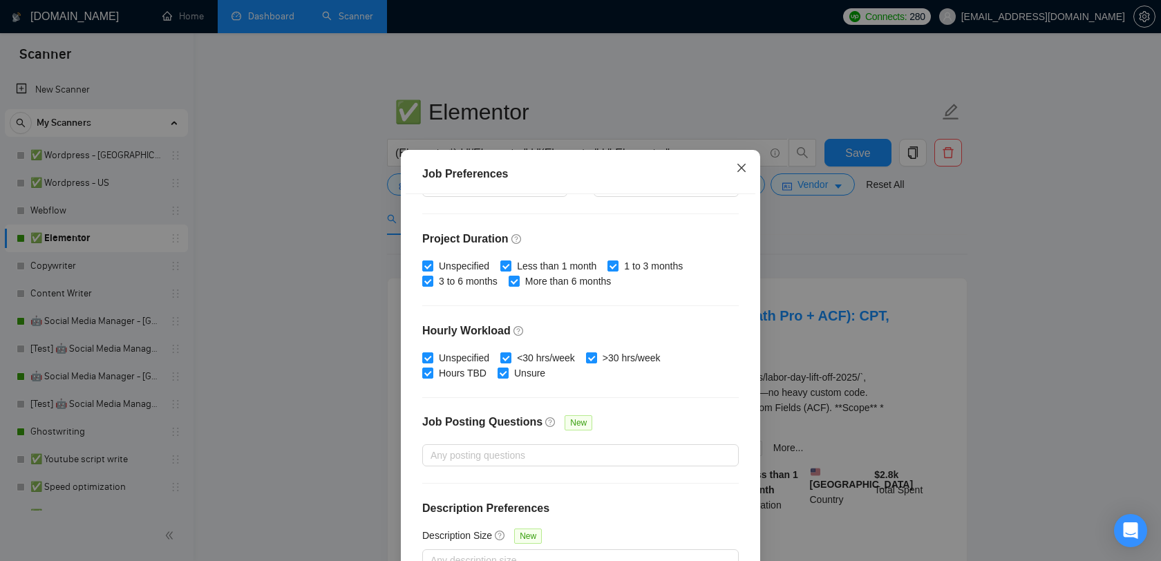
click at [743, 169] on icon "close" at bounding box center [741, 167] width 11 height 11
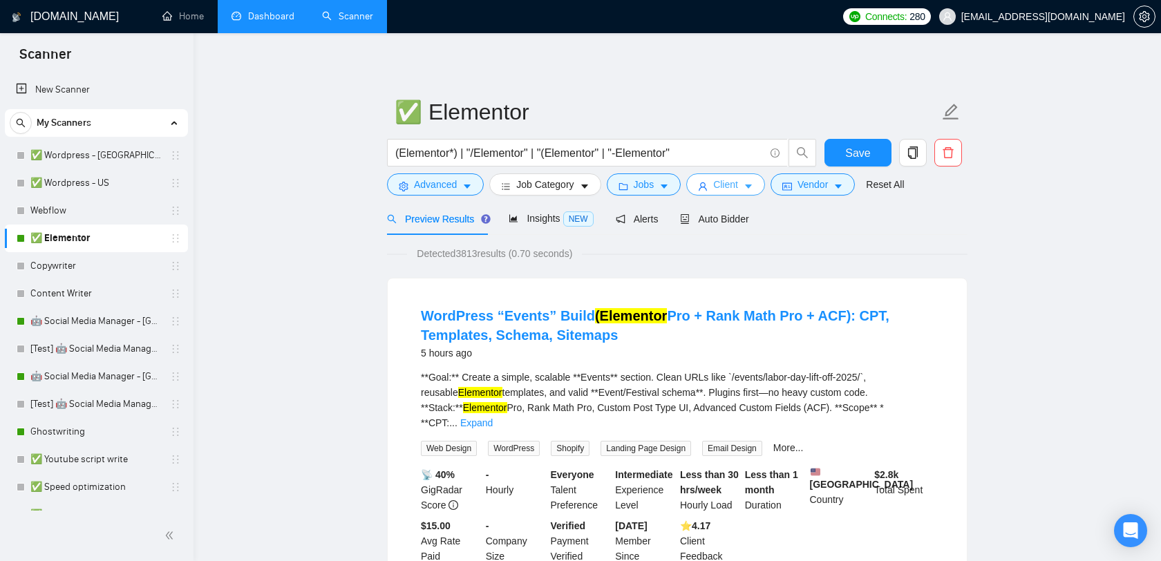
click at [738, 182] on span "Client" at bounding box center [725, 184] width 25 height 15
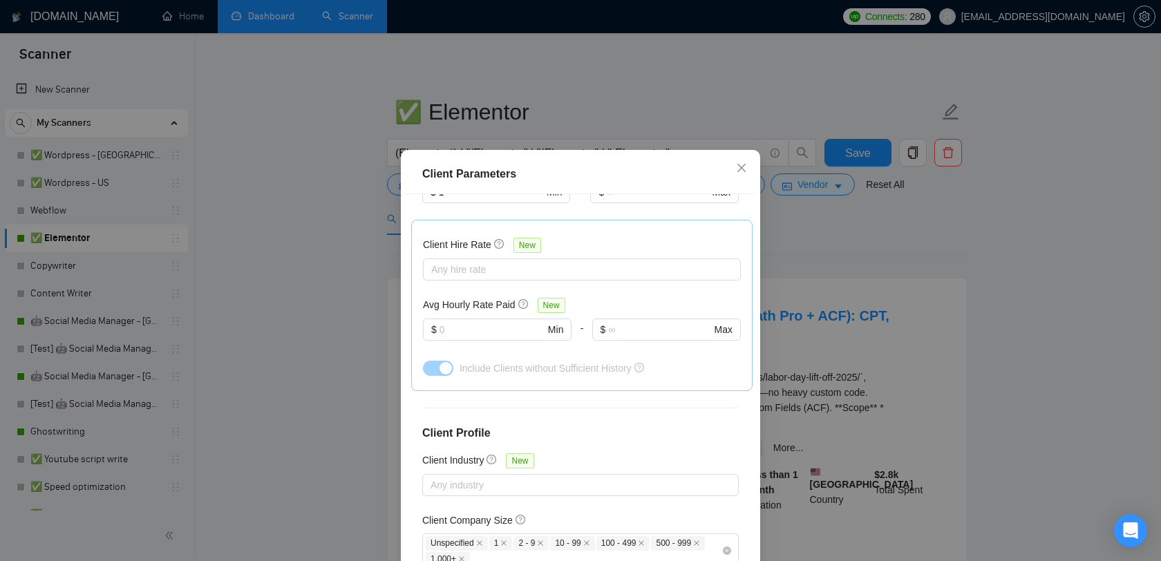
scroll to position [481, 0]
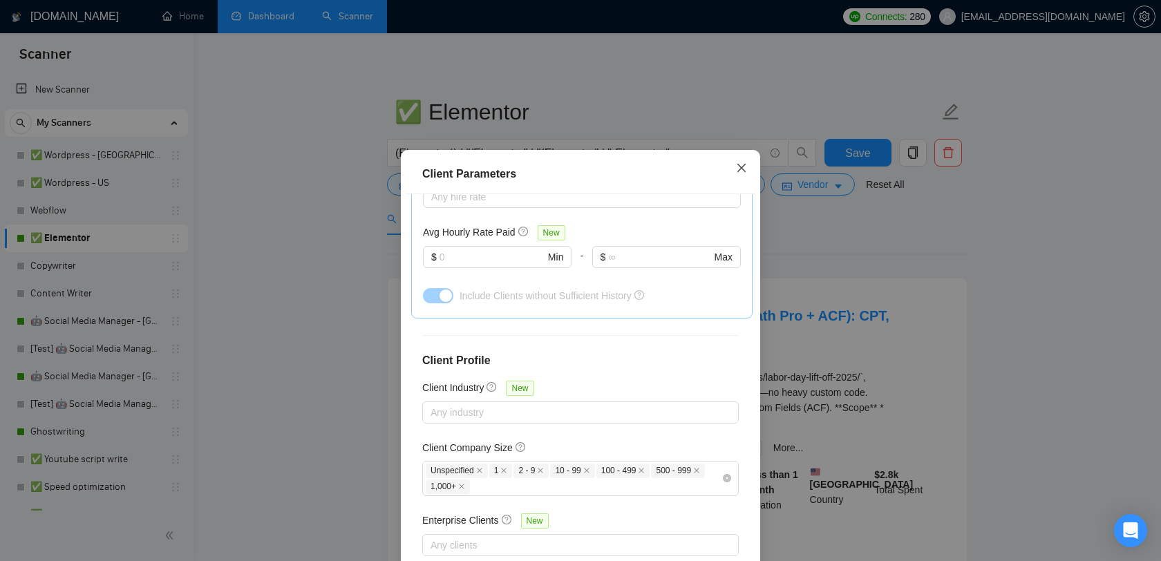
click at [744, 172] on icon "close" at bounding box center [741, 167] width 11 height 11
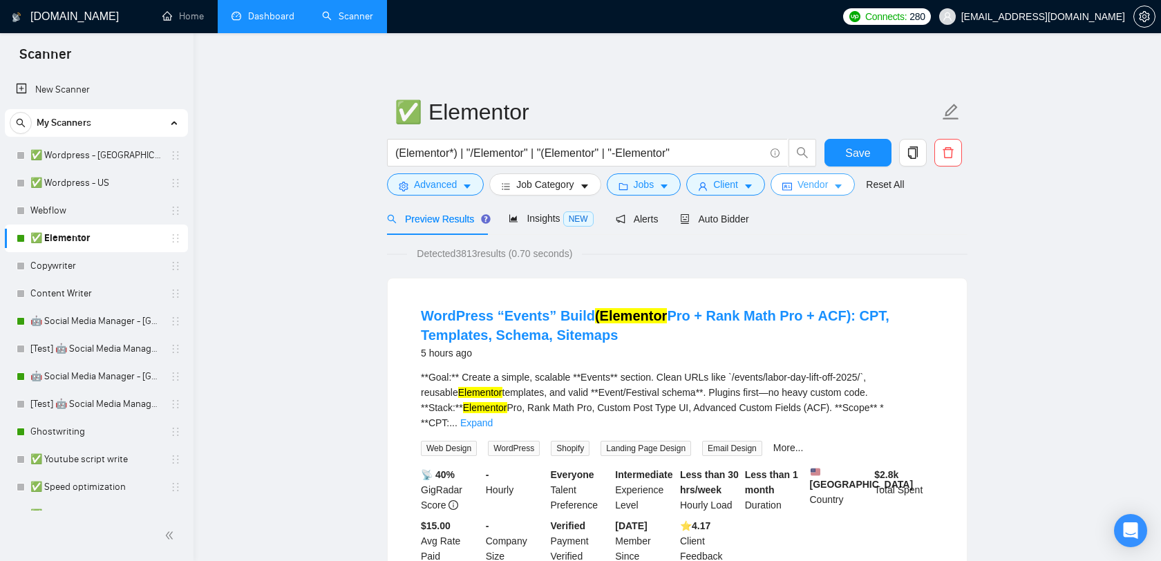
click at [825, 195] on button "Vendor" at bounding box center [812, 184] width 84 height 22
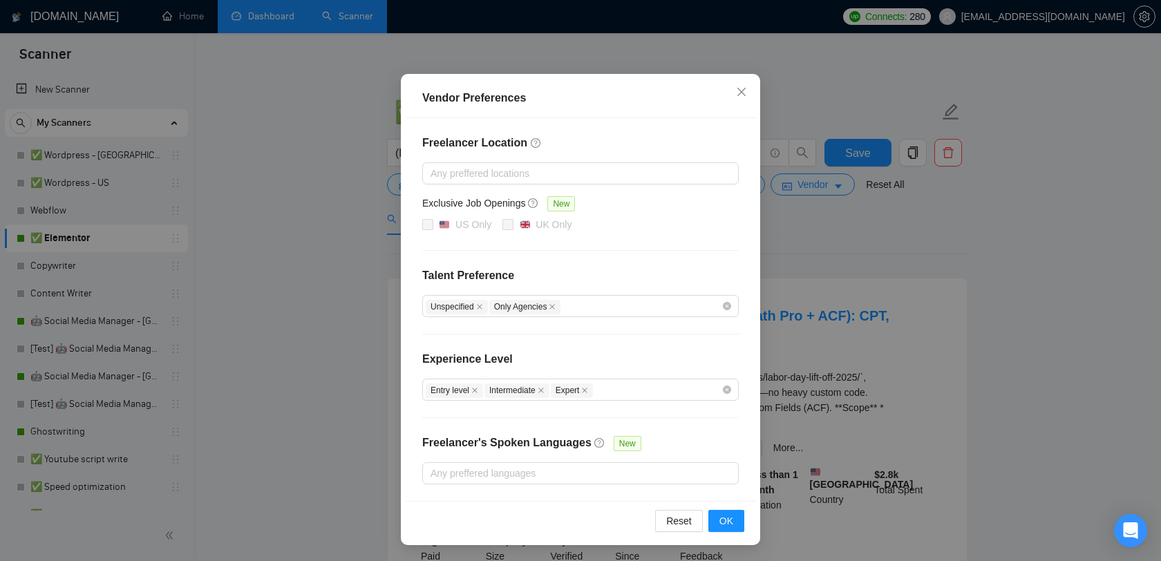
scroll to position [0, 0]
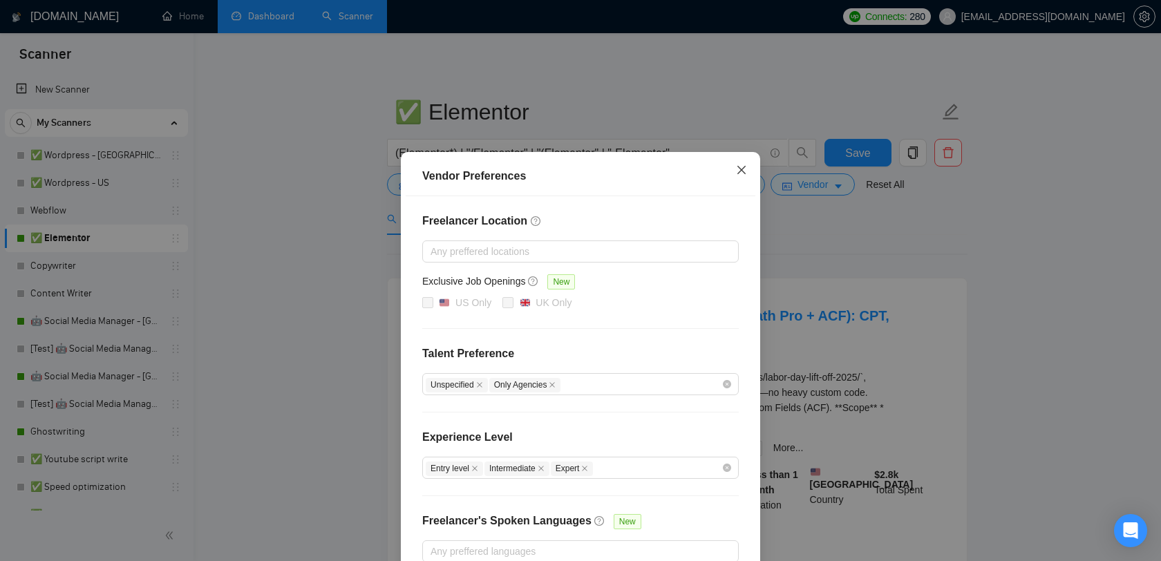
click at [735, 175] on span "Close" at bounding box center [741, 170] width 37 height 37
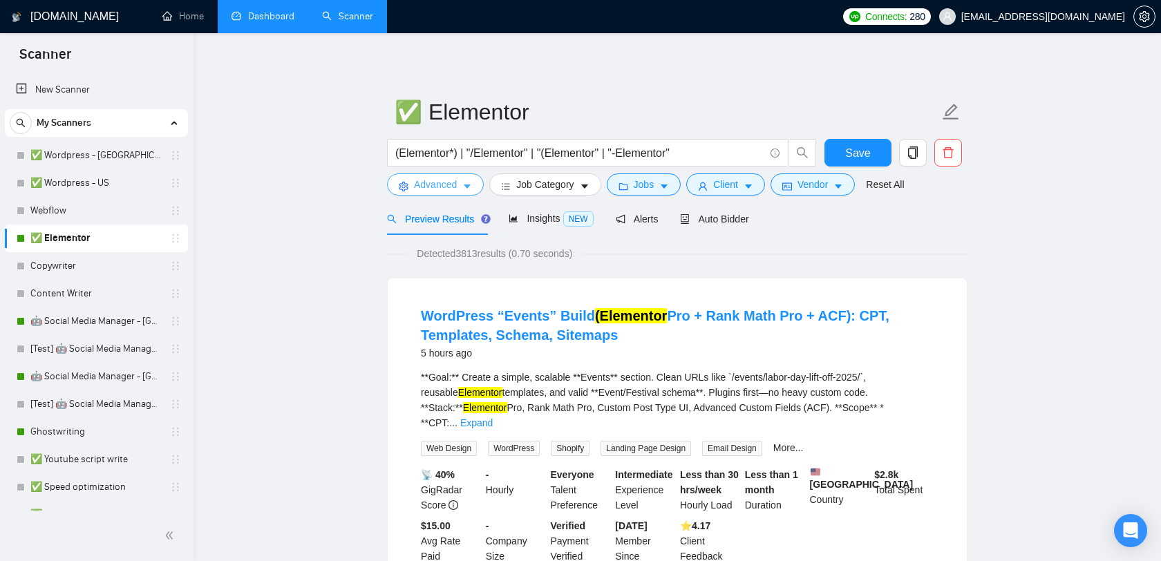
click at [430, 181] on span "Advanced" at bounding box center [435, 184] width 43 height 15
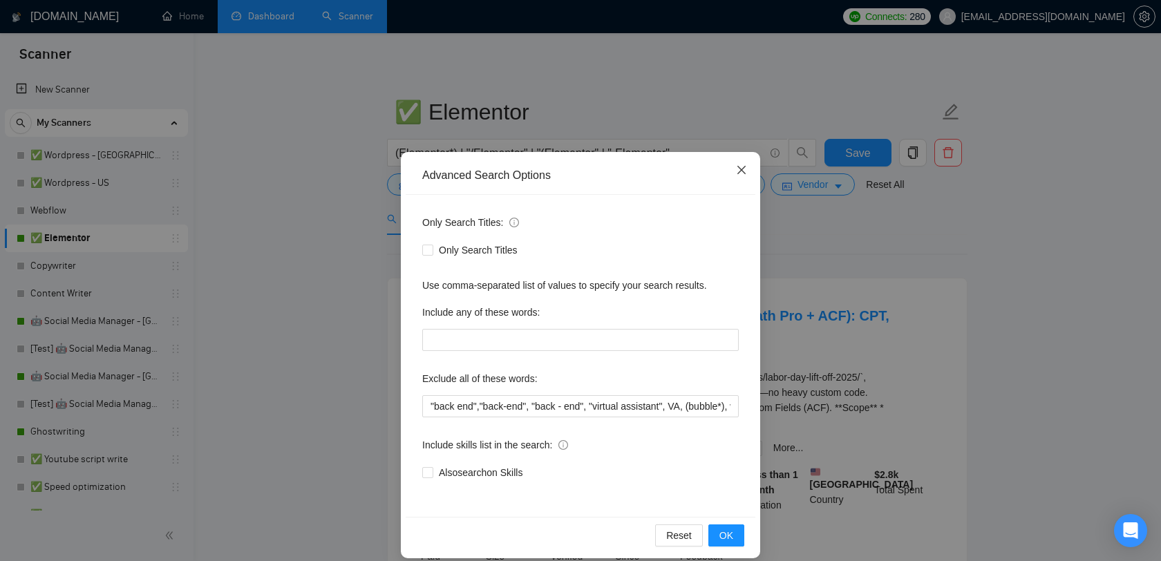
click at [752, 166] on span "Close" at bounding box center [741, 170] width 37 height 37
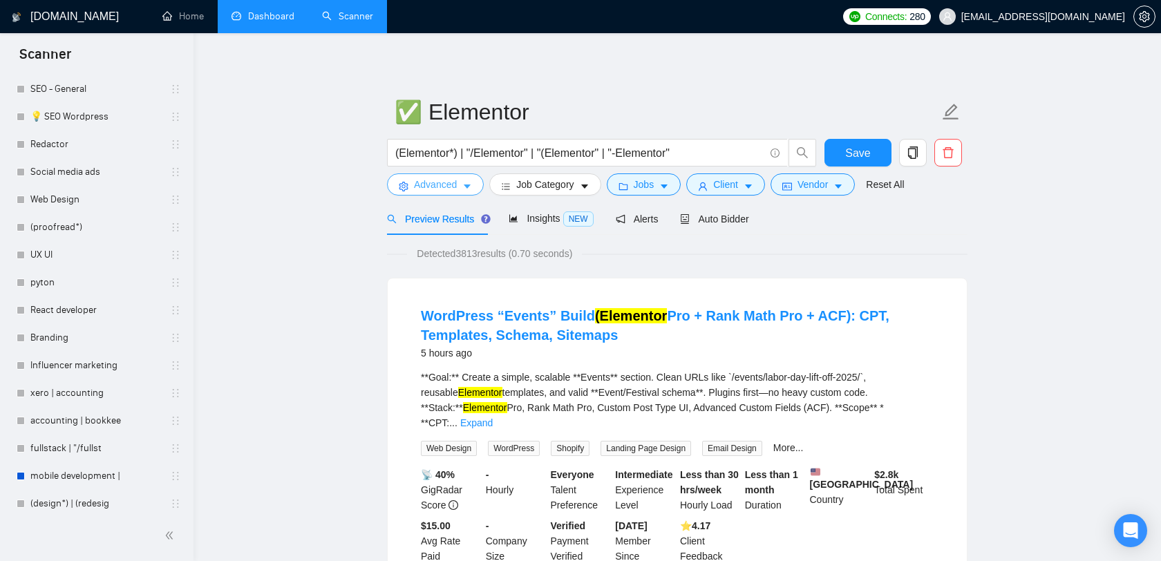
scroll to position [442, 0]
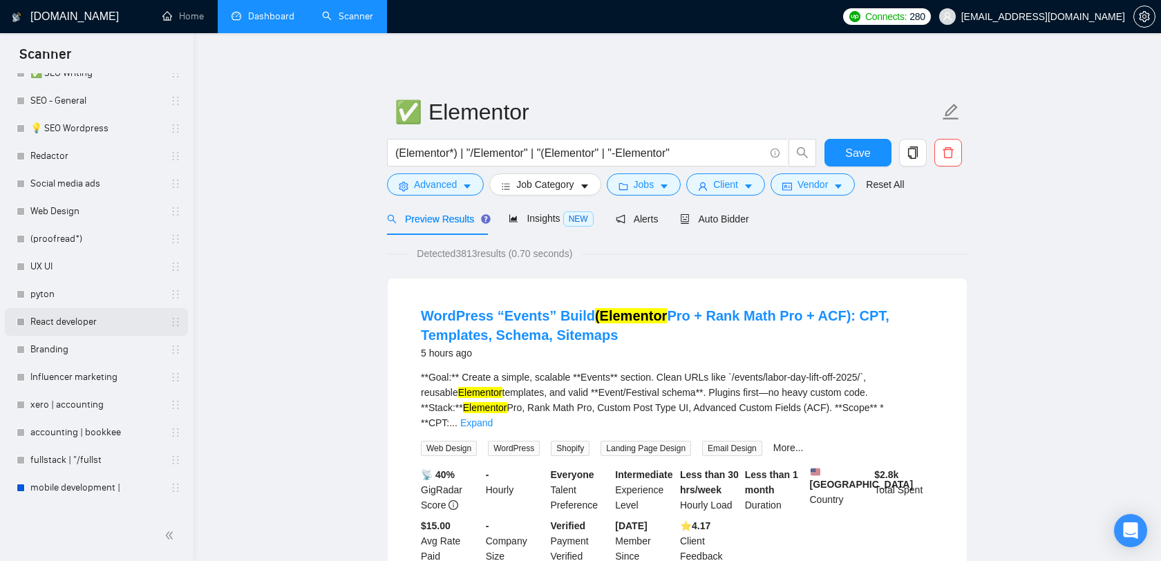
click at [76, 327] on link "React developer" at bounding box center [95, 322] width 131 height 28
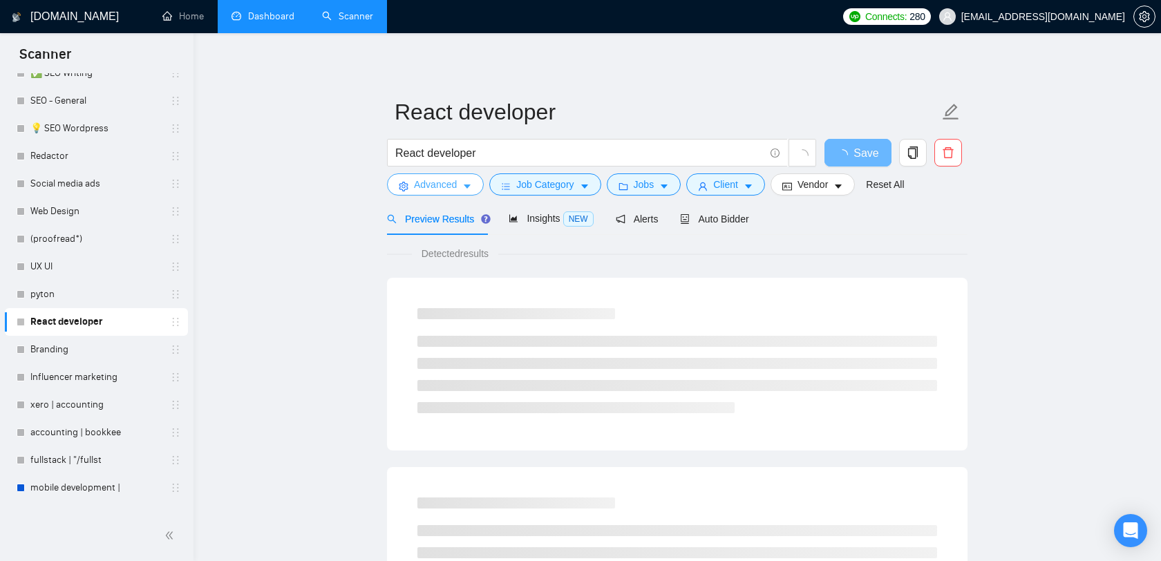
click at [453, 188] on span "Advanced" at bounding box center [435, 184] width 43 height 15
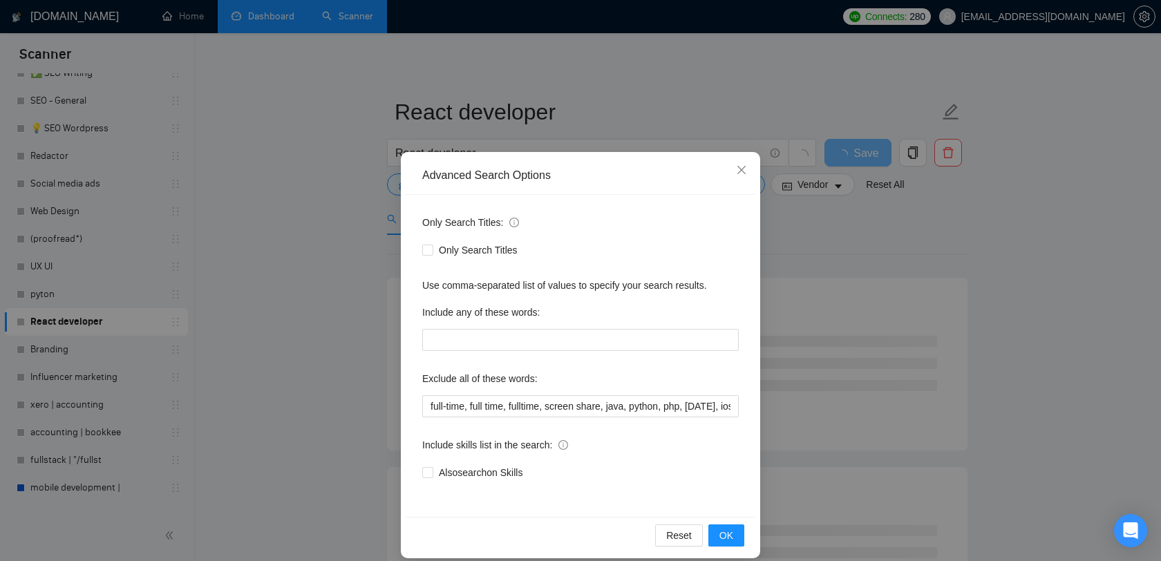
click at [881, 421] on div "Advanced Search Options Only Search Titles: Only Search Titles Use comma-separa…" at bounding box center [580, 280] width 1161 height 561
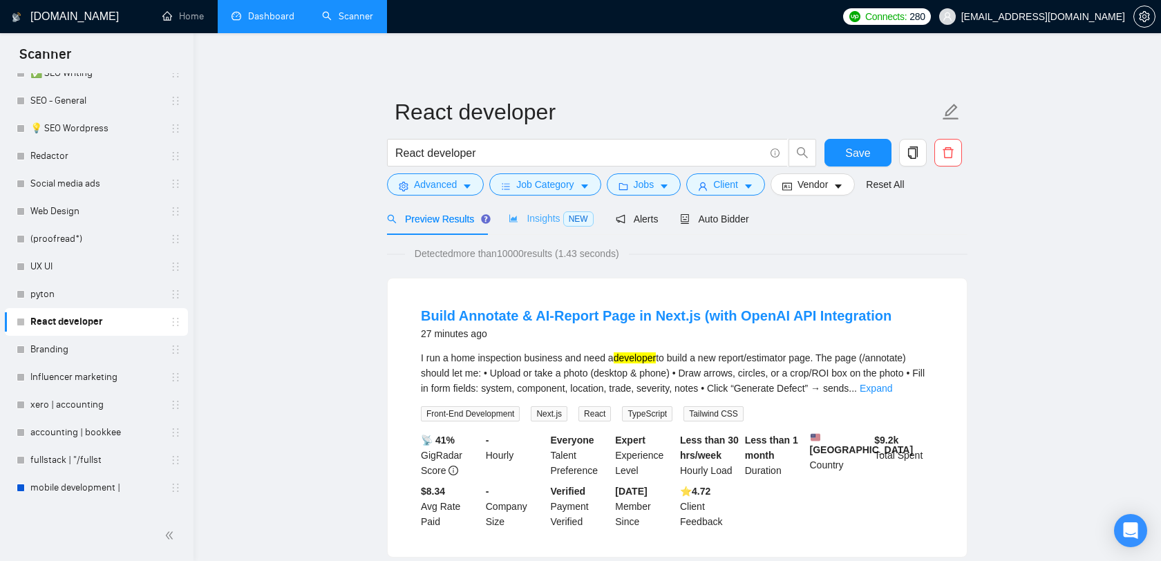
click at [537, 209] on div "Insights NEW" at bounding box center [551, 218] width 84 height 32
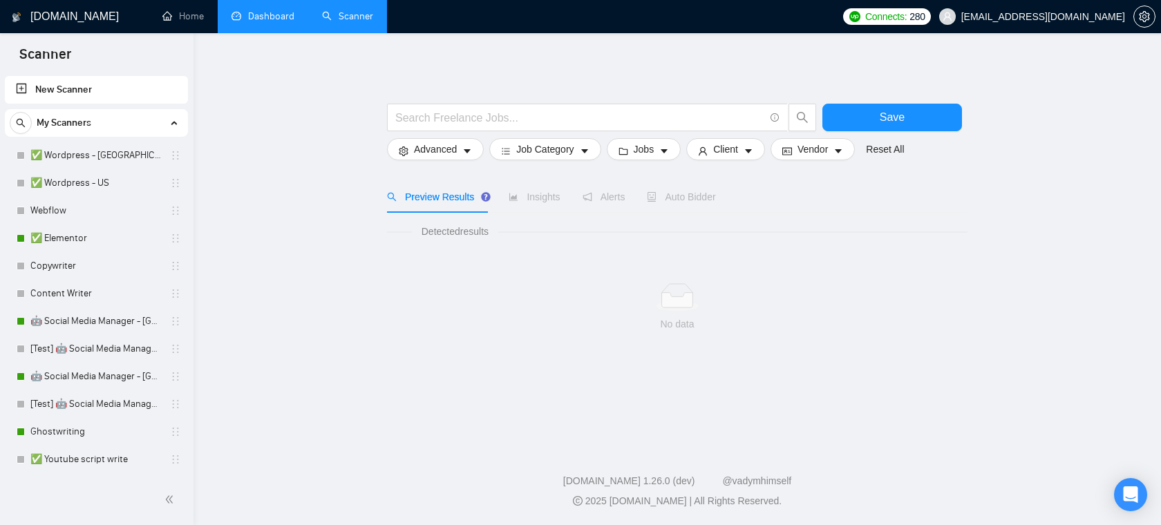
click at [281, 17] on link "Dashboard" at bounding box center [262, 16] width 63 height 12
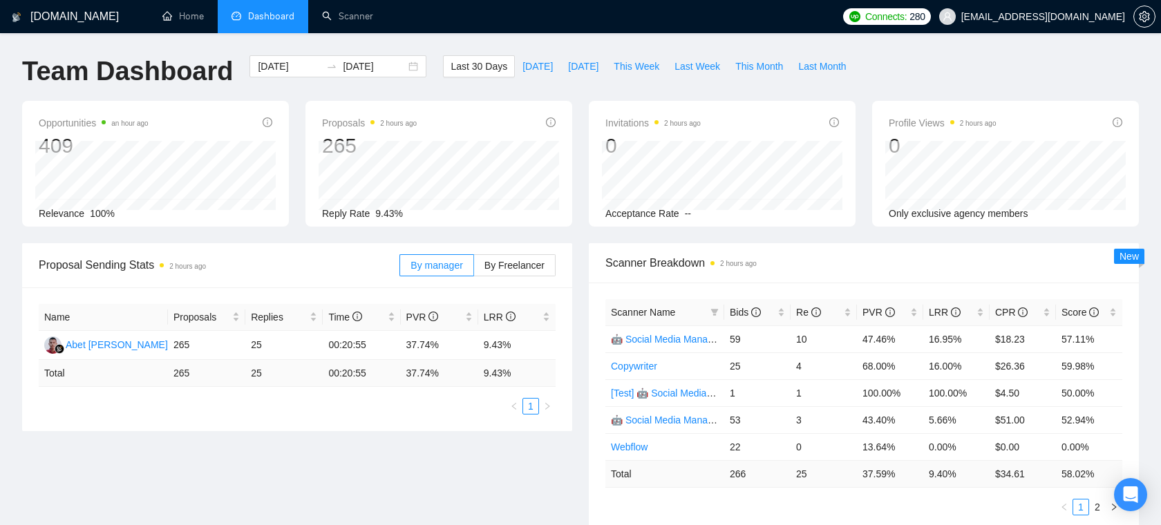
click at [357, 17] on link "Scanner" at bounding box center [347, 16] width 51 height 12
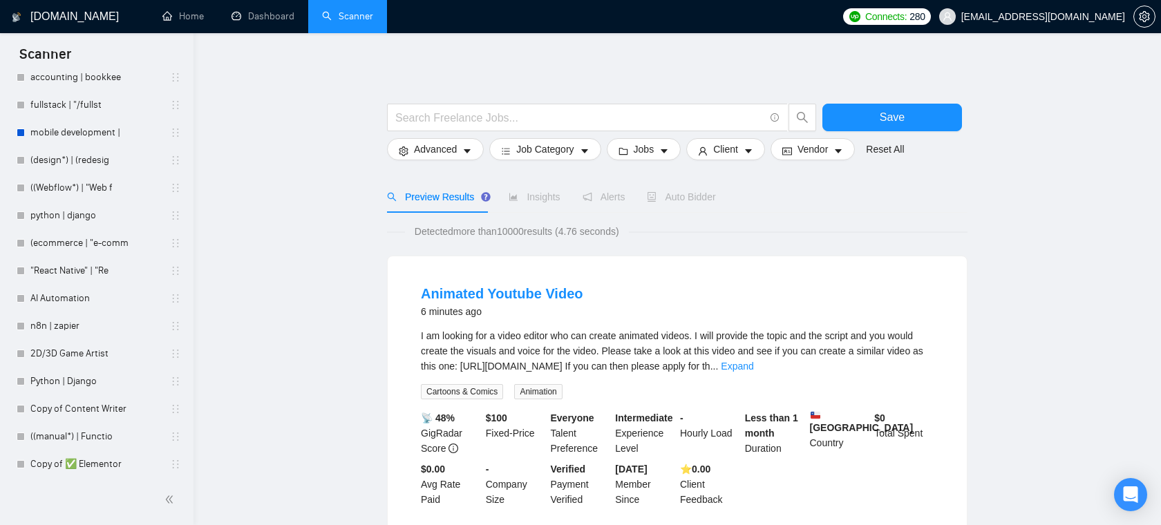
scroll to position [828, 0]
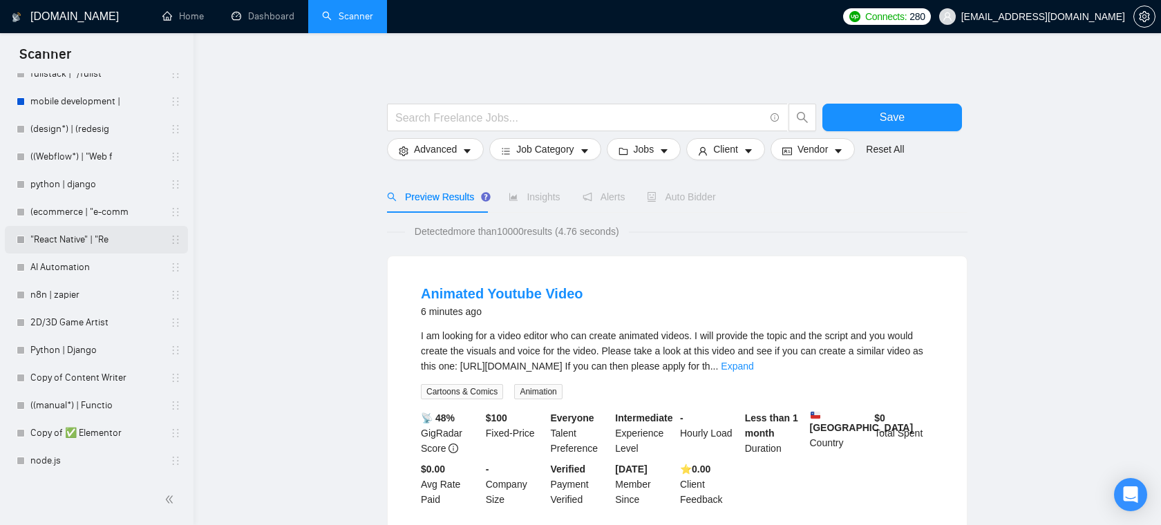
click at [79, 235] on link ""React Native" | "Re" at bounding box center [95, 240] width 131 height 28
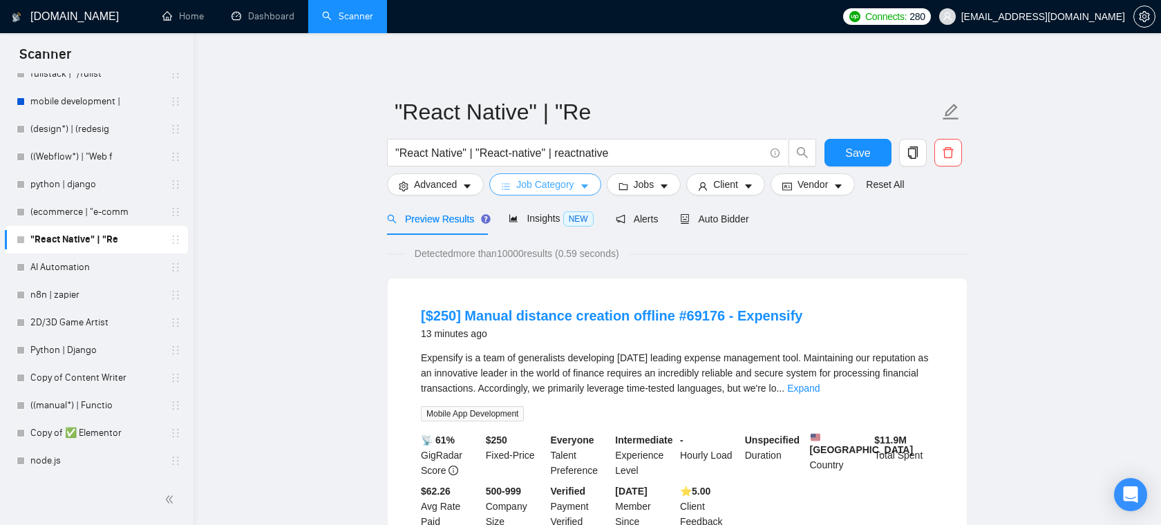
click at [578, 182] on button "Job Category" at bounding box center [544, 184] width 111 height 22
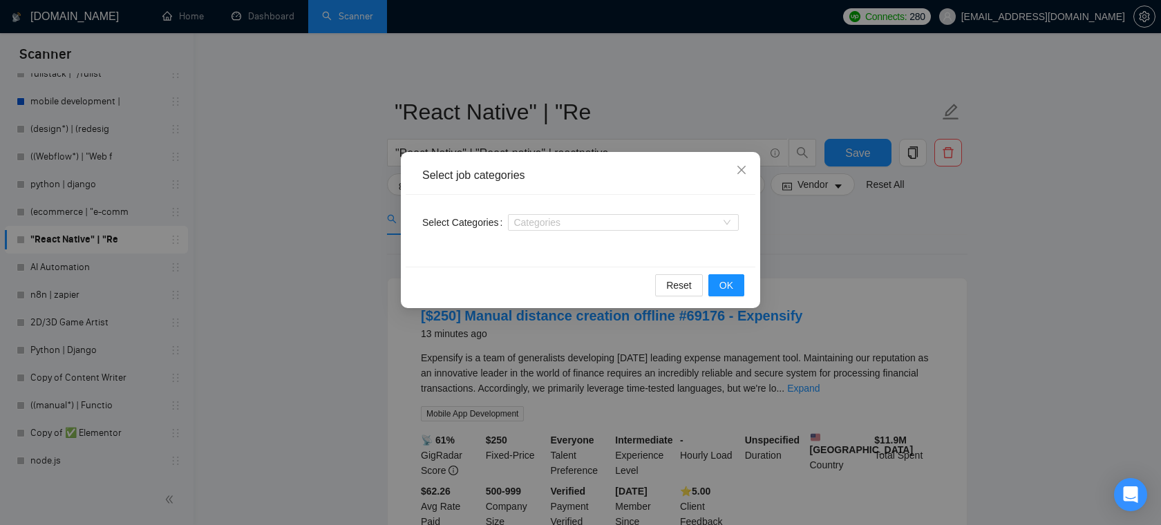
click at [664, 125] on div "Select job categories Select Categories Categories Reset OK" at bounding box center [580, 262] width 1161 height 525
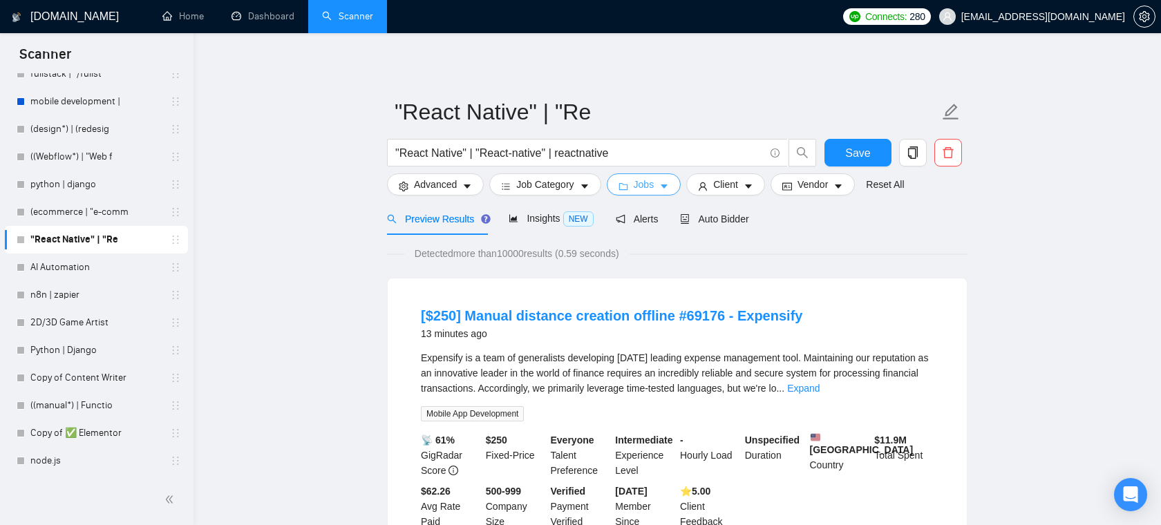
click at [644, 175] on button "Jobs" at bounding box center [644, 184] width 75 height 22
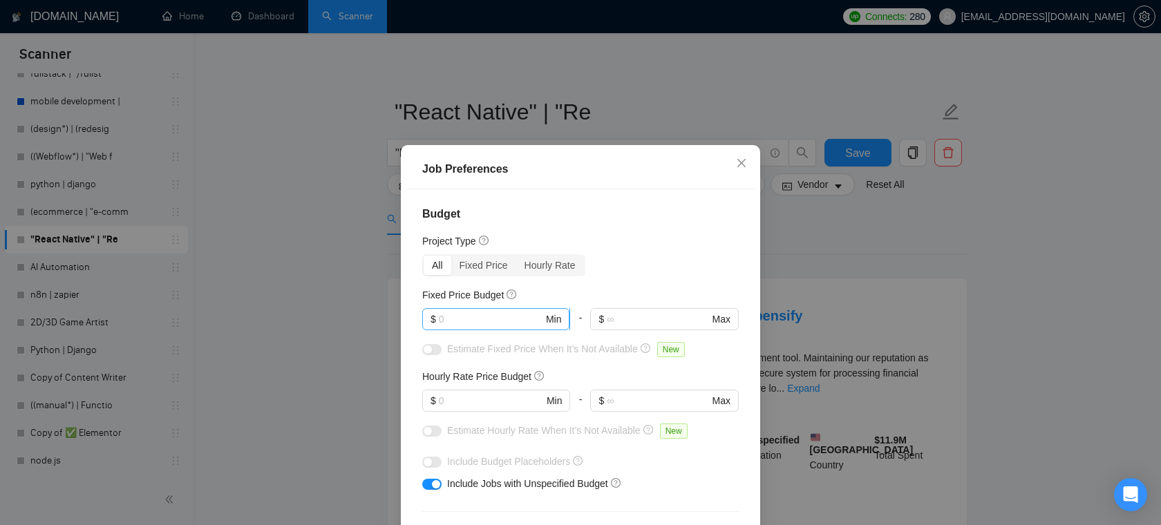
click at [504, 312] on input "text" at bounding box center [491, 319] width 104 height 15
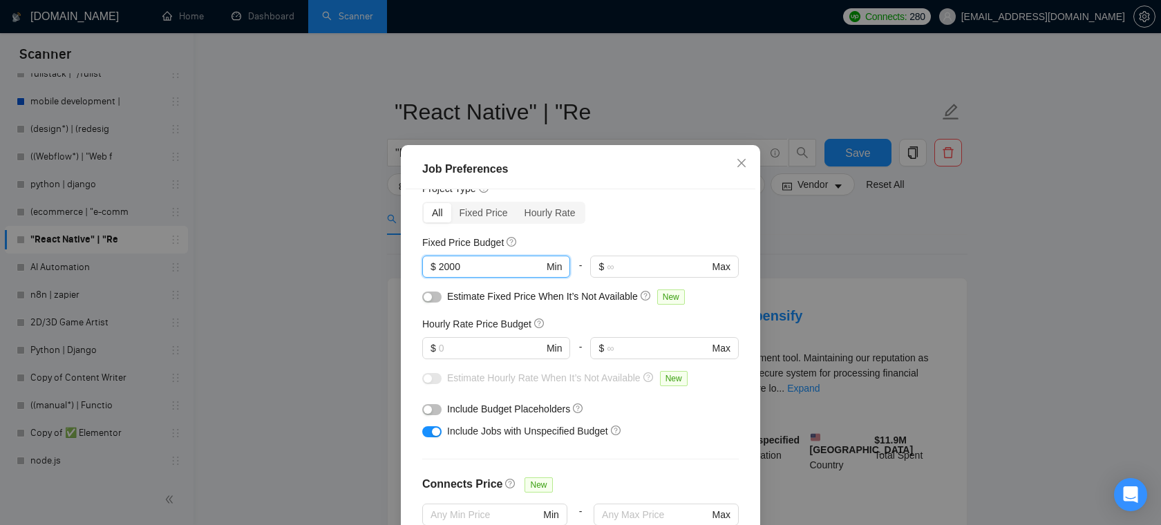
scroll to position [60, 0]
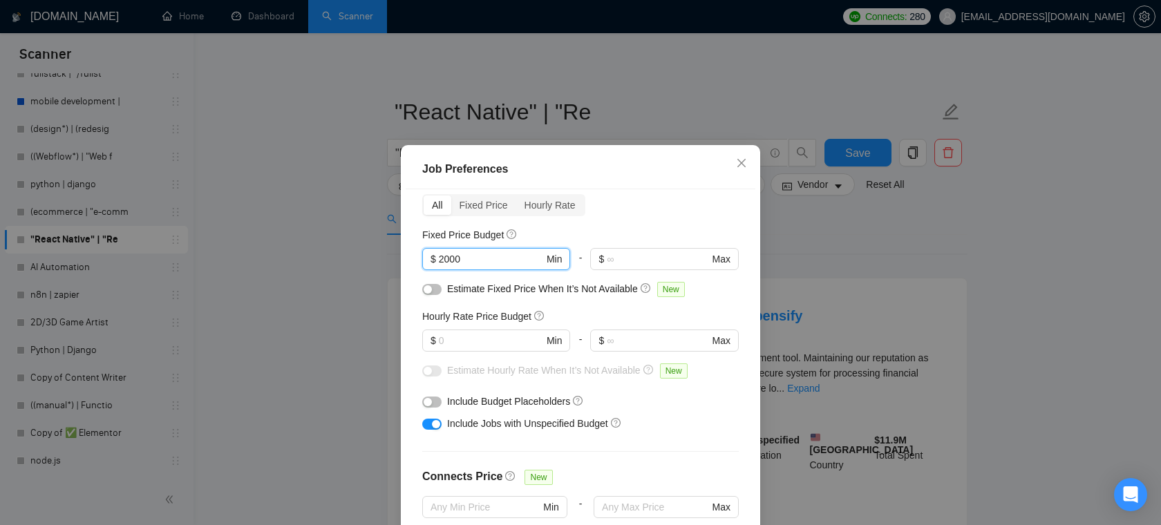
type input "2000"
click at [482, 335] on input "text" at bounding box center [491, 340] width 104 height 15
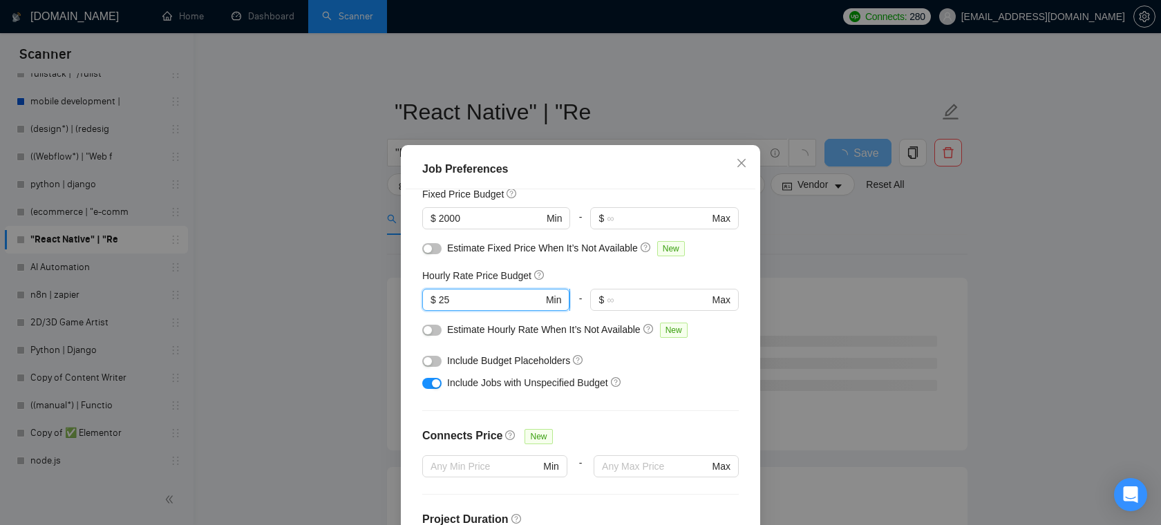
scroll to position [297, 0]
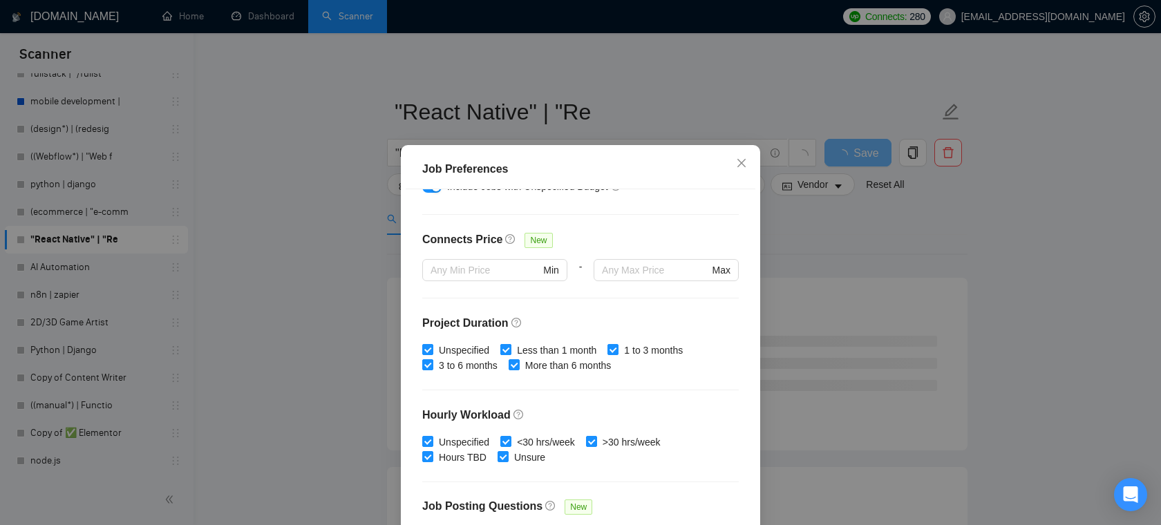
type input "25"
click at [507, 350] on input "Less than 1 month" at bounding box center [505, 349] width 10 height 10
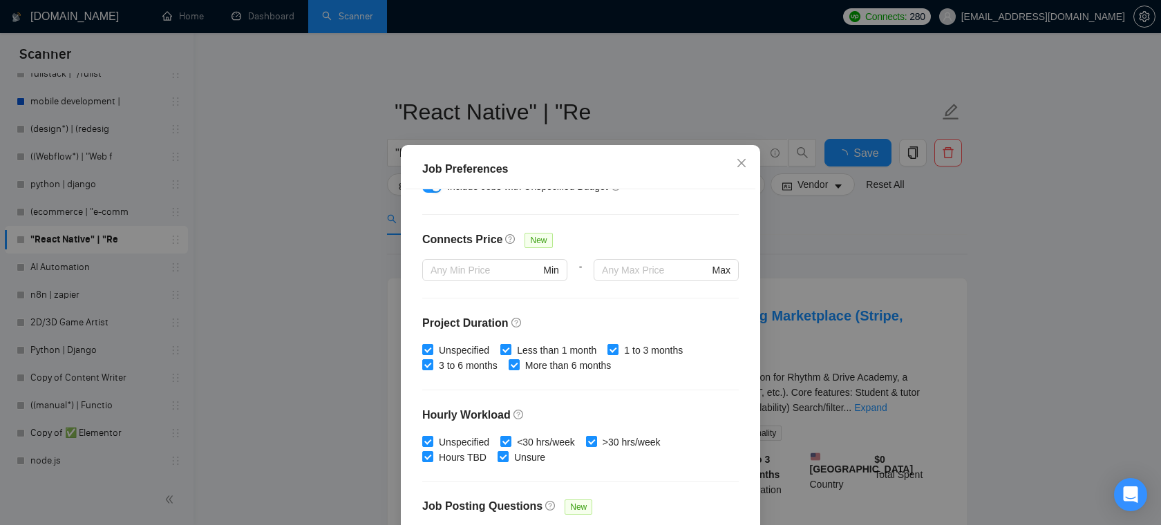
checkbox input "false"
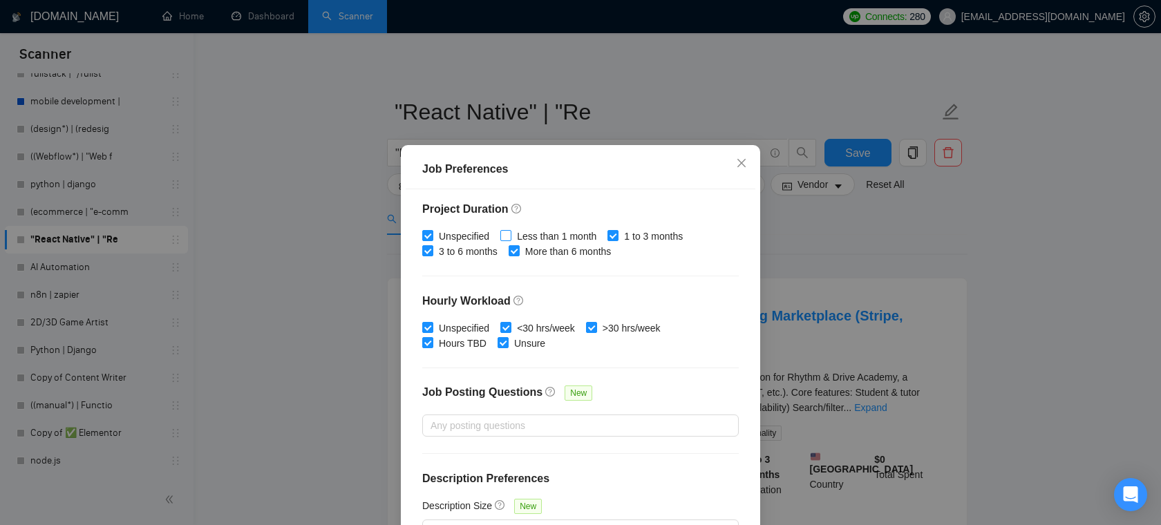
scroll to position [92, 0]
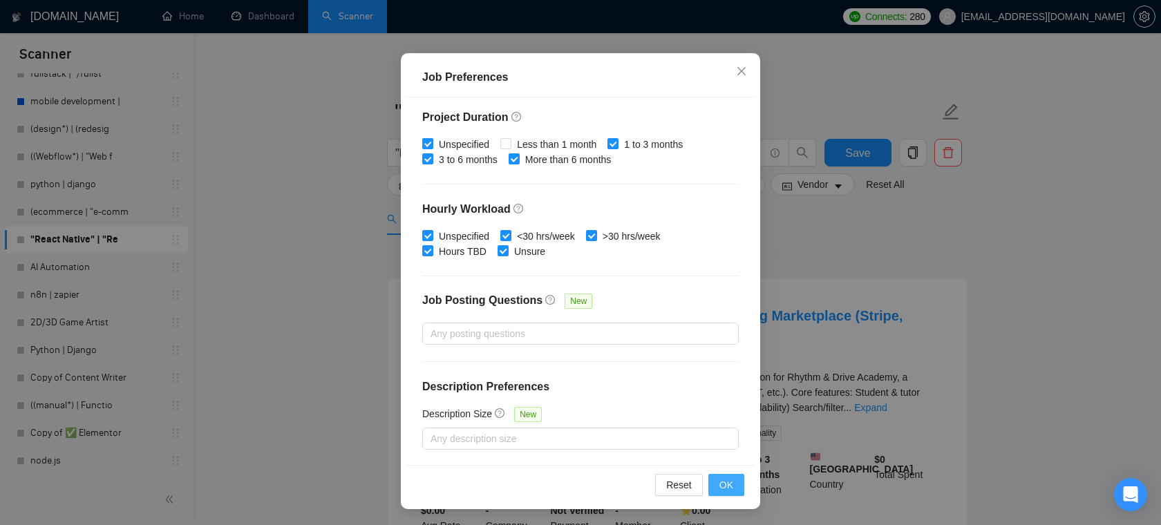
click at [733, 489] on button "OK" at bounding box center [726, 485] width 36 height 22
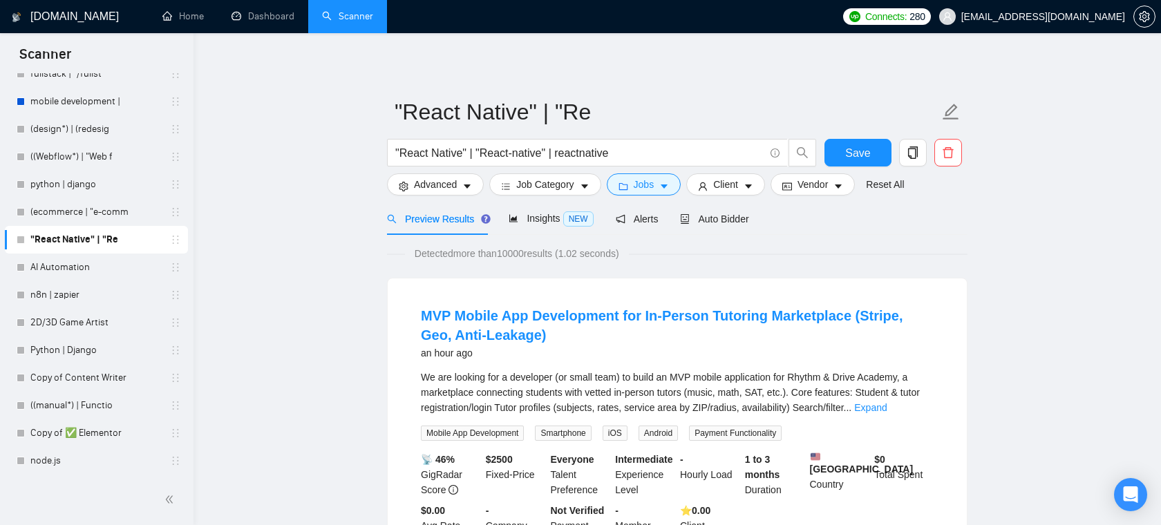
scroll to position [30, 0]
click at [752, 187] on icon "caret-down" at bounding box center [748, 187] width 7 height 4
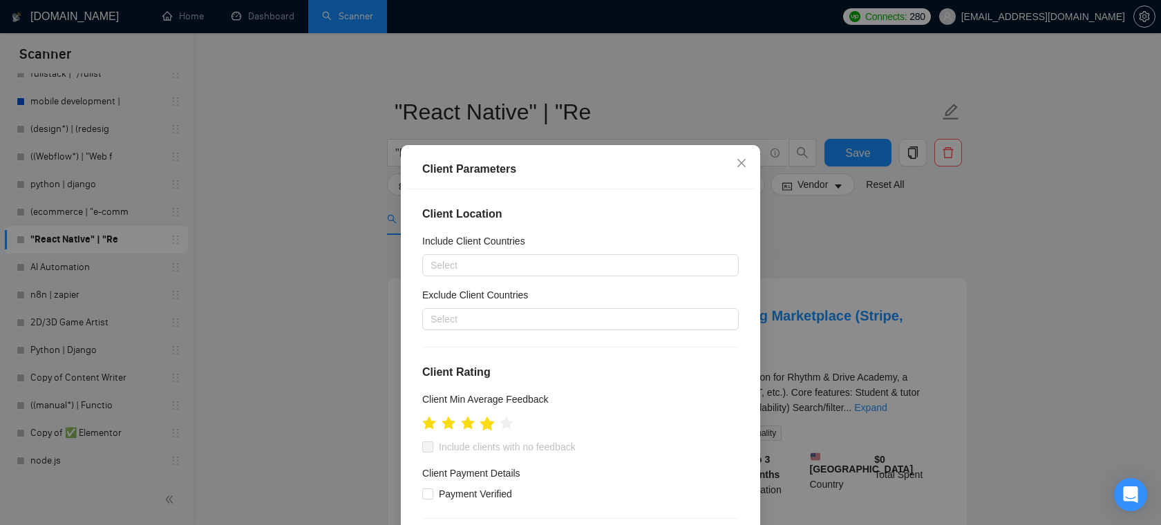
click at [491, 424] on icon "star" at bounding box center [487, 423] width 15 height 14
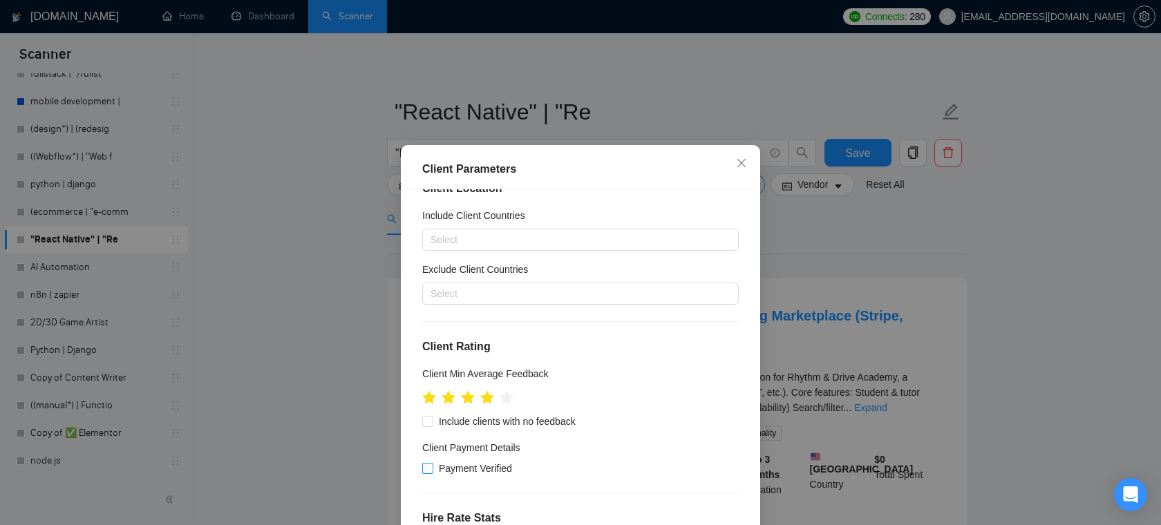
click at [466, 466] on span "Payment Verified" at bounding box center [475, 468] width 84 height 15
click at [432, 466] on input "Payment Verified" at bounding box center [427, 468] width 10 height 10
checkbox input "true"
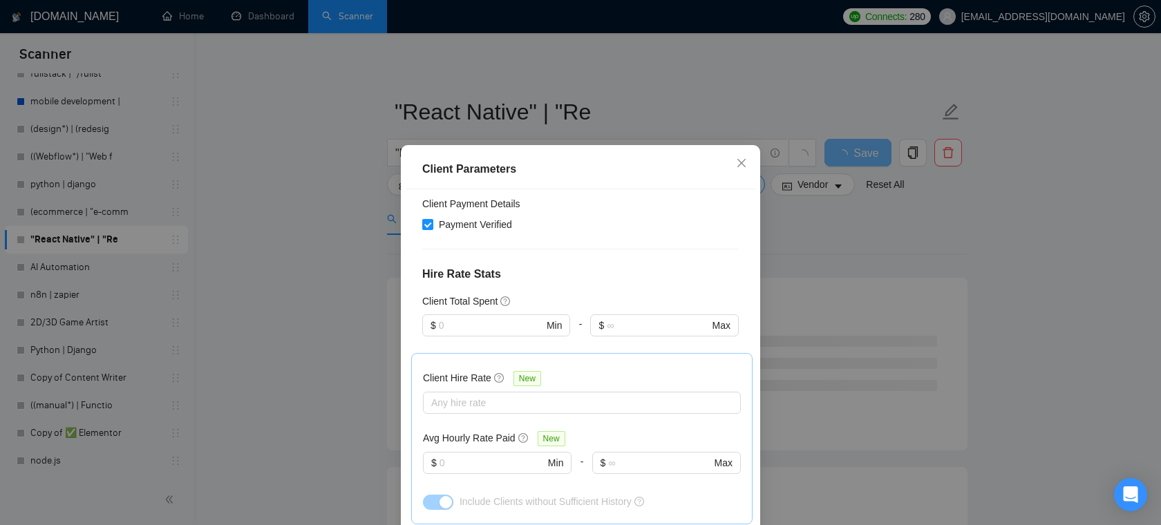
scroll to position [493, 0]
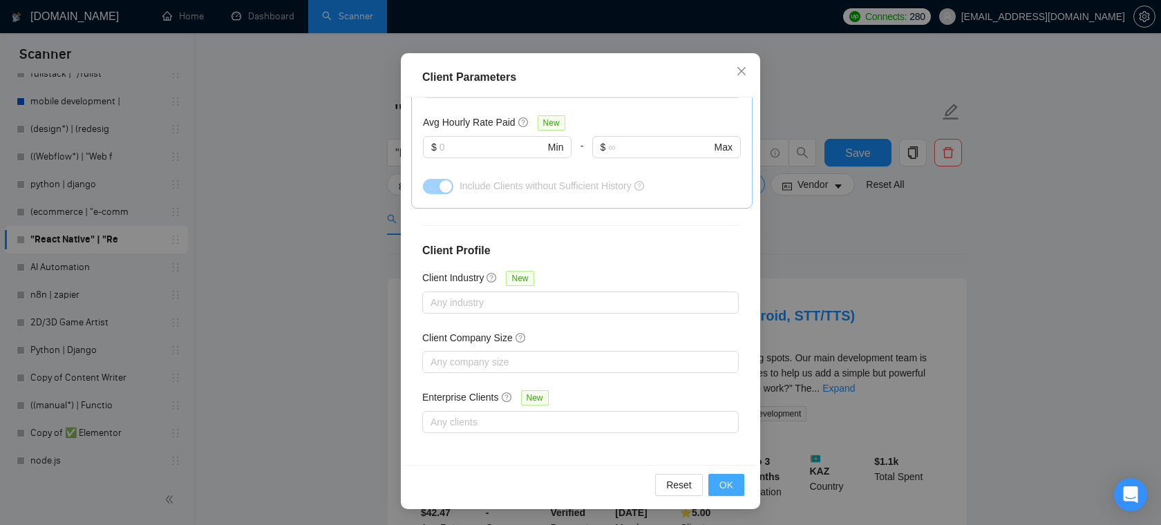
click at [716, 480] on button "OK" at bounding box center [726, 485] width 36 height 22
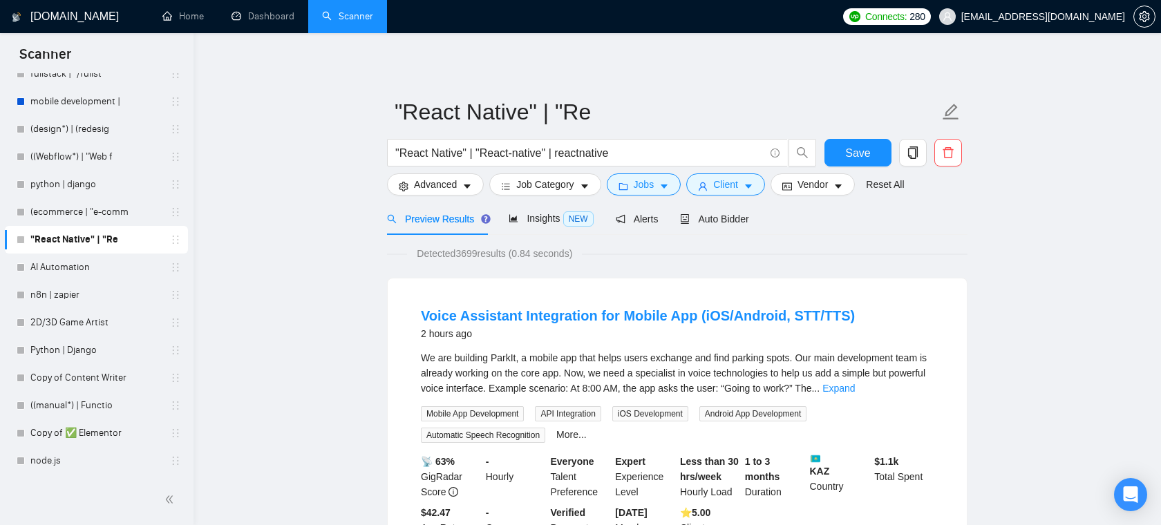
scroll to position [30, 0]
click at [828, 188] on span "Vendor" at bounding box center [812, 184] width 30 height 15
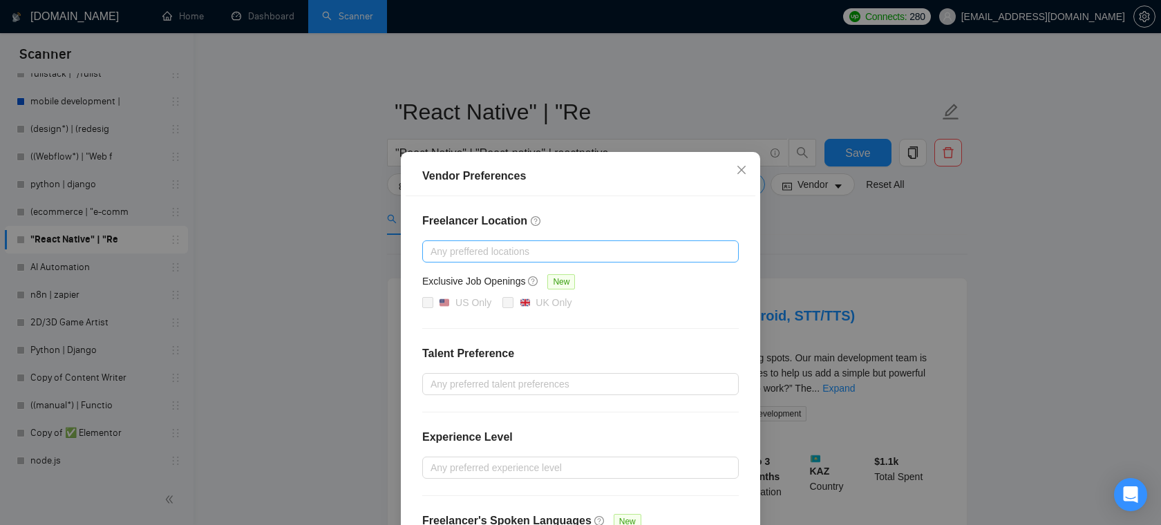
click at [567, 252] on div at bounding box center [574, 251] width 296 height 17
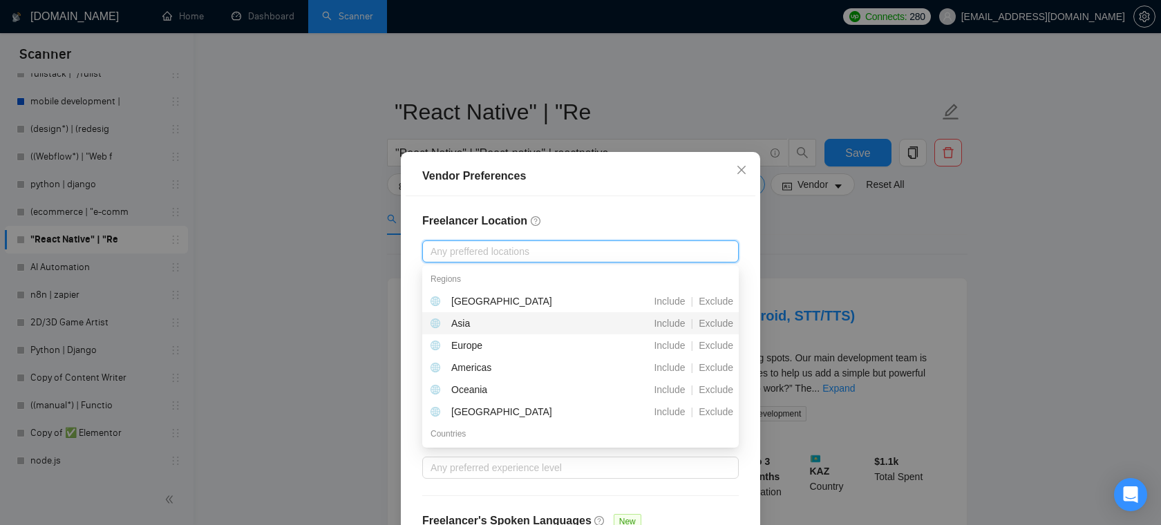
click at [482, 326] on div "Asia" at bounding box center [507, 323] width 154 height 15
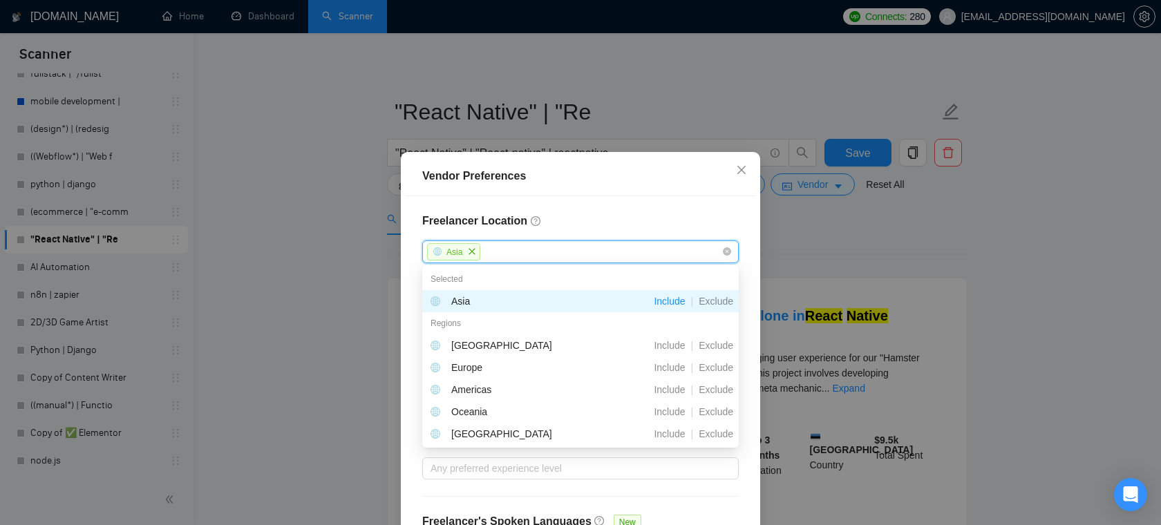
scroll to position [114, 0]
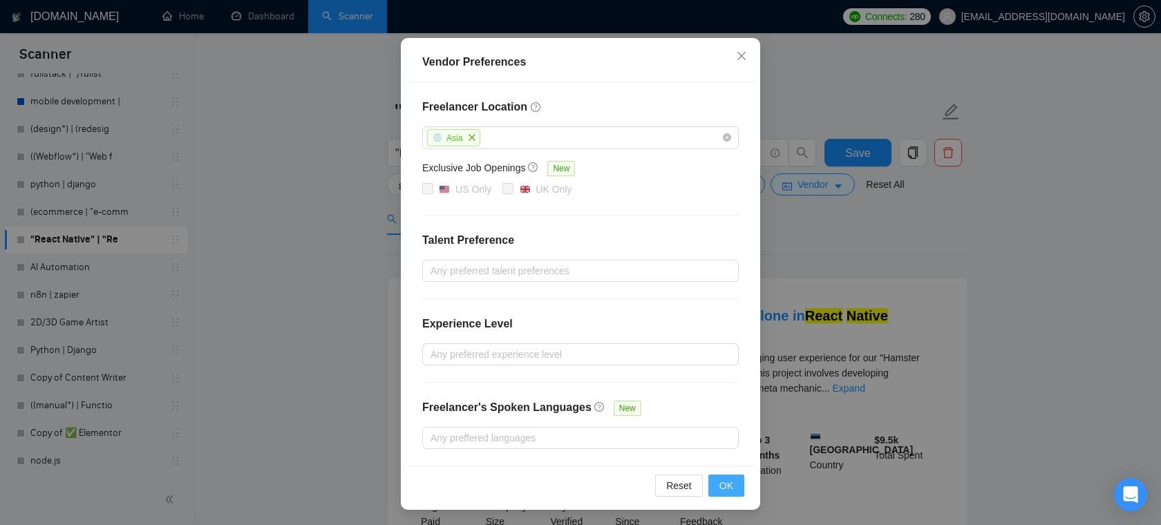
click at [736, 488] on button "OK" at bounding box center [726, 486] width 36 height 22
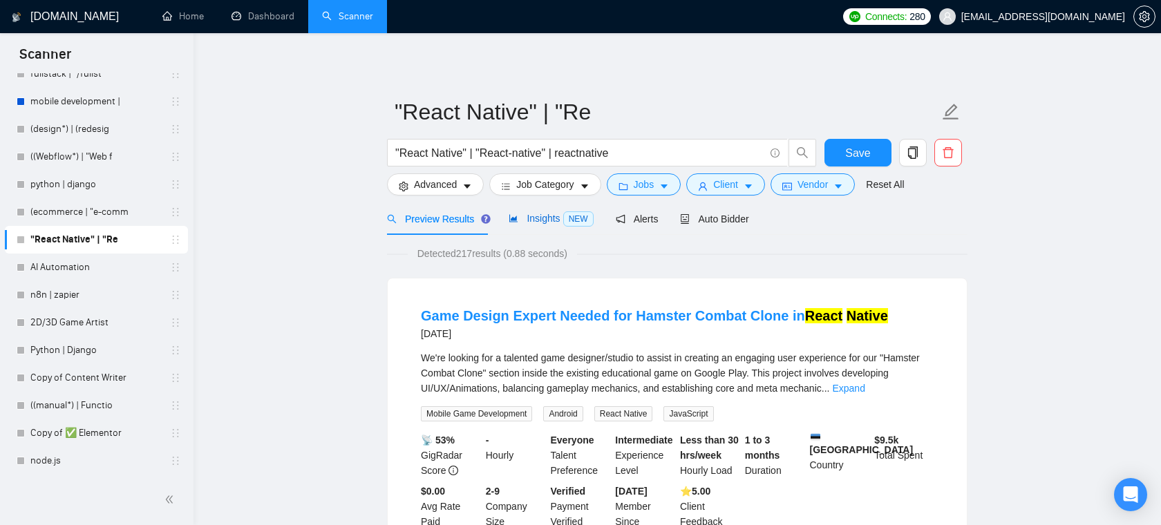
click at [554, 218] on span "Insights NEW" at bounding box center [551, 218] width 84 height 11
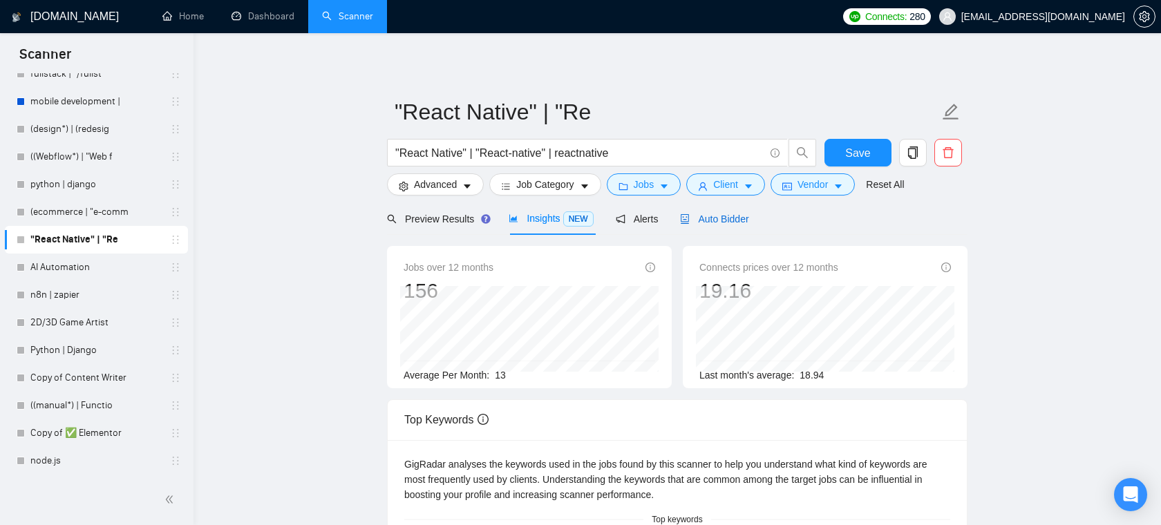
click at [729, 220] on span "Auto Bidder" at bounding box center [714, 218] width 68 height 11
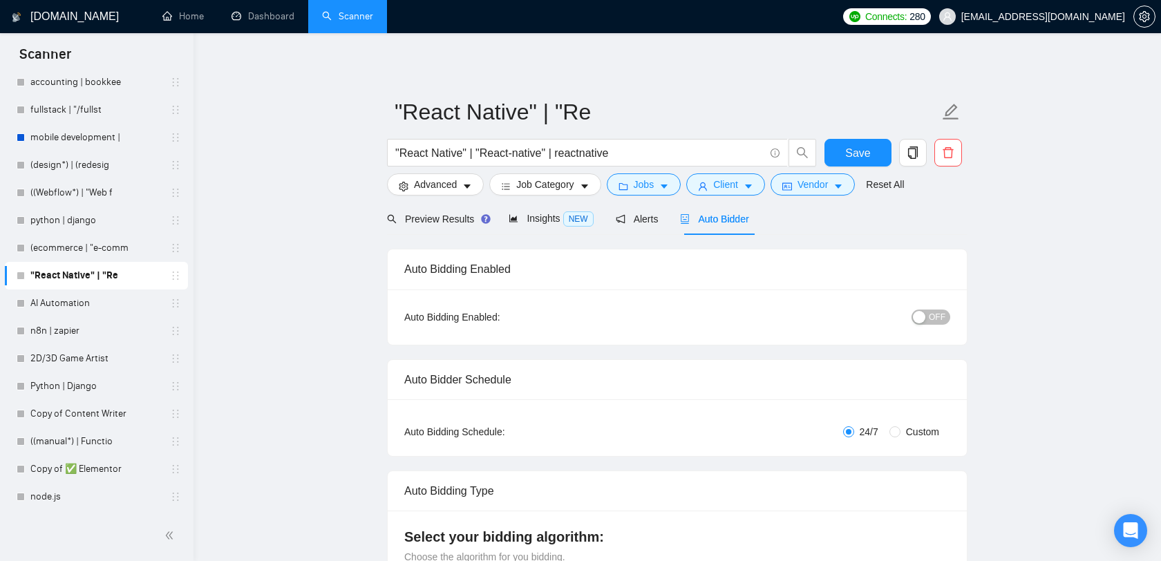
scroll to position [792, 0]
